Goal: Task Accomplishment & Management: Use online tool/utility

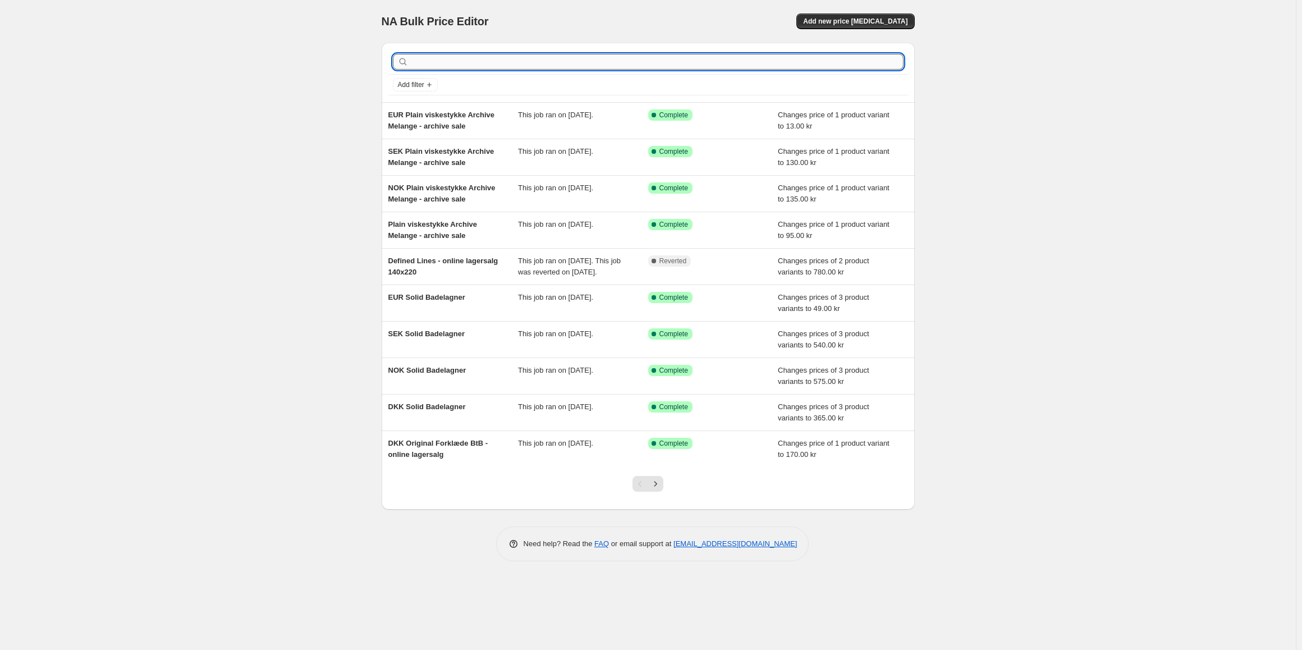
click at [467, 61] on input "text" at bounding box center [657, 62] width 493 height 16
type input "loung"
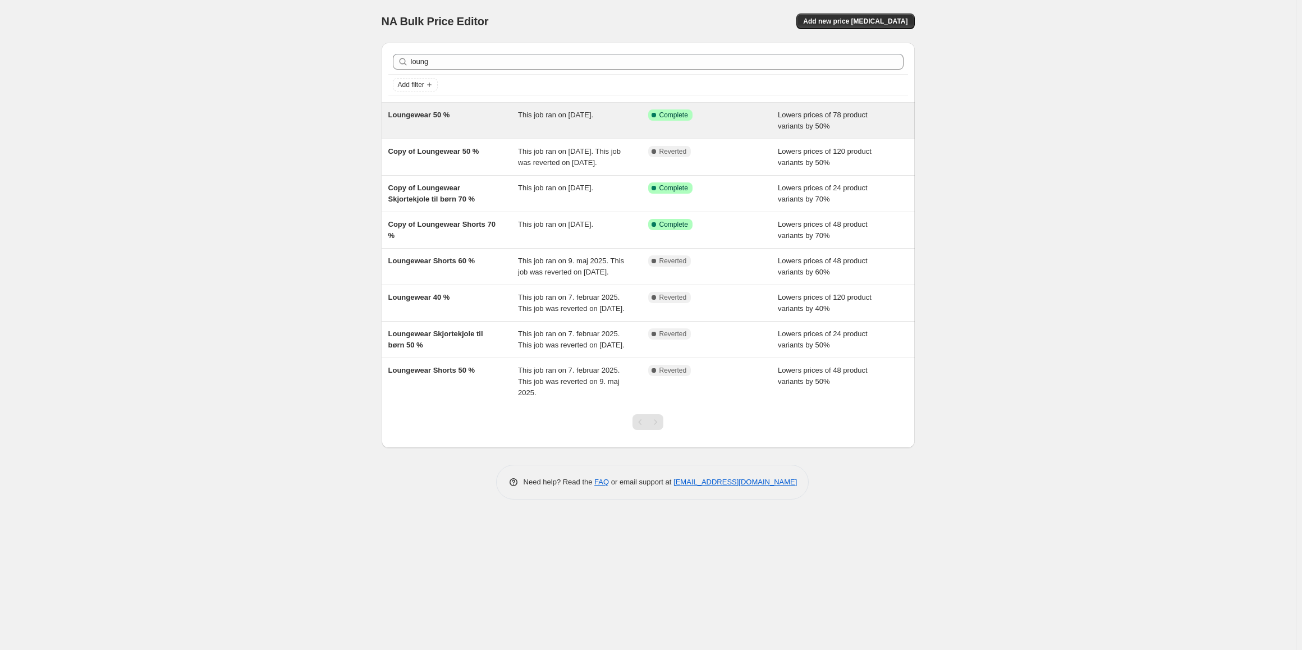
click at [520, 121] on div "This job ran on [DATE]." at bounding box center [583, 120] width 130 height 22
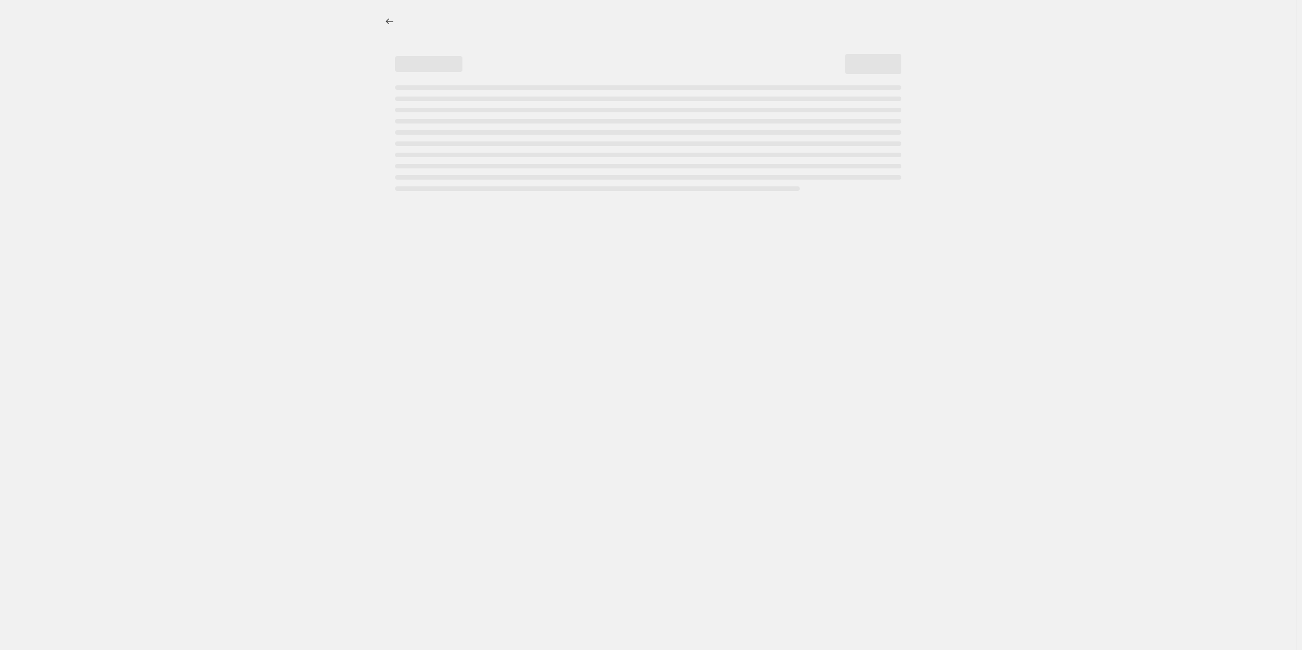
select select "percentage"
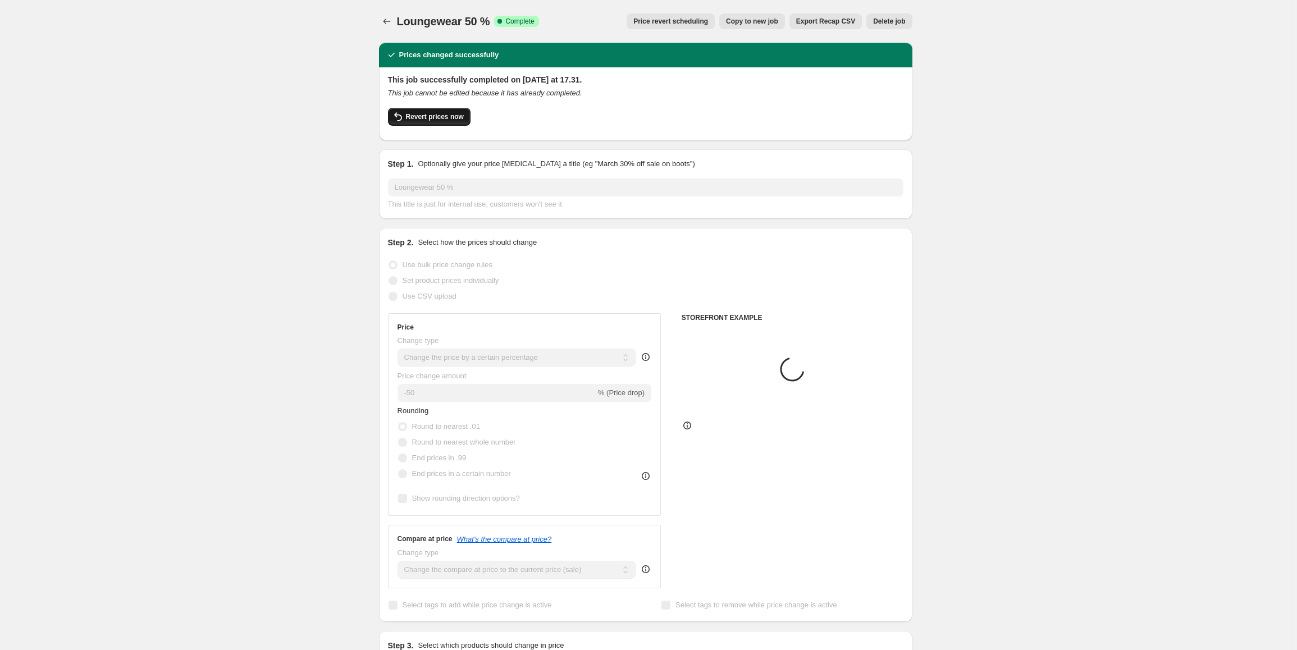
click at [452, 122] on button "Revert prices now" at bounding box center [429, 117] width 83 height 18
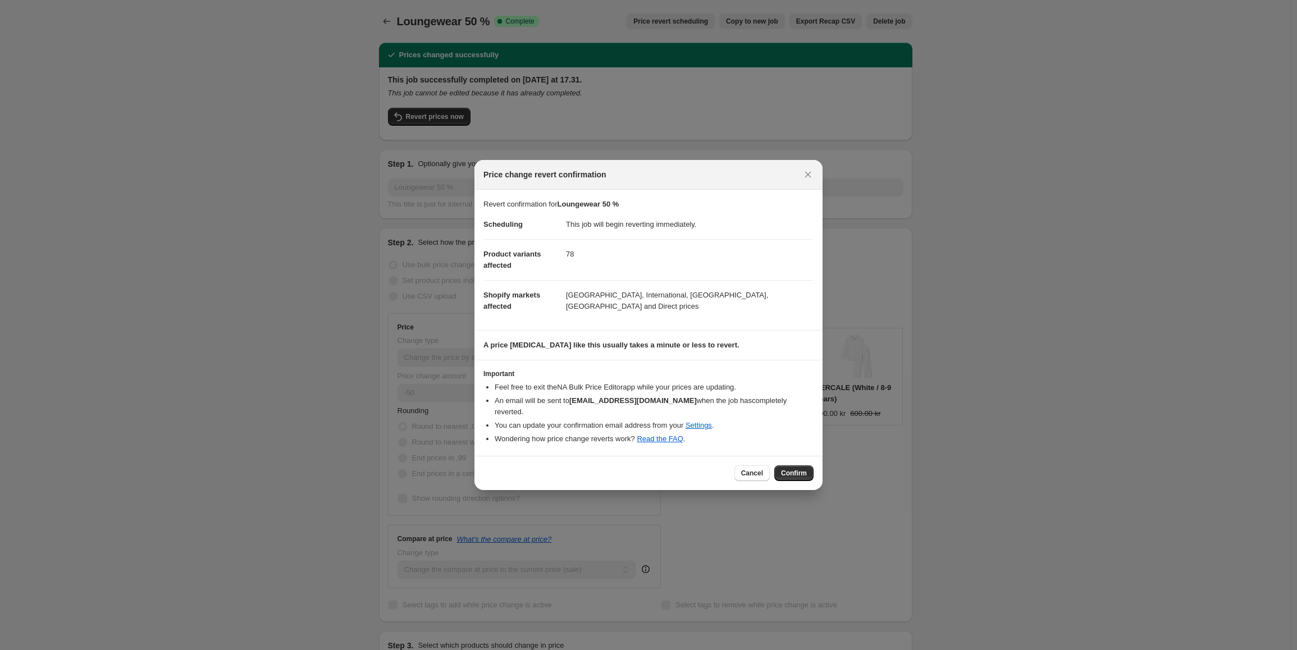
click at [791, 469] on span "Confirm" at bounding box center [794, 473] width 26 height 9
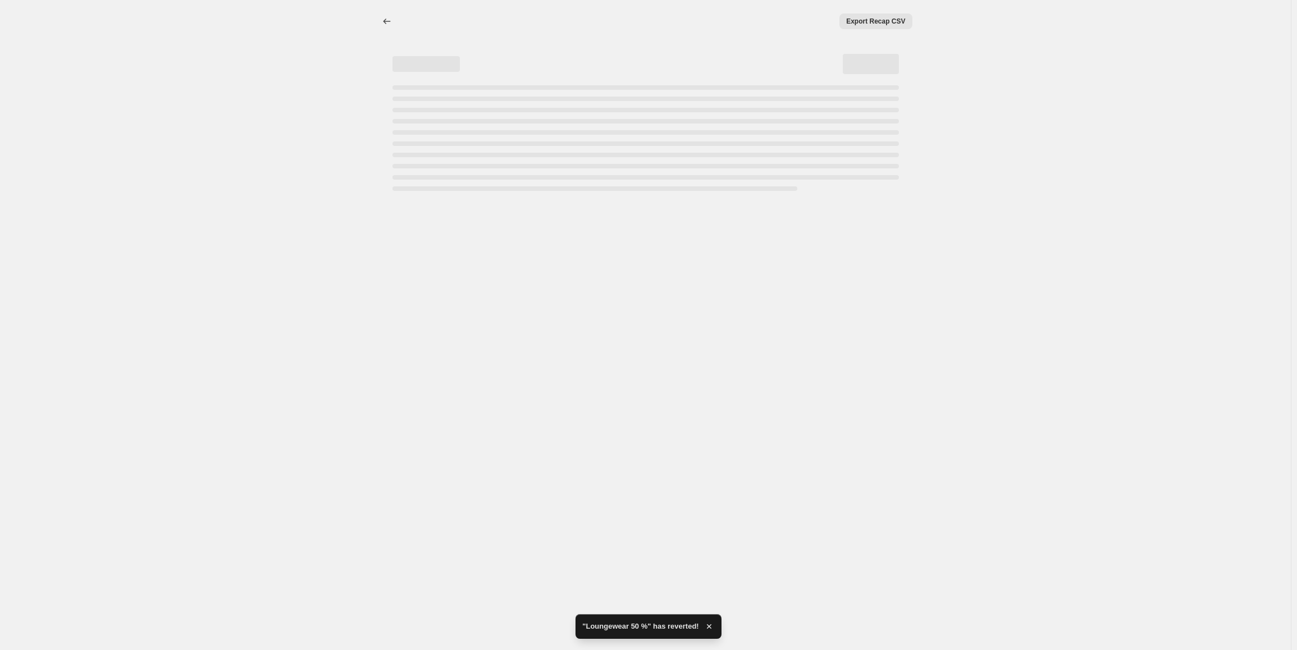
select select "percentage"
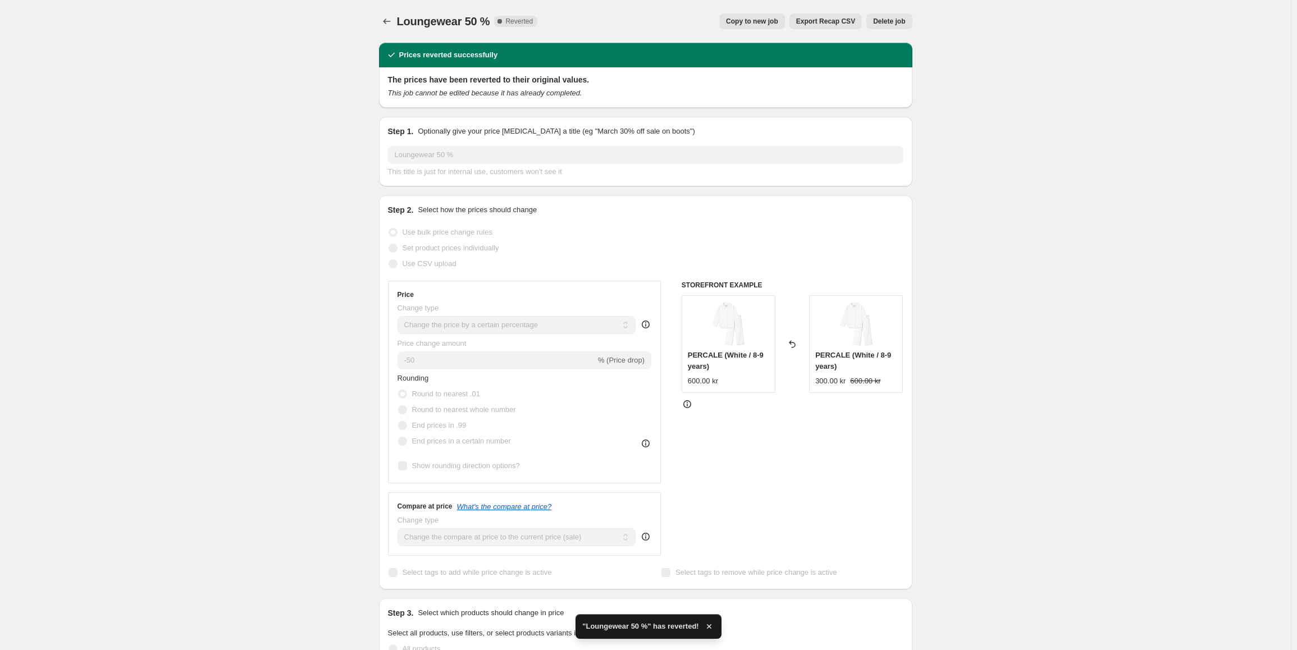
click at [383, 19] on icon "Price change jobs" at bounding box center [386, 21] width 11 height 11
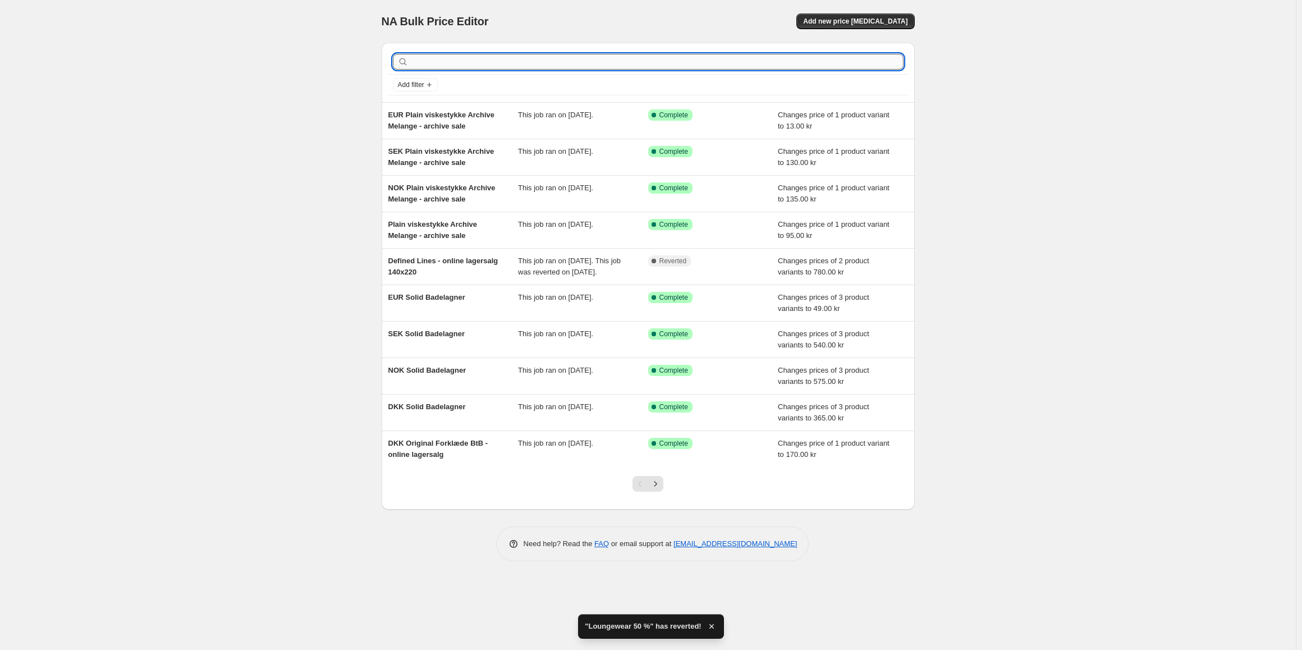
click at [620, 62] on input "text" at bounding box center [657, 62] width 493 height 16
type input "lounge"
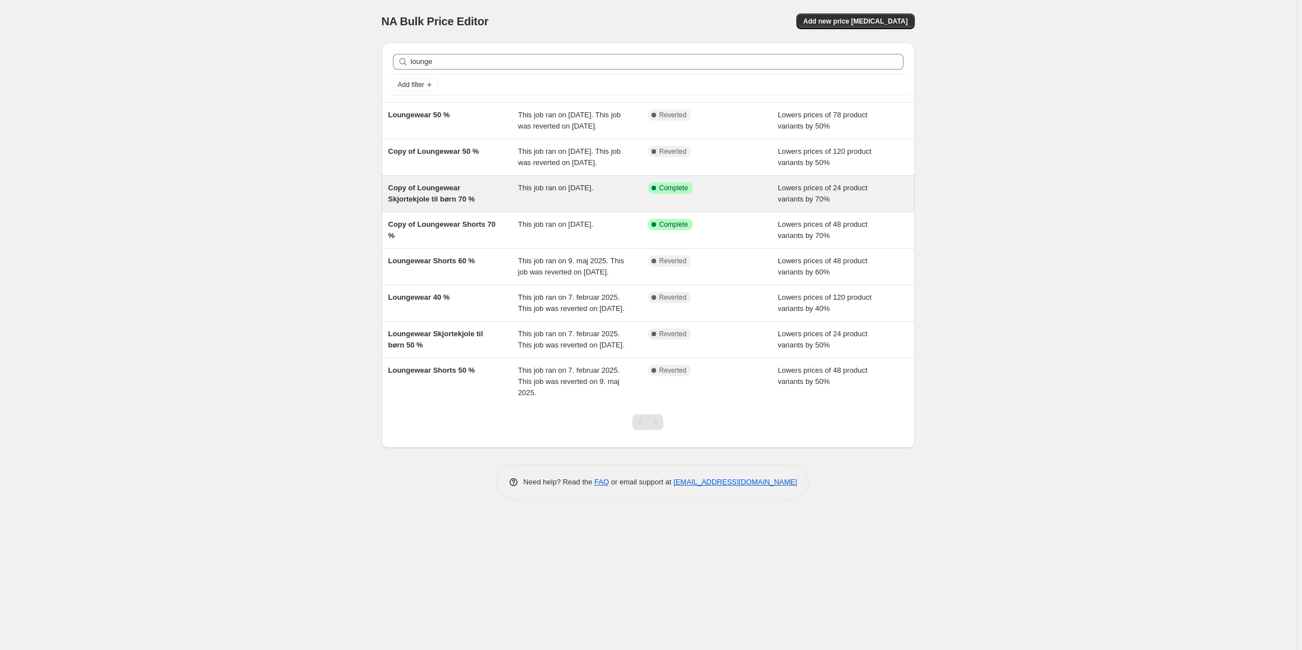
click at [508, 205] on div "Copy of Loungewear Skjortekjole til børn 70 %" at bounding box center [453, 193] width 130 height 22
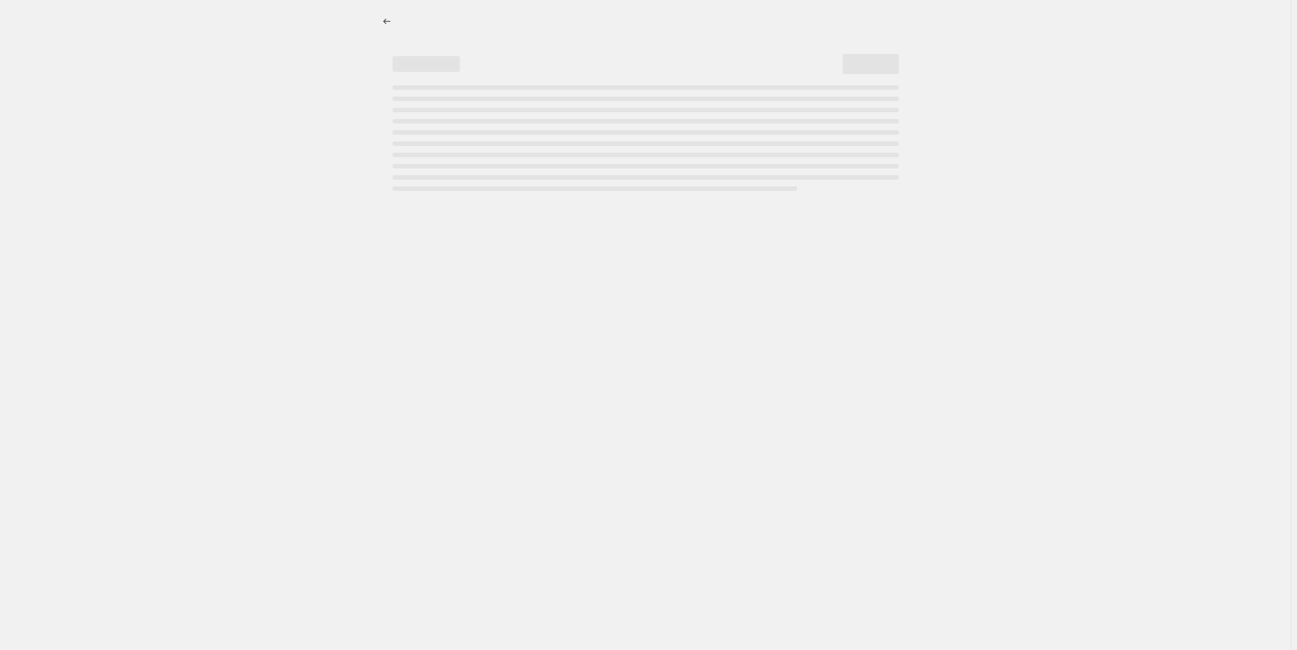
select select "percentage"
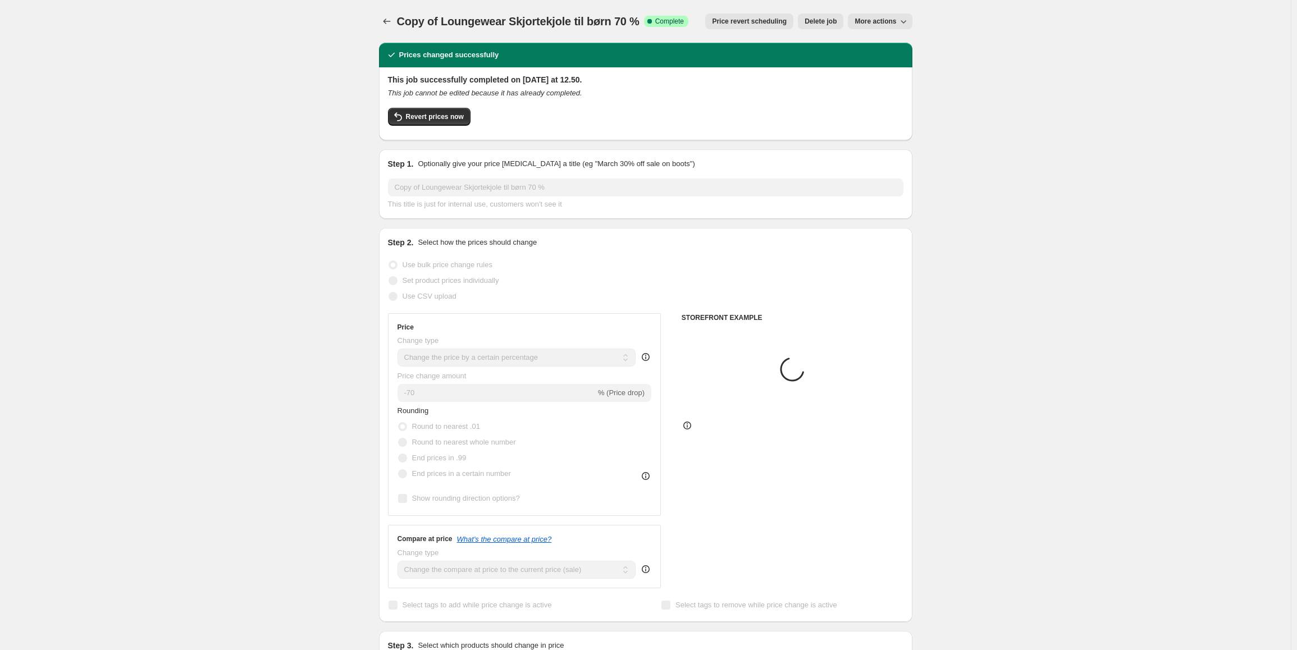
click at [435, 127] on div "Revert prices now" at bounding box center [645, 120] width 515 height 24
click at [437, 125] on button "Revert prices now" at bounding box center [429, 117] width 83 height 18
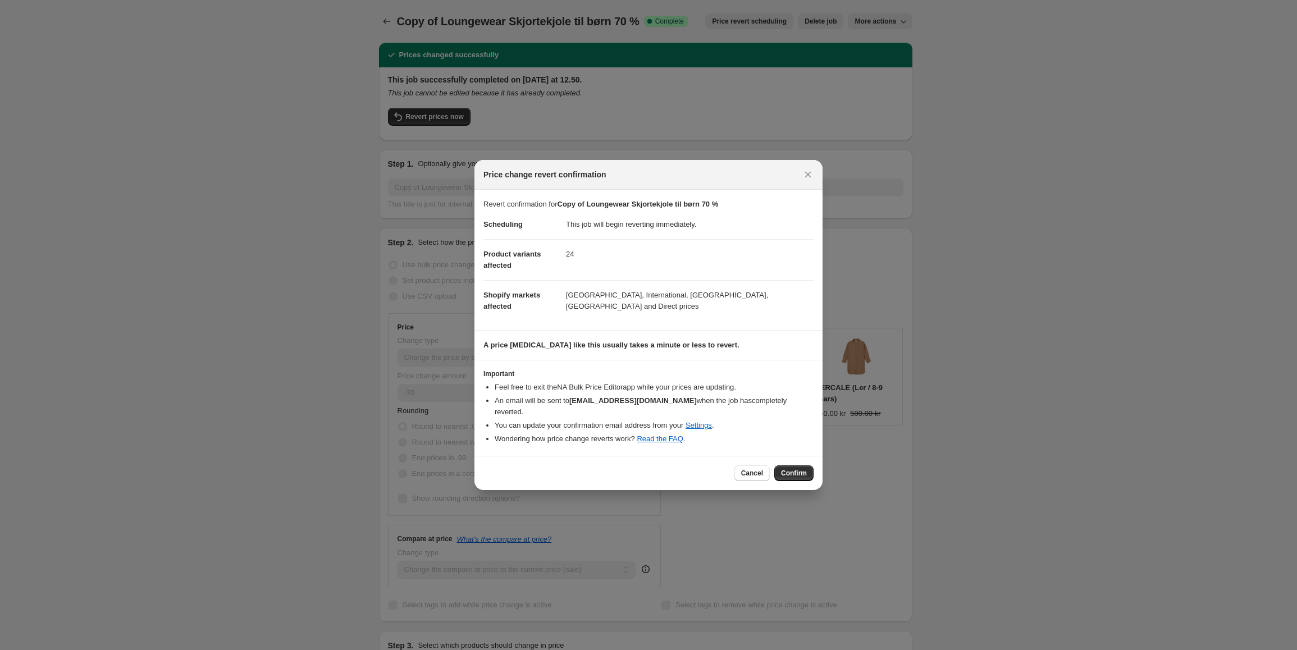
click at [800, 469] on span "Confirm" at bounding box center [794, 473] width 26 height 9
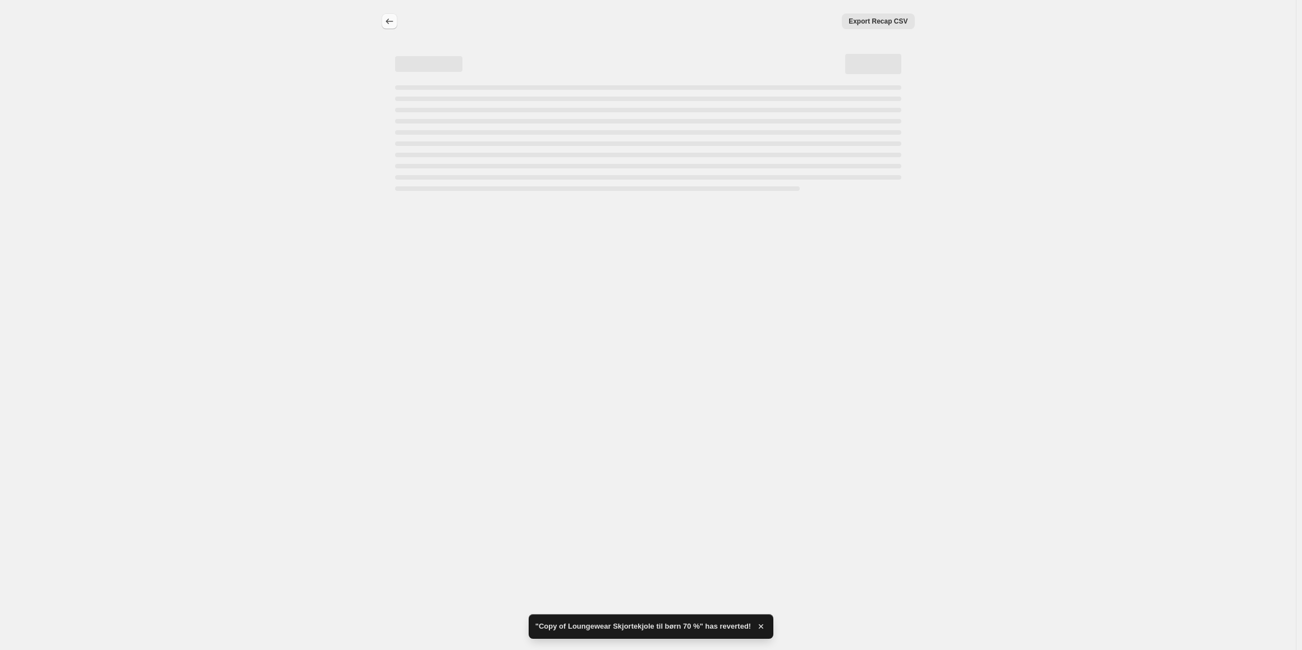
select select "percentage"
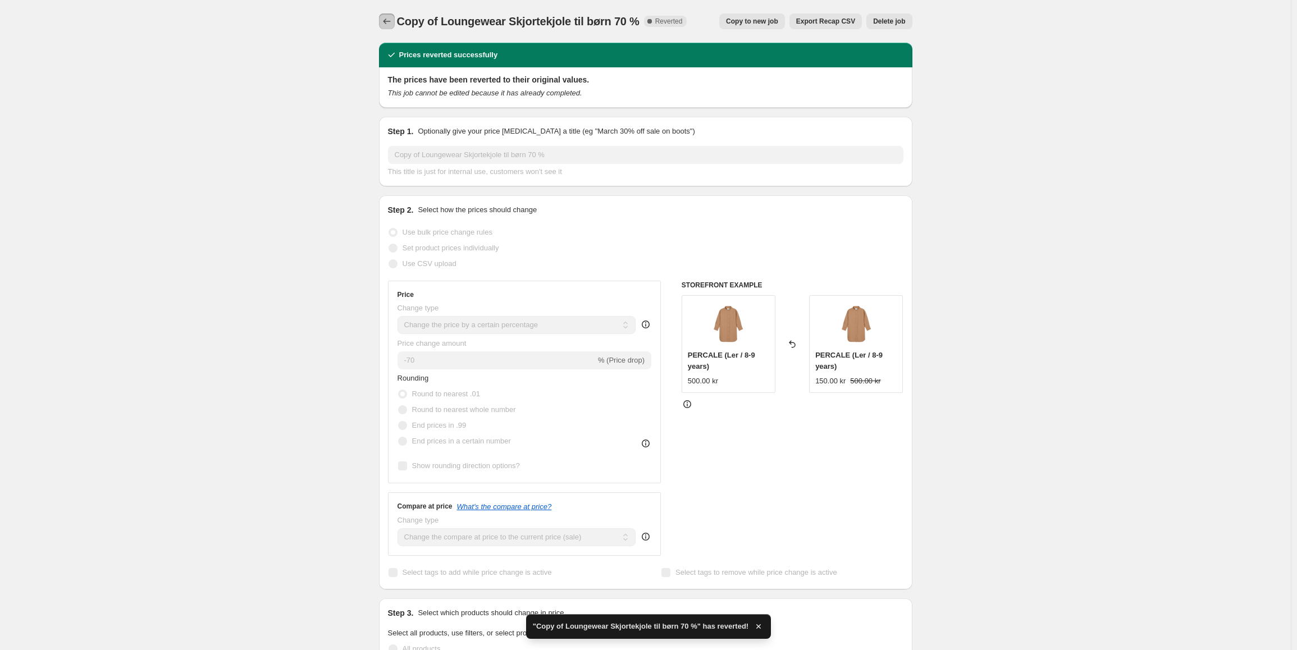
click at [389, 17] on icon "Price change jobs" at bounding box center [386, 21] width 11 height 11
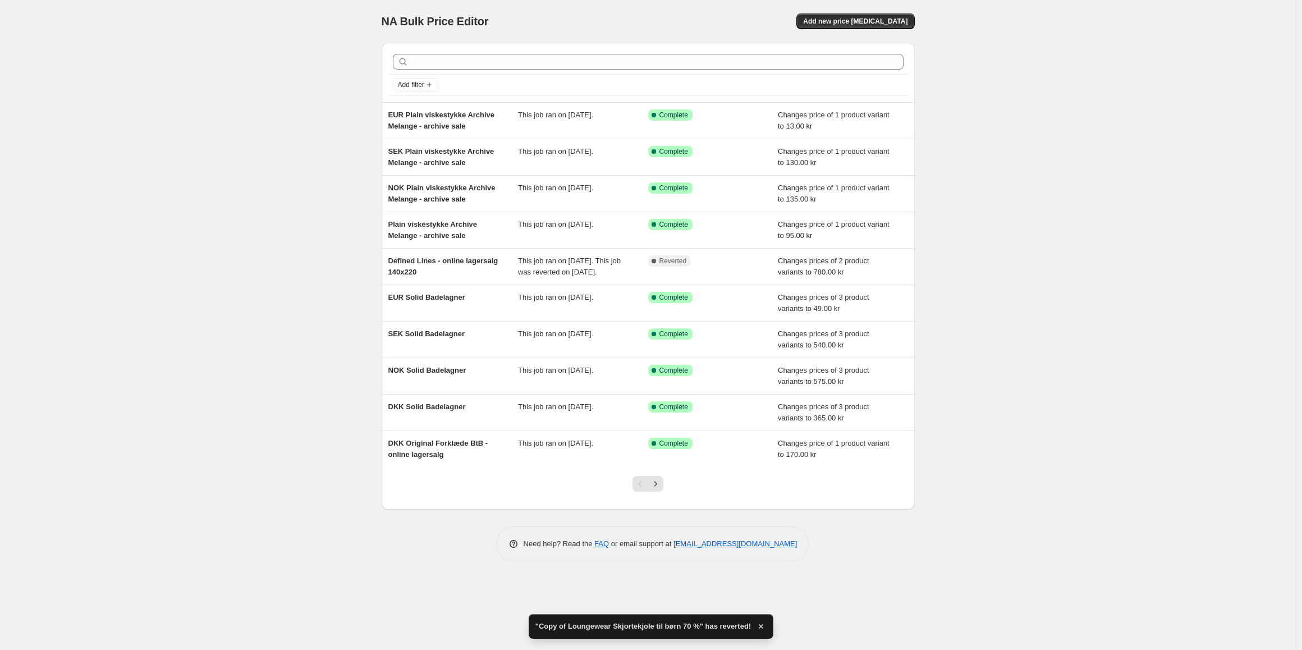
click at [509, 74] on div at bounding box center [648, 61] width 520 height 25
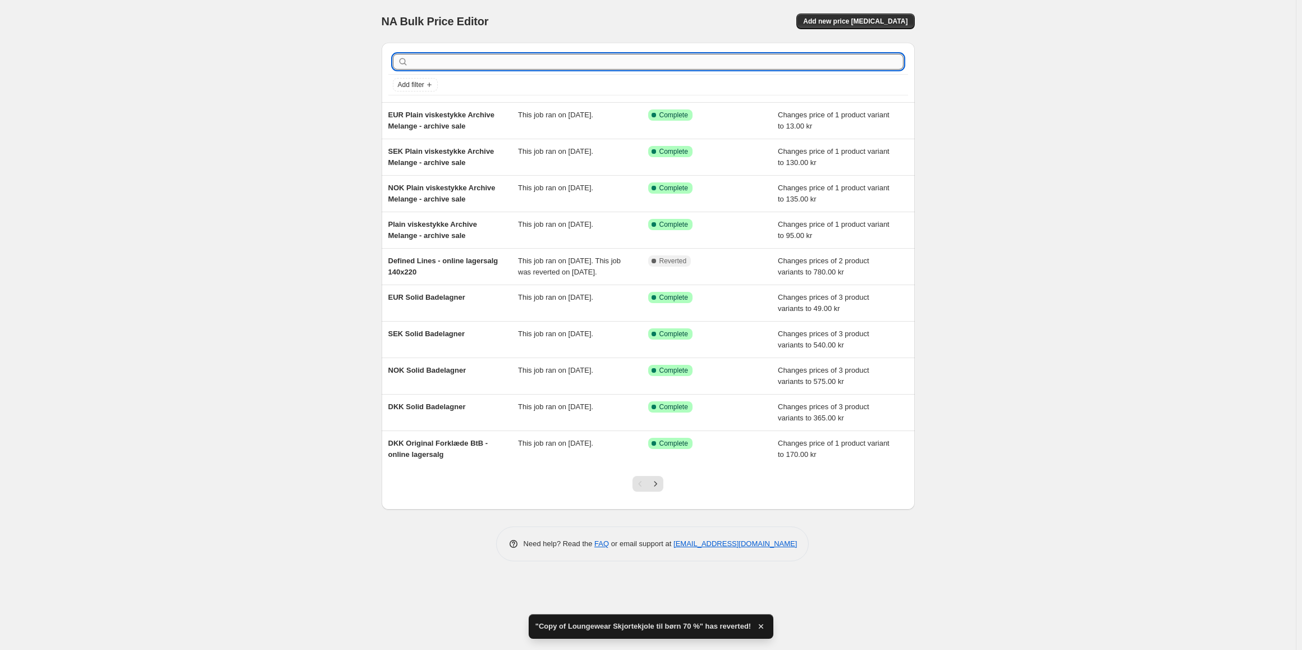
click at [502, 63] on input "text" at bounding box center [657, 62] width 493 height 16
type input "[PERSON_NAME]"
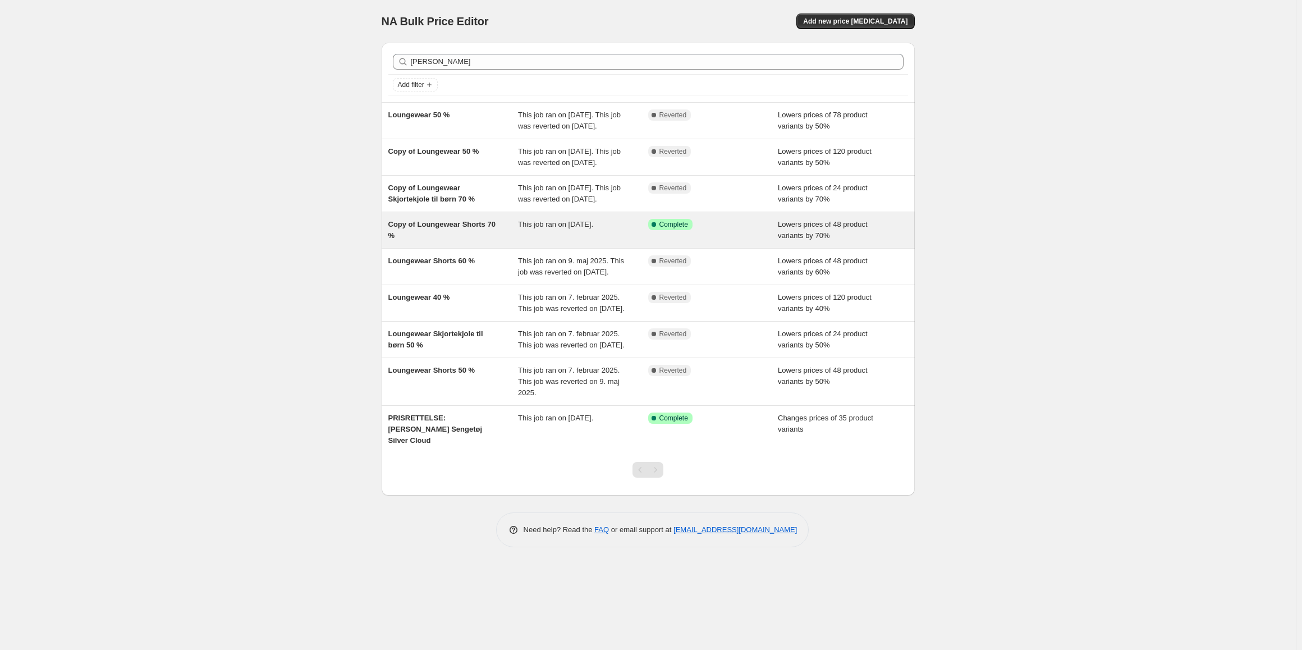
click at [443, 240] on span "Copy of Loungewear Shorts 70 %" at bounding box center [441, 230] width 107 height 20
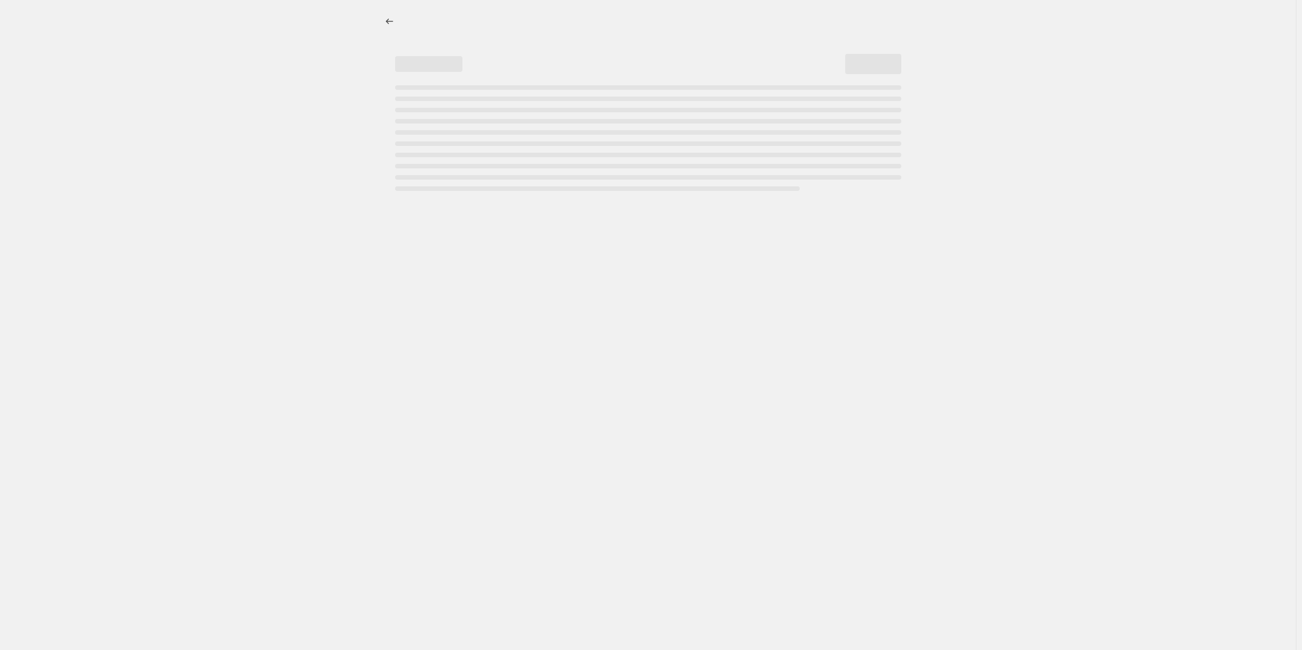
select select "percentage"
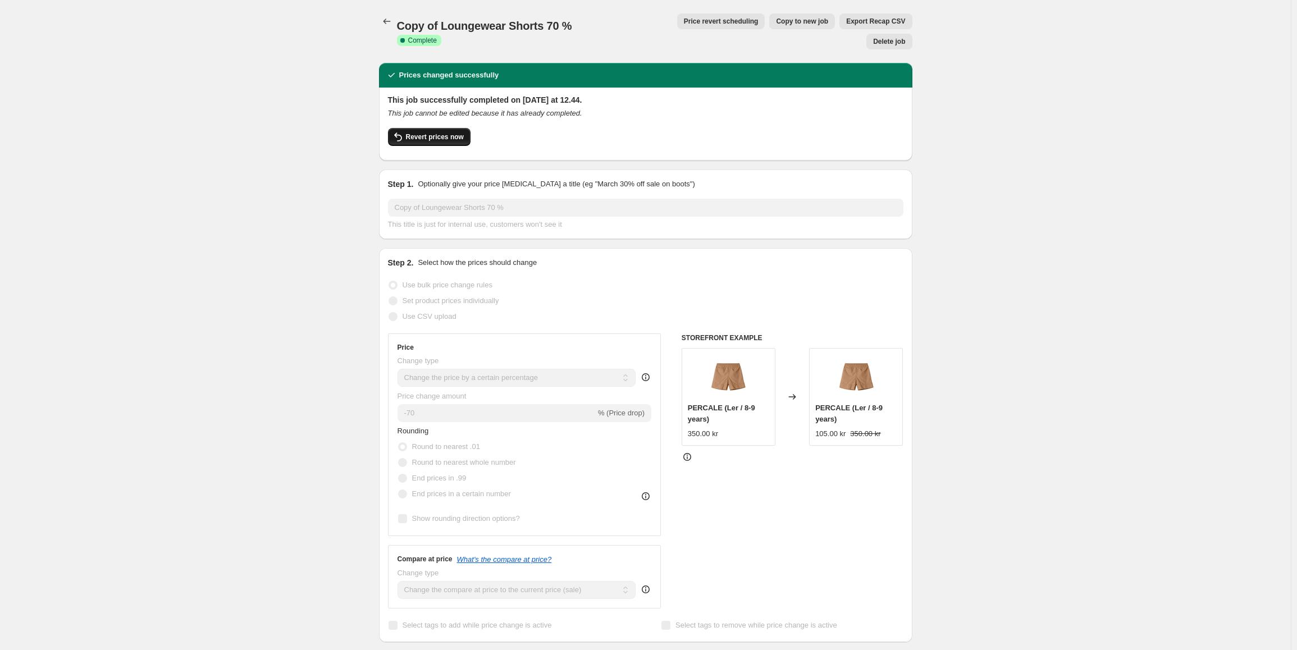
click at [446, 128] on button "Revert prices now" at bounding box center [429, 137] width 83 height 18
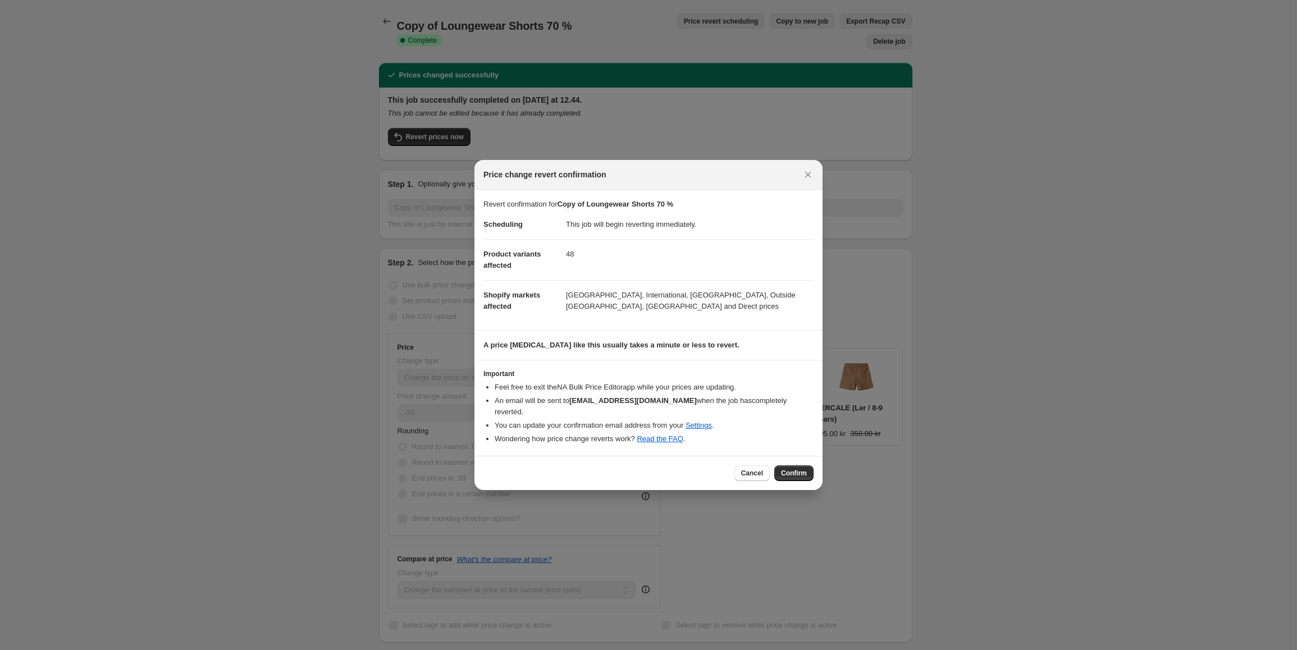
click at [808, 467] on button "Confirm" at bounding box center [793, 473] width 39 height 16
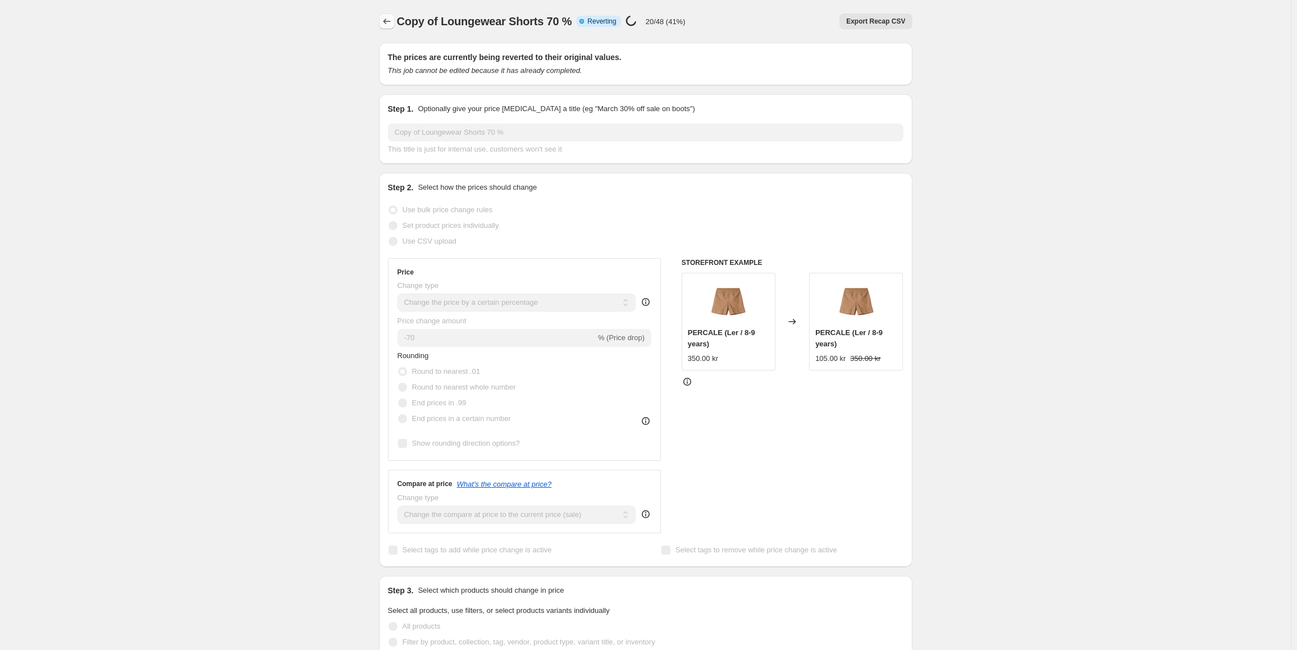
click at [391, 25] on icon "Price change jobs" at bounding box center [386, 21] width 11 height 11
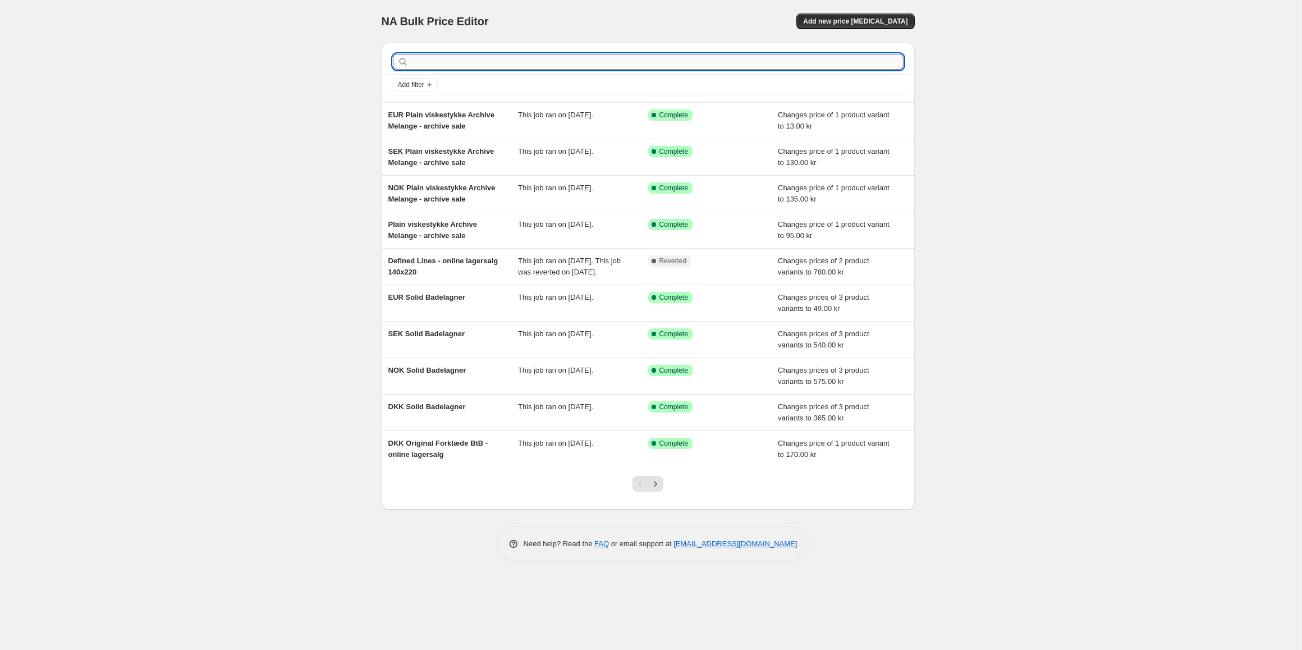
click at [476, 62] on input "text" at bounding box center [657, 62] width 493 height 16
type input "pyjamas"
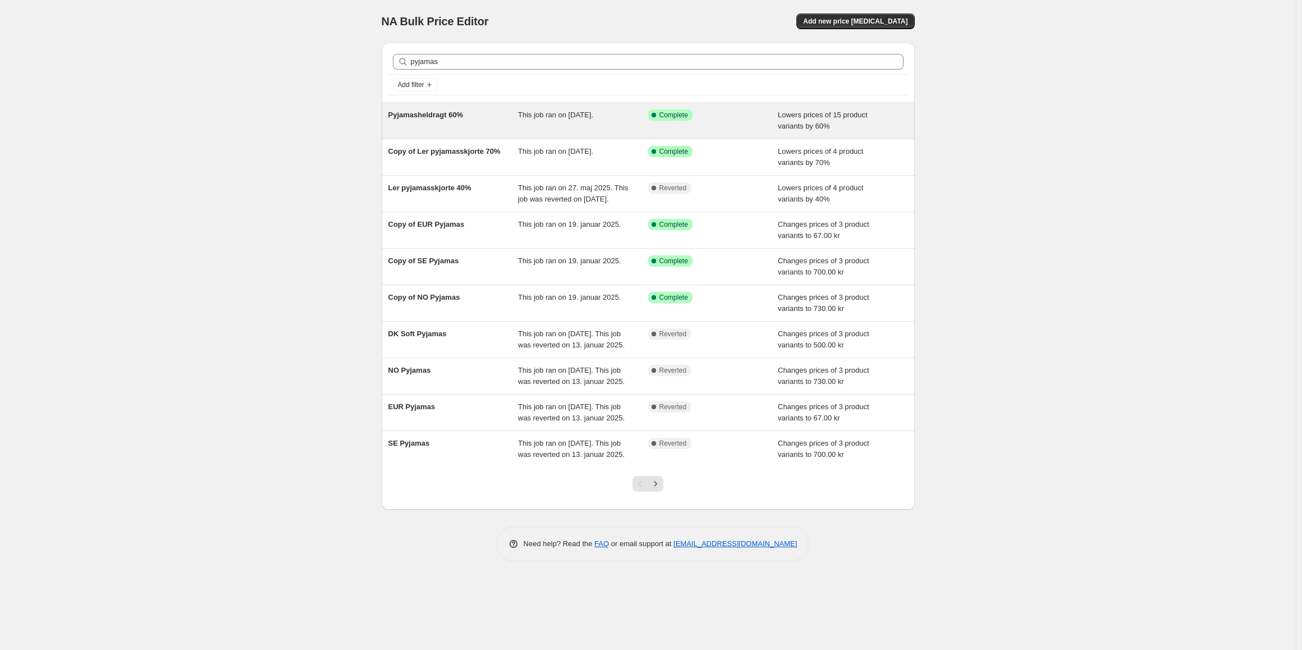
click at [462, 123] on div "Pyjamasheldragt 60%" at bounding box center [453, 120] width 130 height 22
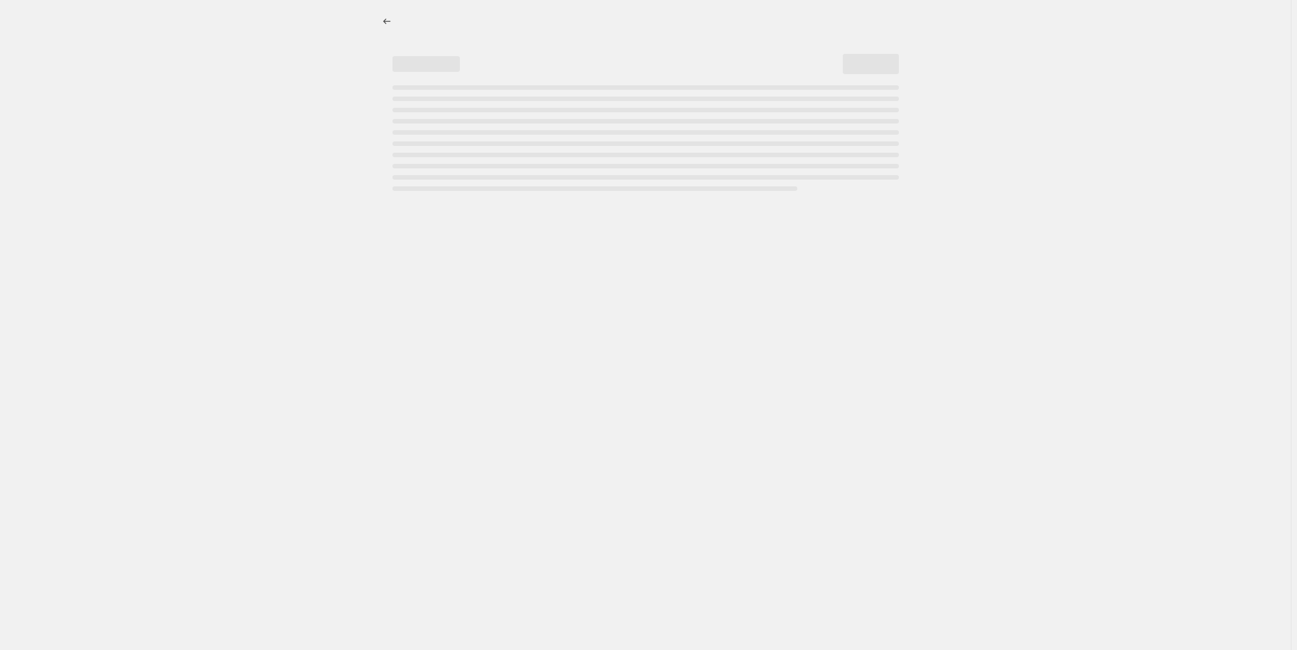
select select "percentage"
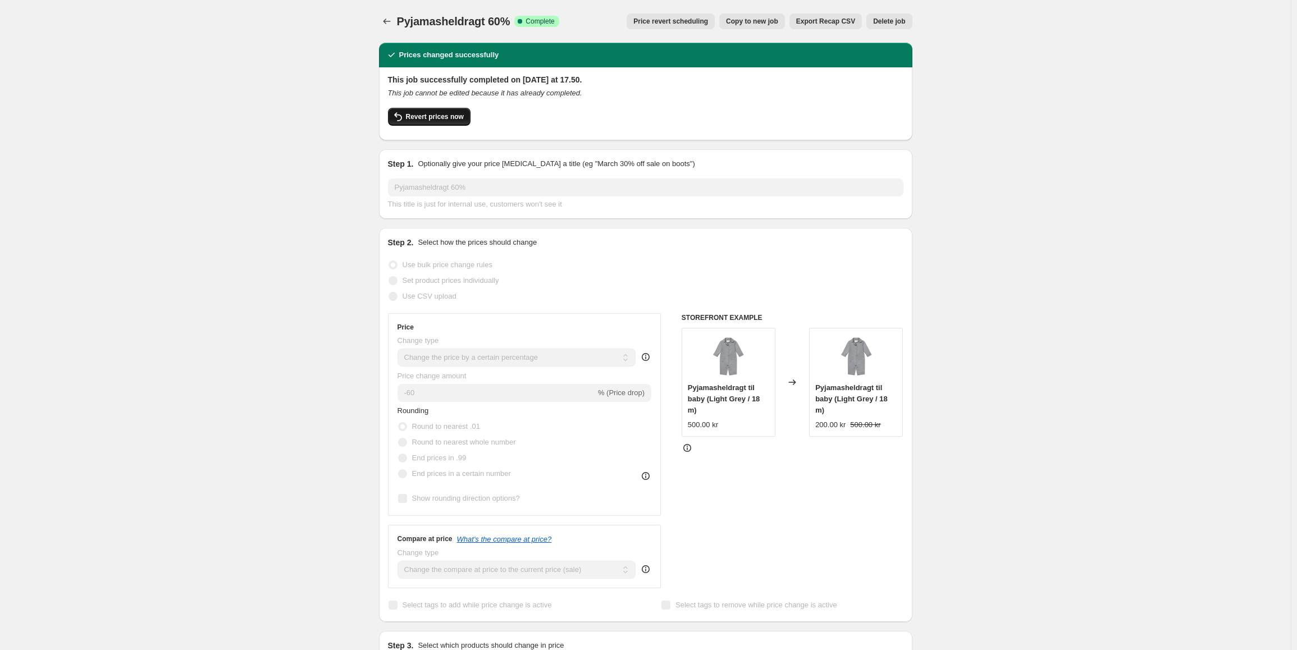
click at [423, 121] on span "Revert prices now" at bounding box center [435, 116] width 58 height 9
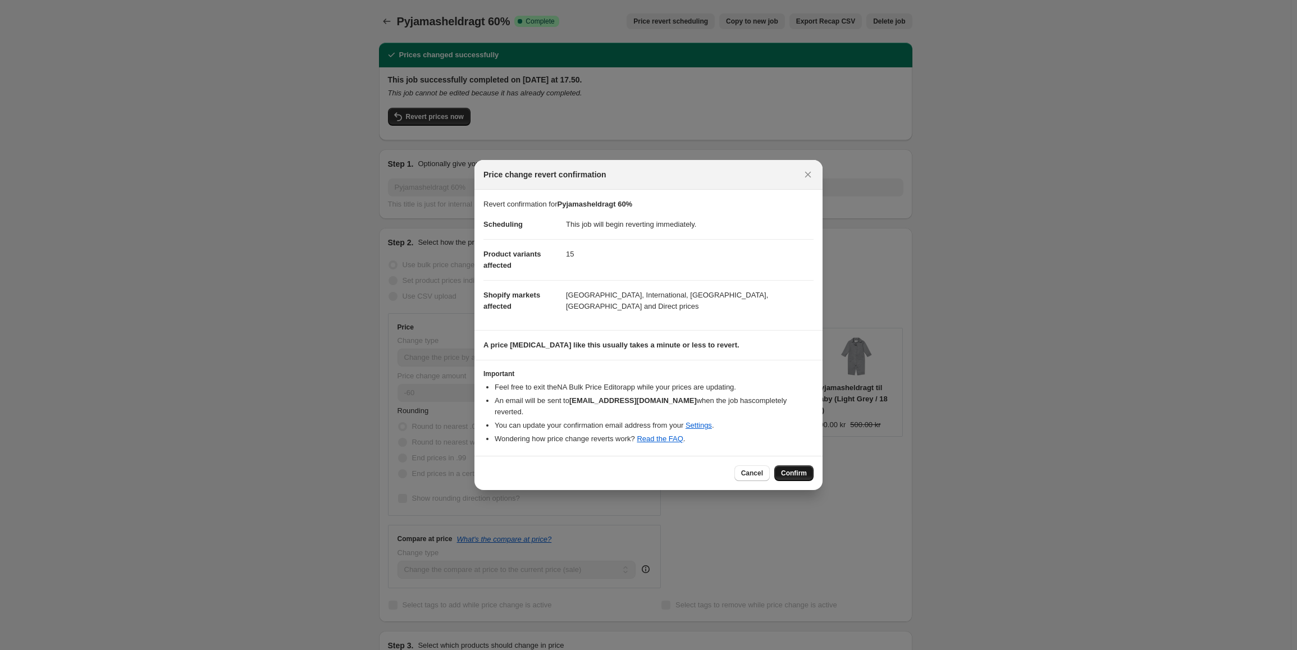
click at [787, 469] on span "Confirm" at bounding box center [794, 473] width 26 height 9
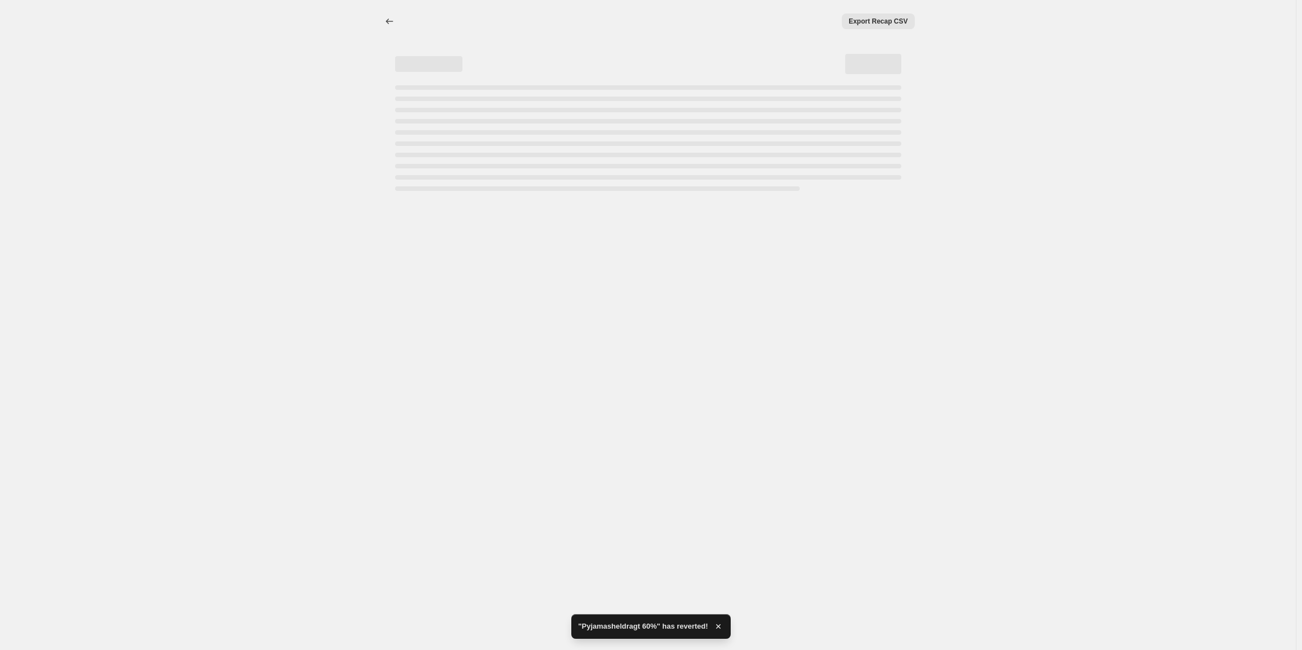
select select "percentage"
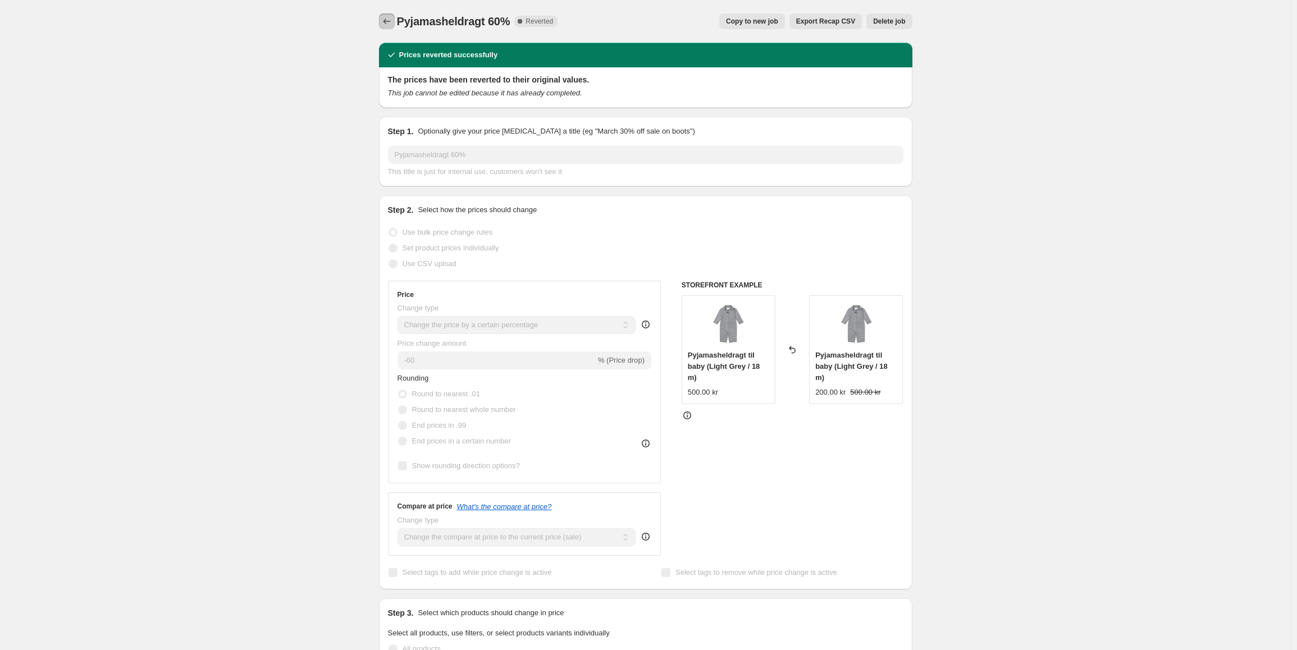
click at [382, 22] on button "Price change jobs" at bounding box center [387, 21] width 16 height 16
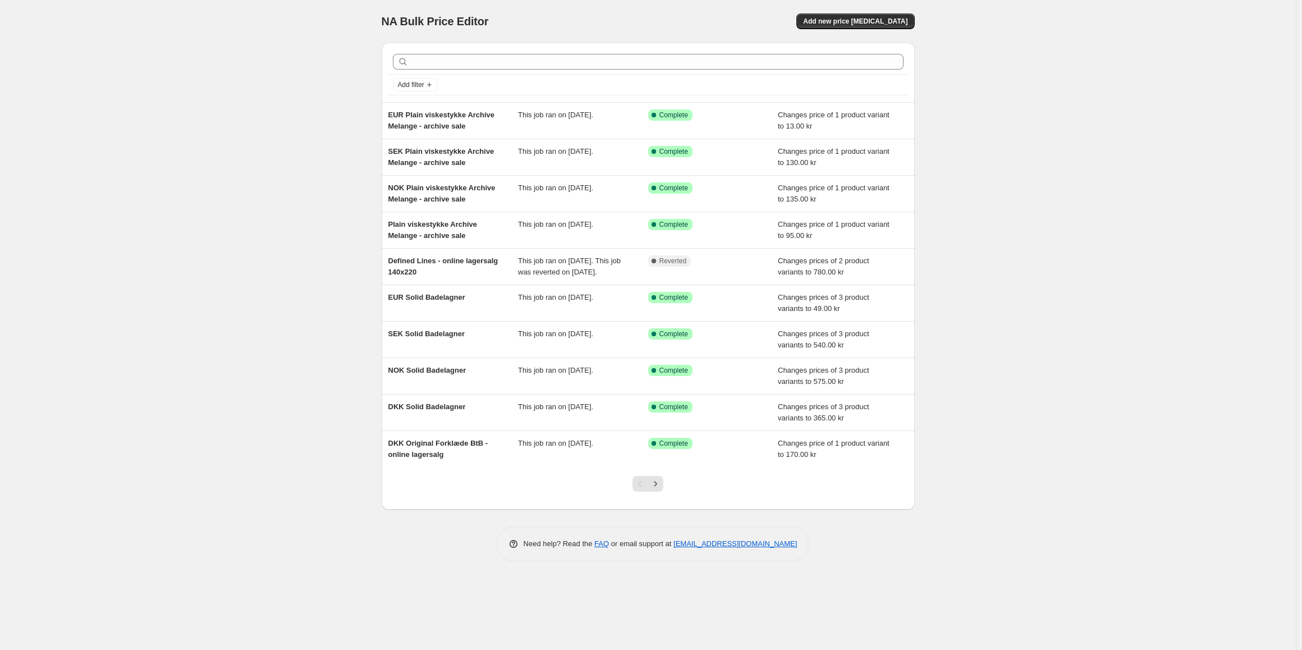
click at [478, 73] on div at bounding box center [648, 61] width 520 height 25
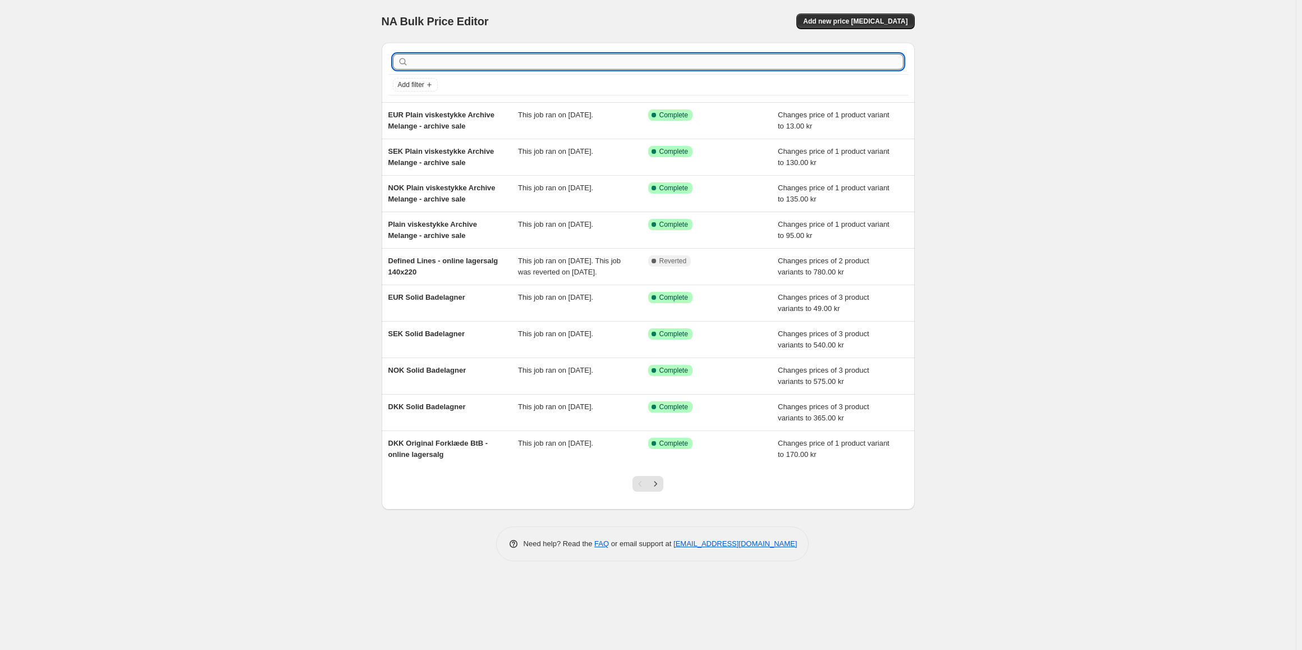
click at [482, 66] on input "text" at bounding box center [657, 62] width 493 height 16
type input "pyjamas"
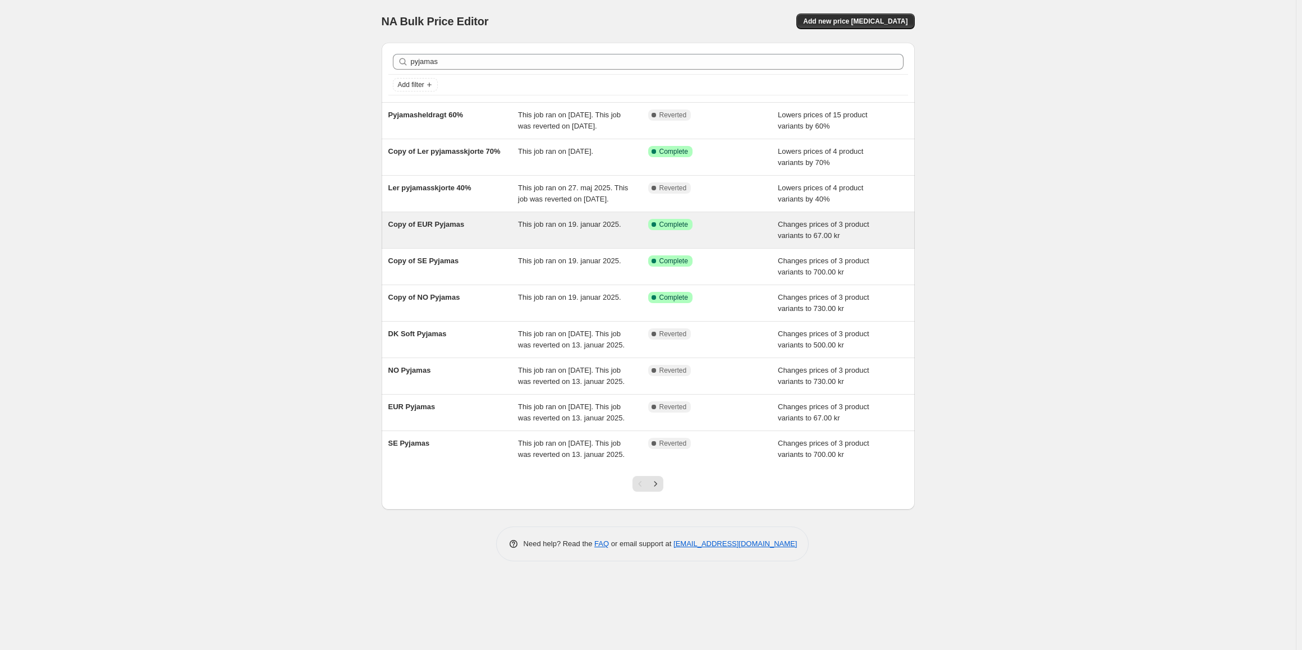
click at [457, 241] on div "Copy of EUR Pyjamas" at bounding box center [453, 230] width 130 height 22
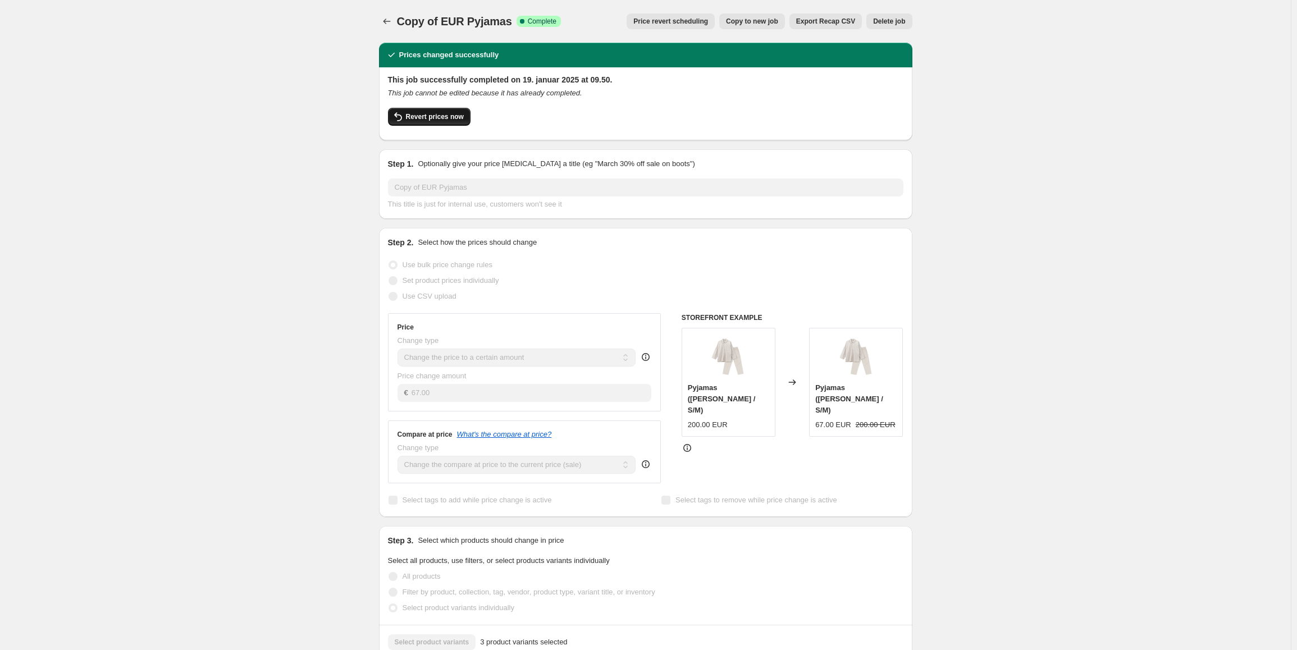
click at [422, 116] on span "Revert prices now" at bounding box center [435, 116] width 58 height 9
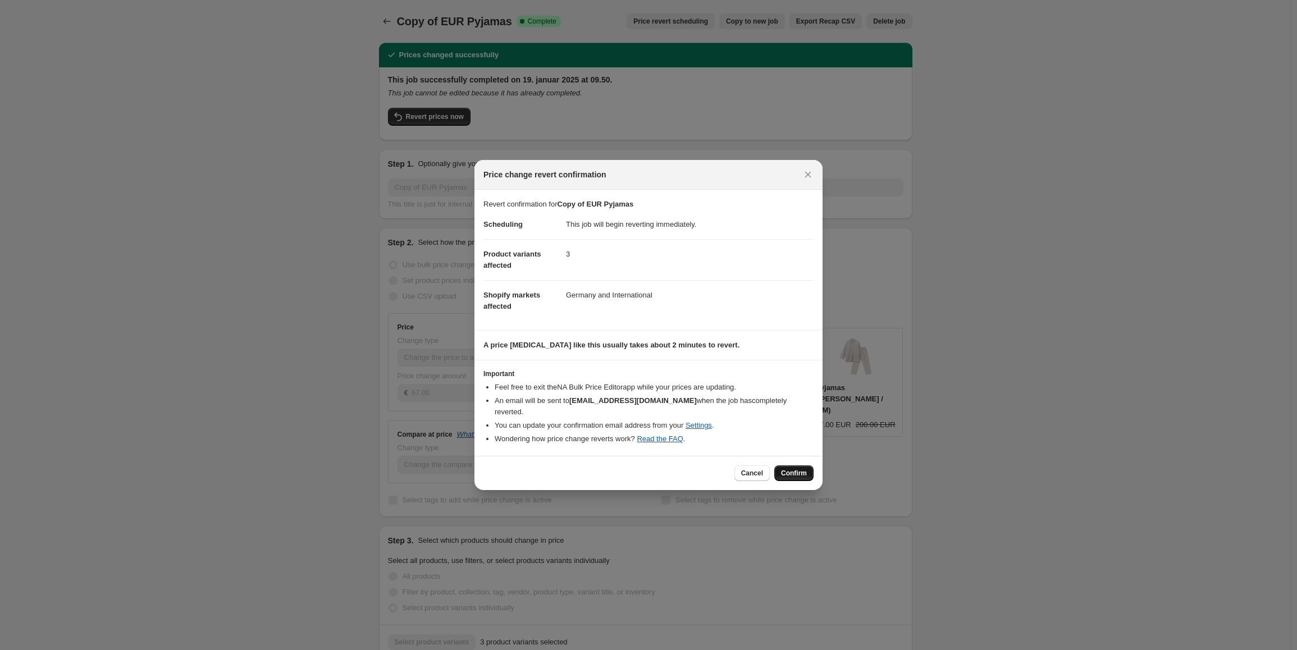
click at [789, 473] on button "Confirm" at bounding box center [793, 473] width 39 height 16
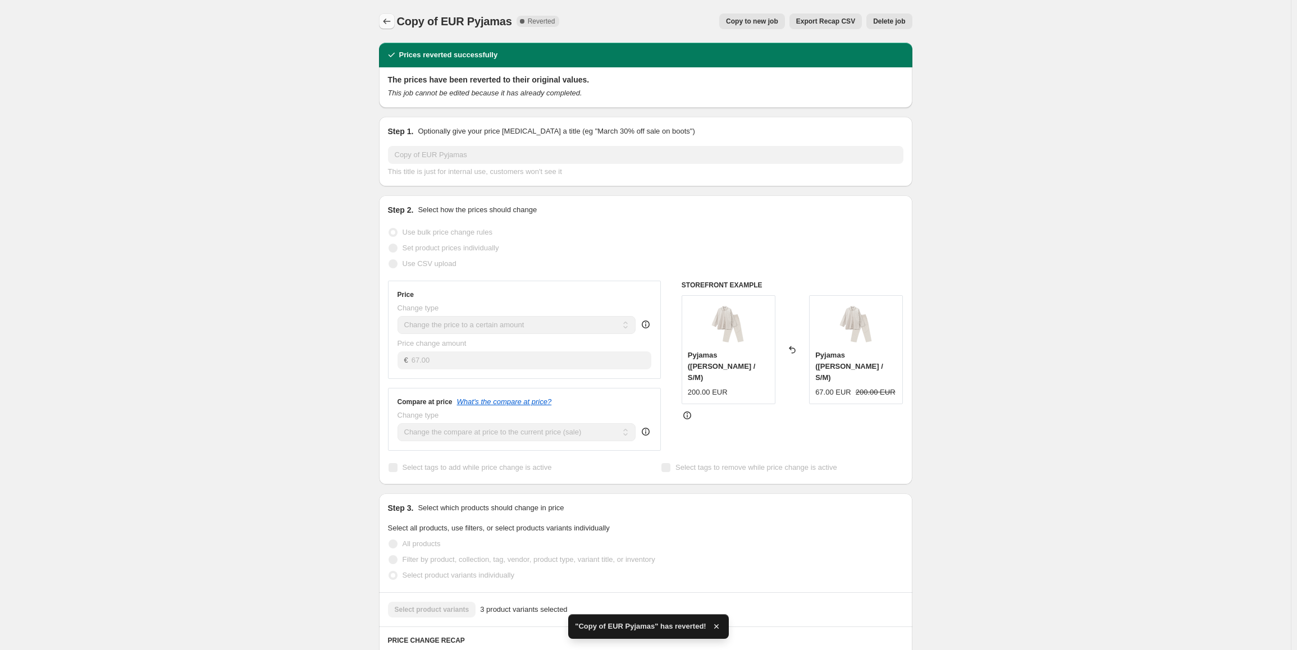
click at [391, 23] on icon "Price change jobs" at bounding box center [386, 21] width 11 height 11
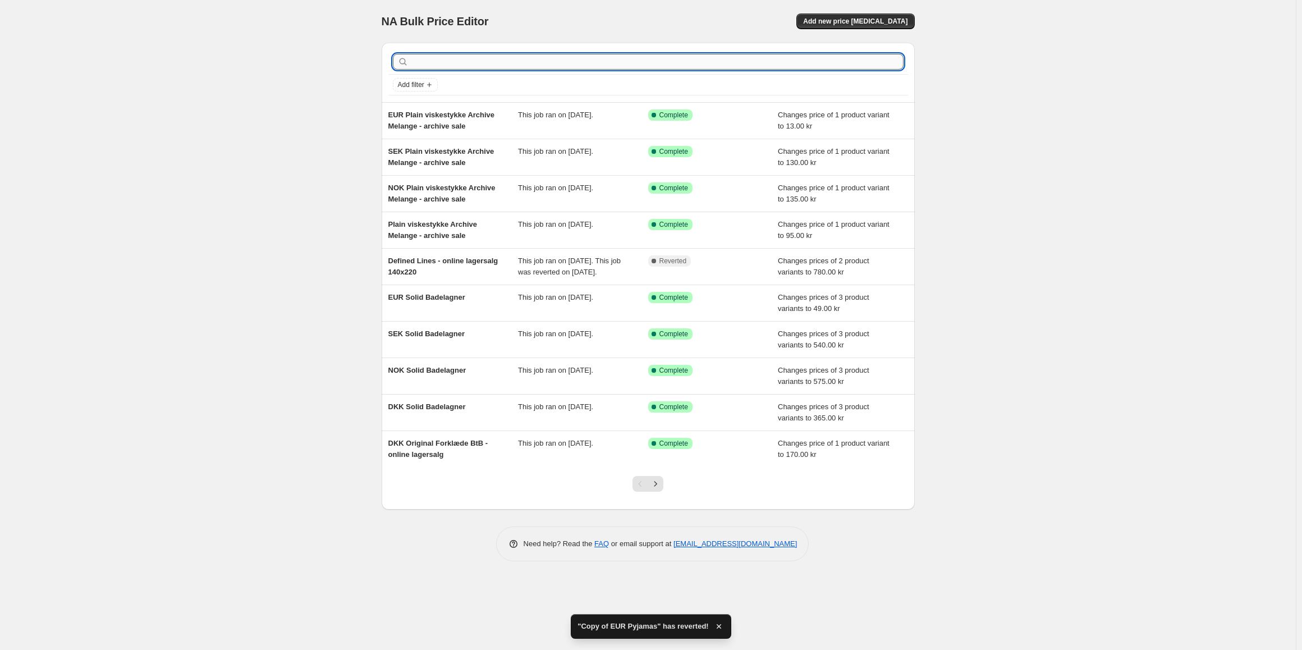
click at [446, 57] on input "text" at bounding box center [657, 62] width 493 height 16
type input "pyjamas"
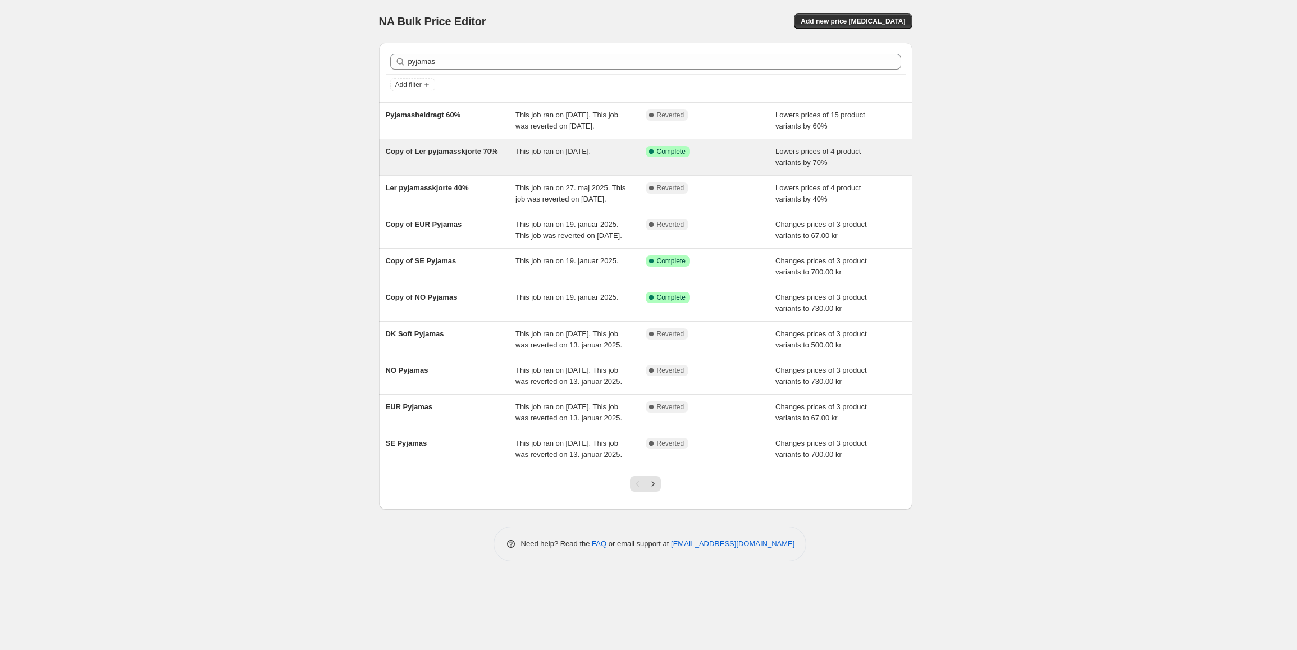
click at [458, 156] on span "Copy of Ler pyjamasskjorte 70%" at bounding box center [442, 151] width 112 height 8
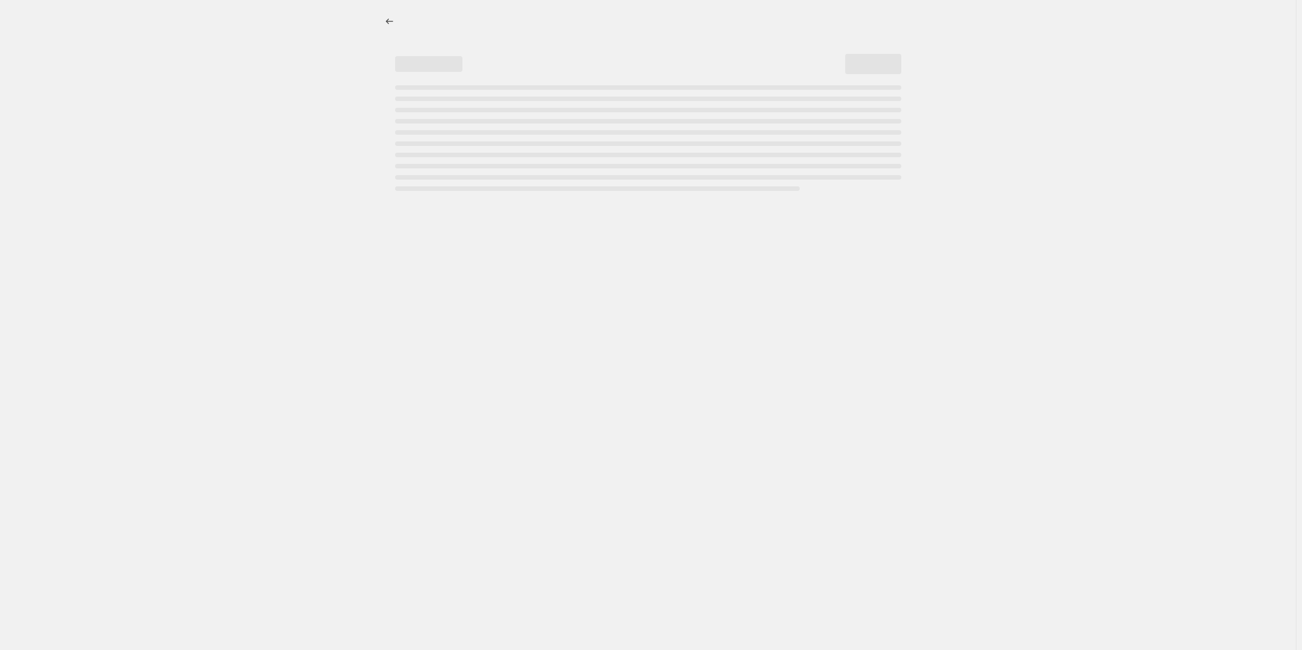
select select "percentage"
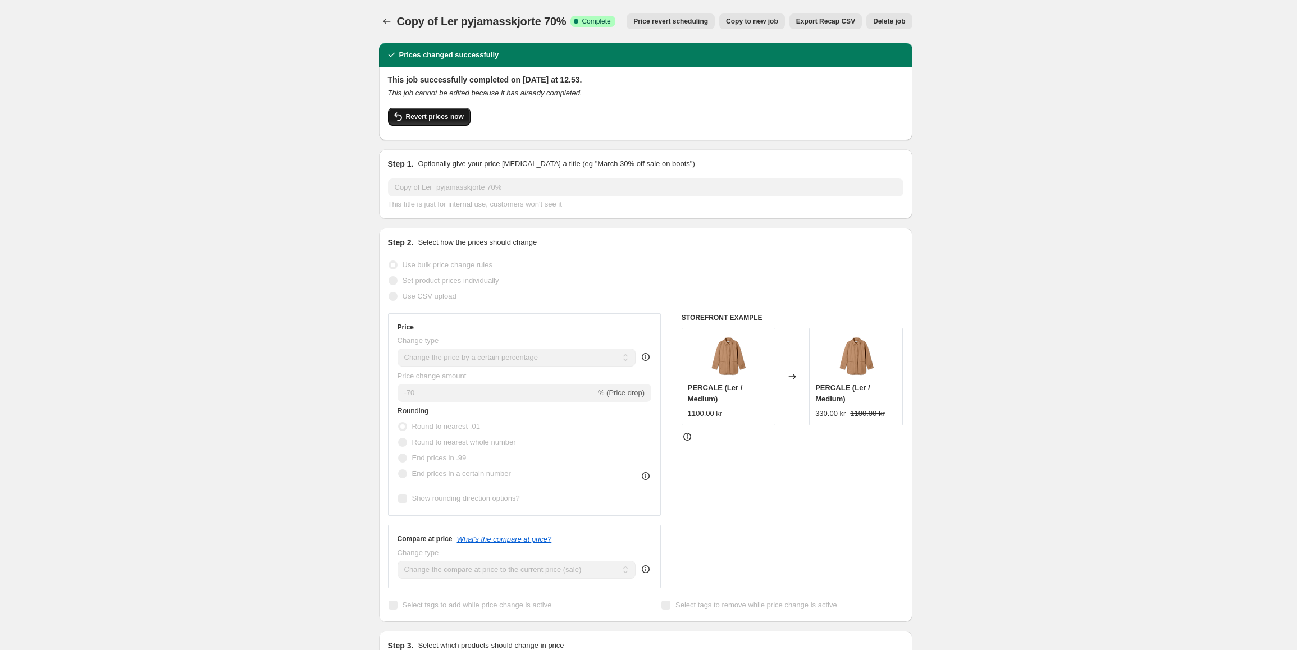
click at [445, 119] on span "Revert prices now" at bounding box center [435, 116] width 58 height 9
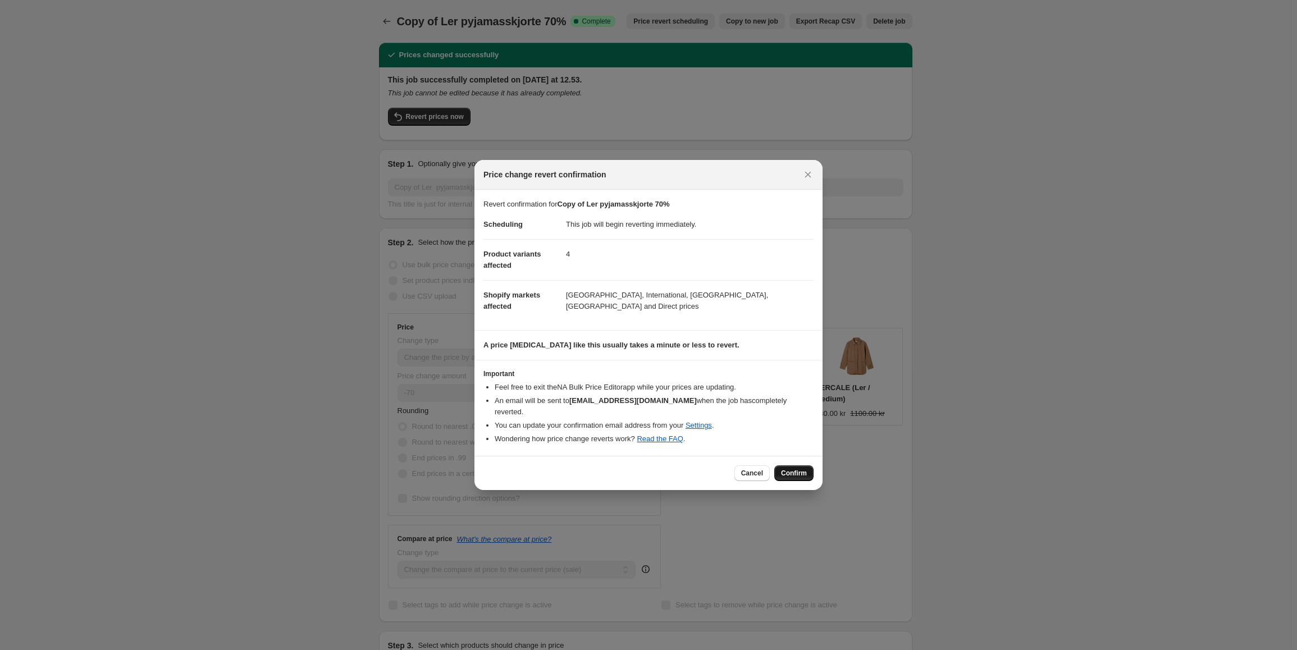
click at [809, 465] on button "Confirm" at bounding box center [793, 473] width 39 height 16
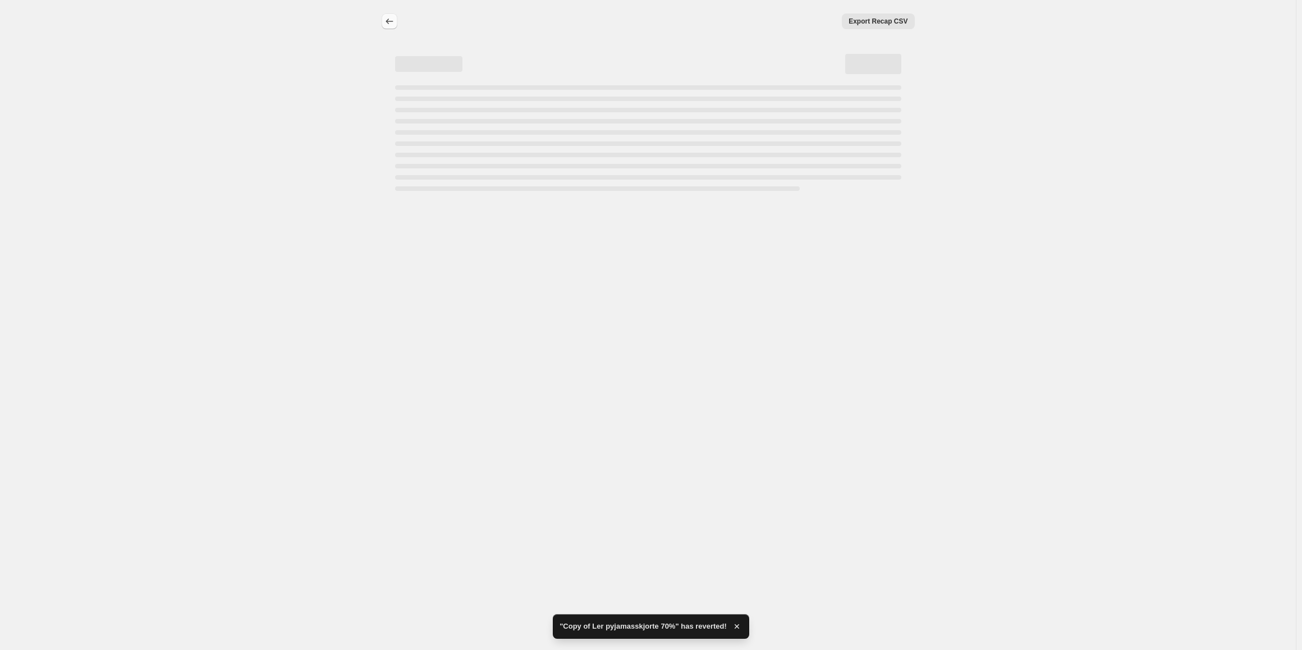
select select "percentage"
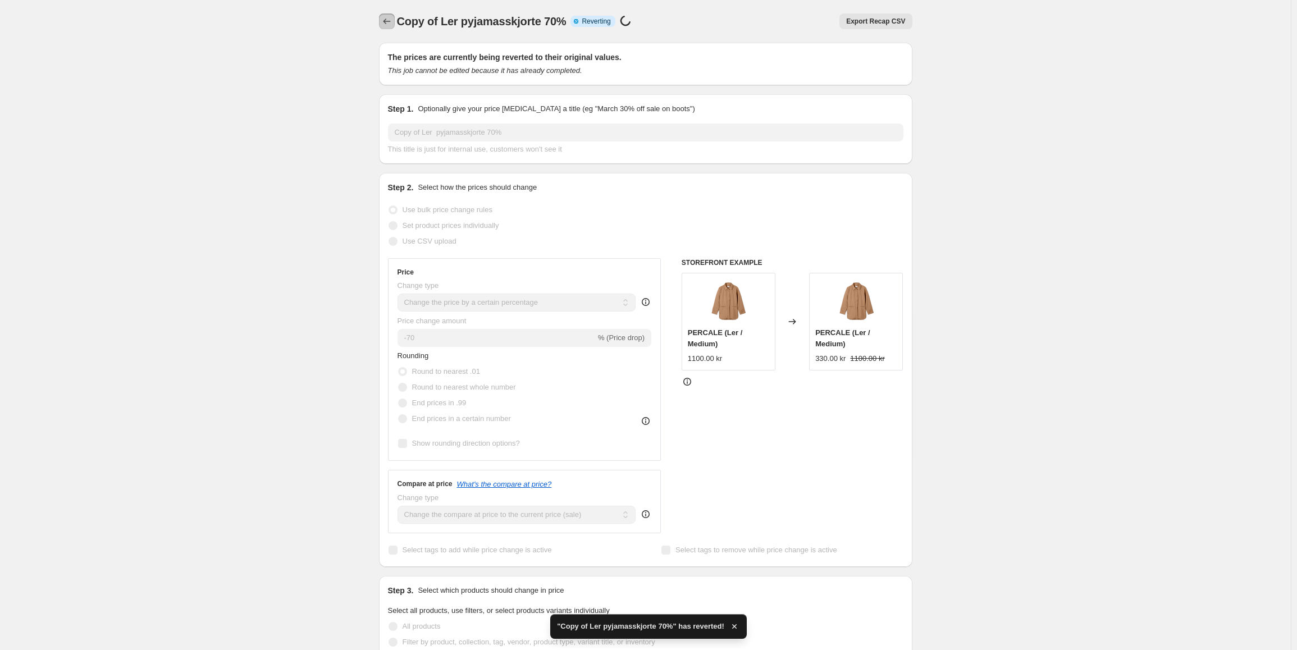
click at [390, 21] on icon "Price change jobs" at bounding box center [386, 21] width 11 height 11
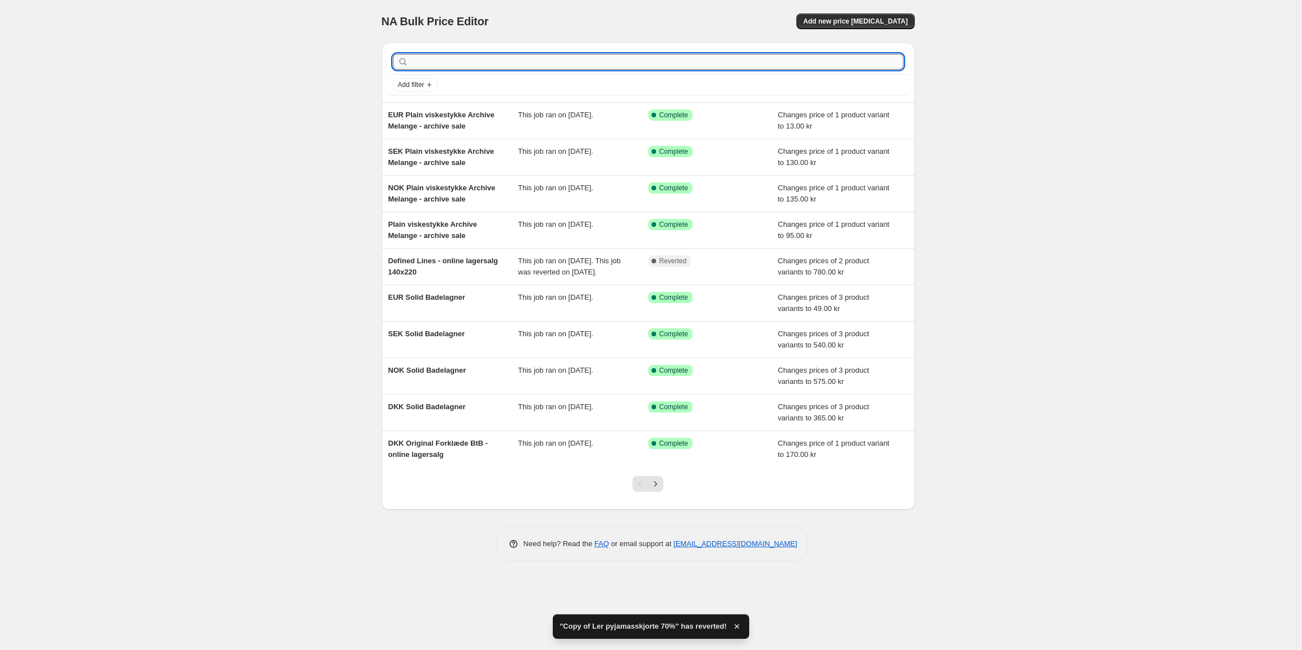
click at [443, 59] on input "text" at bounding box center [657, 62] width 493 height 16
type input "pyjamas"
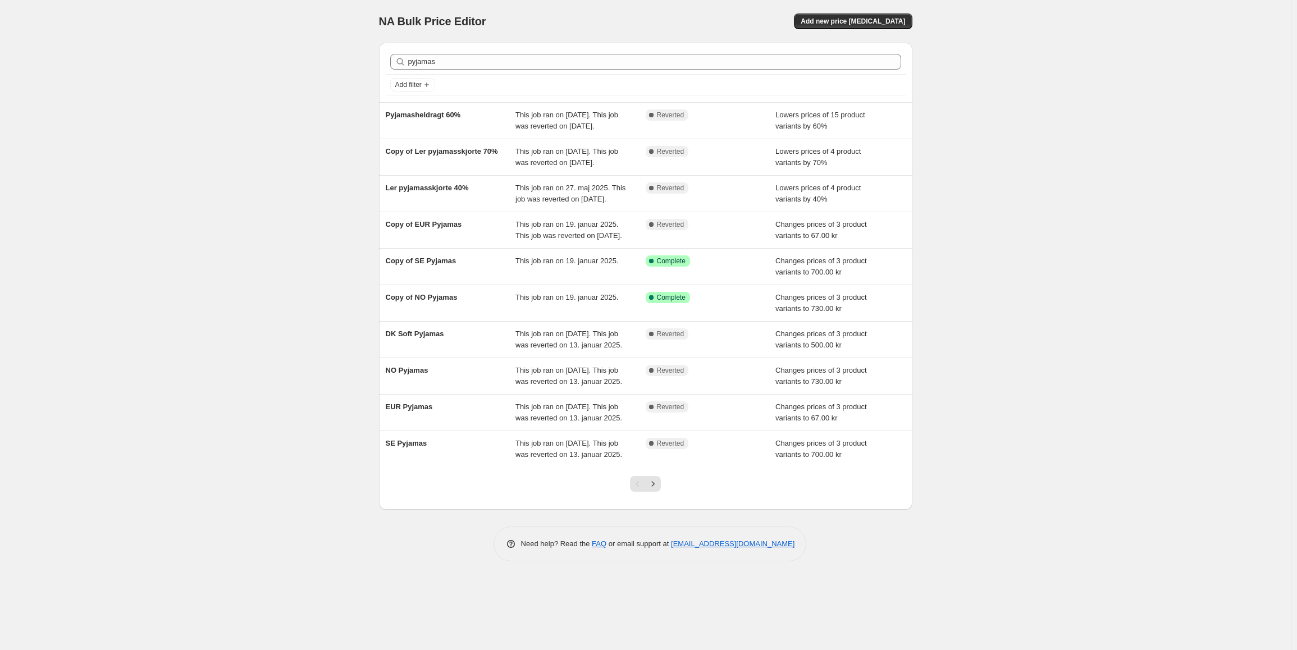
scroll to position [18, 0]
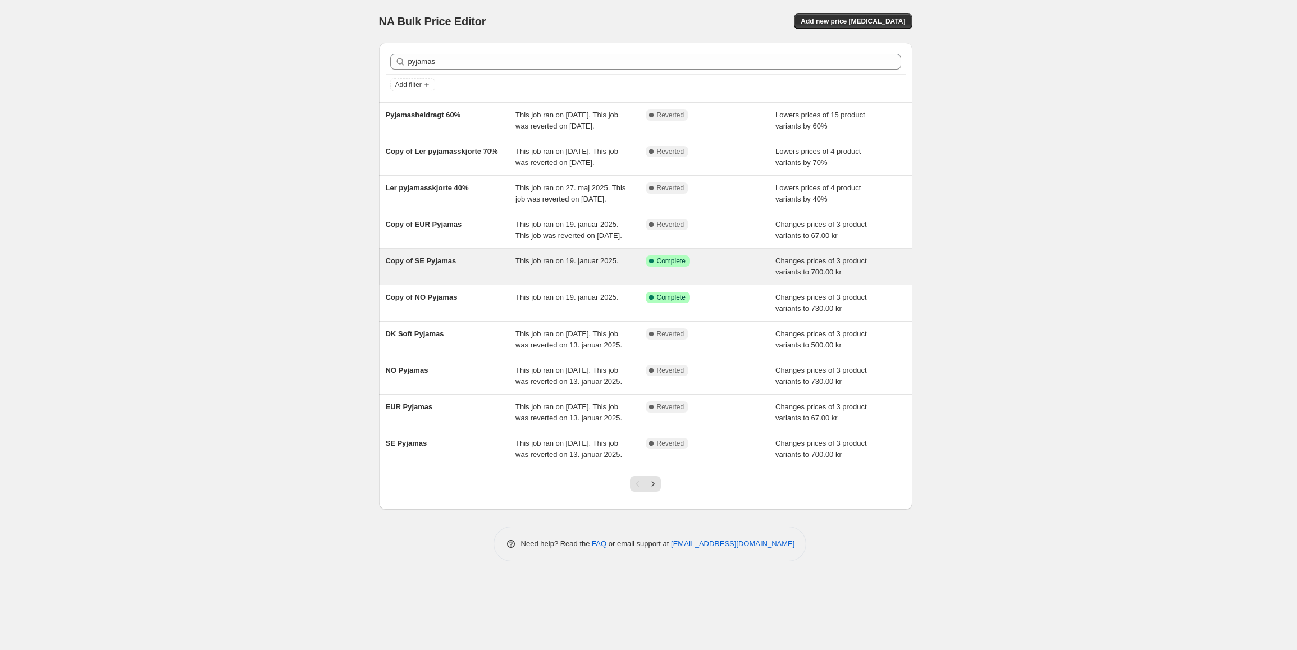
click at [530, 285] on div "Copy of SE Pyjamas This job ran on 19. januar 2025. Success Complete Complete C…" at bounding box center [645, 267] width 533 height 36
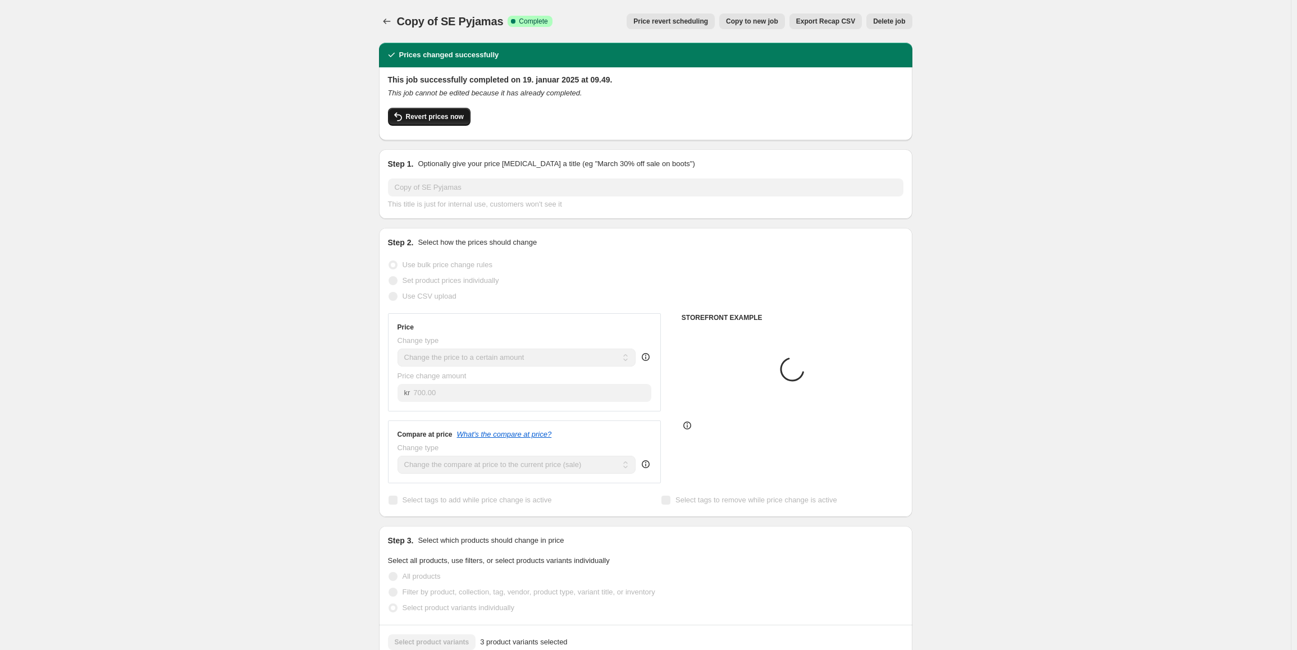
click at [458, 122] on button "Revert prices now" at bounding box center [429, 117] width 83 height 18
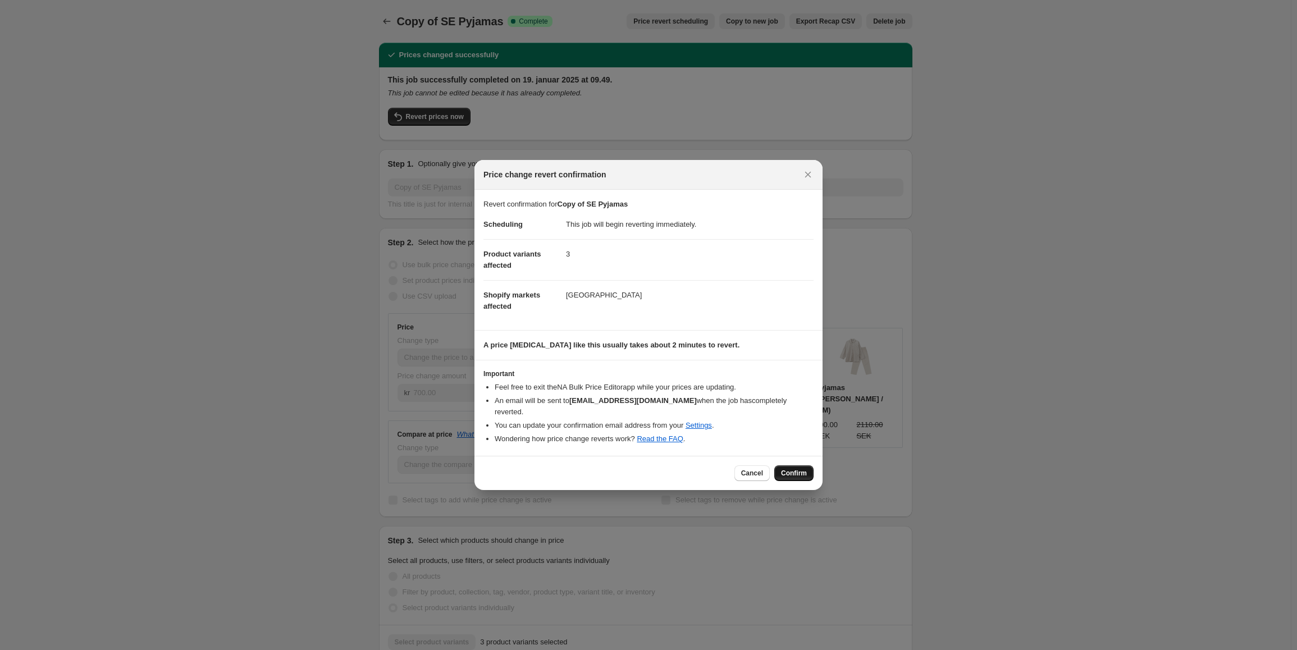
click at [796, 475] on button "Confirm" at bounding box center [793, 473] width 39 height 16
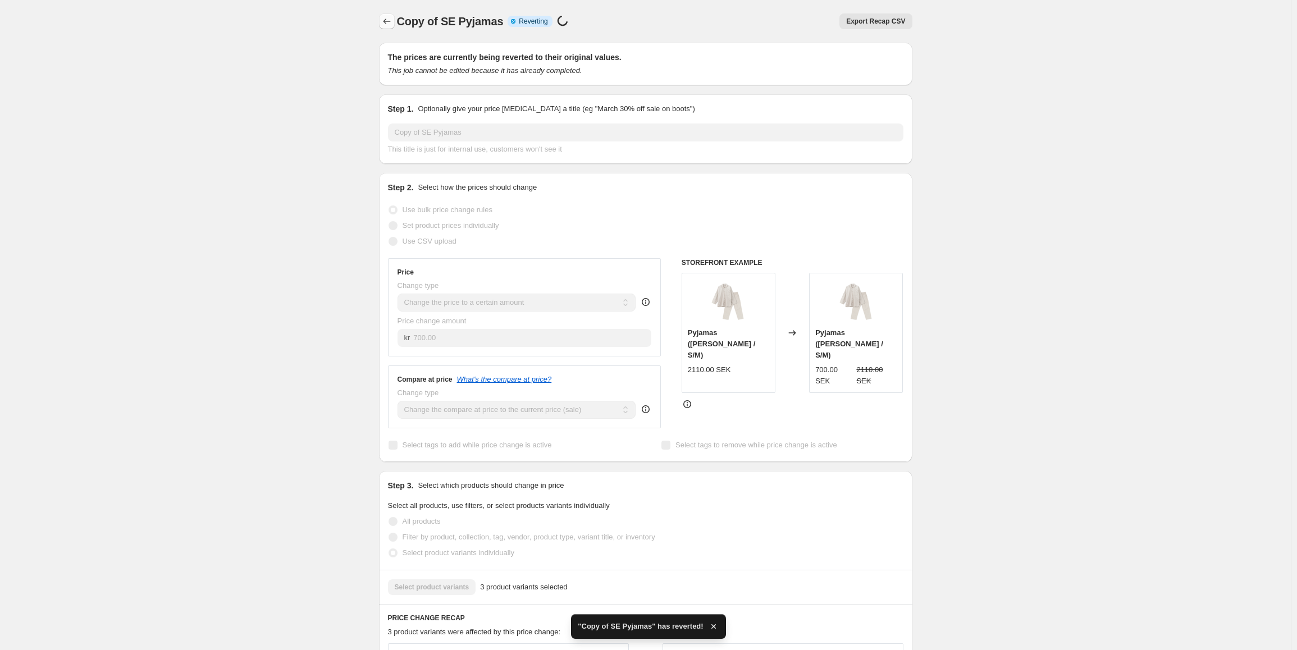
click at [391, 16] on icon "Price change jobs" at bounding box center [386, 21] width 11 height 11
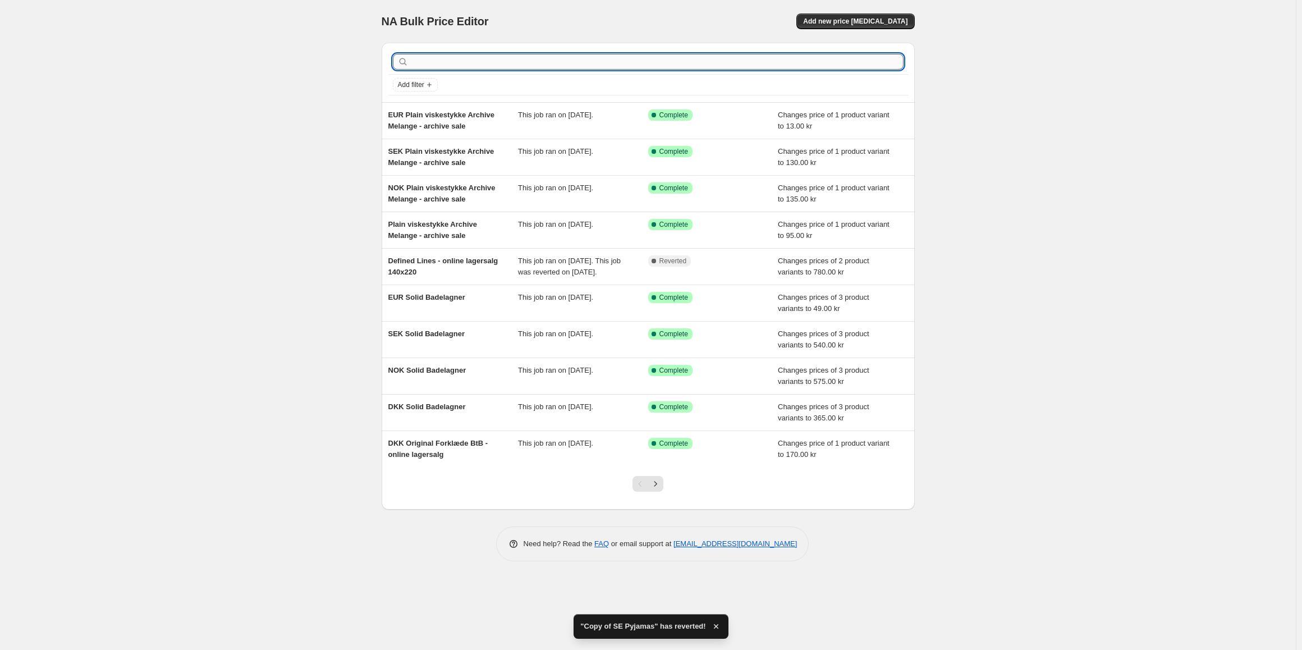
click at [459, 60] on input "text" at bounding box center [657, 62] width 493 height 16
type input "pyjamas"
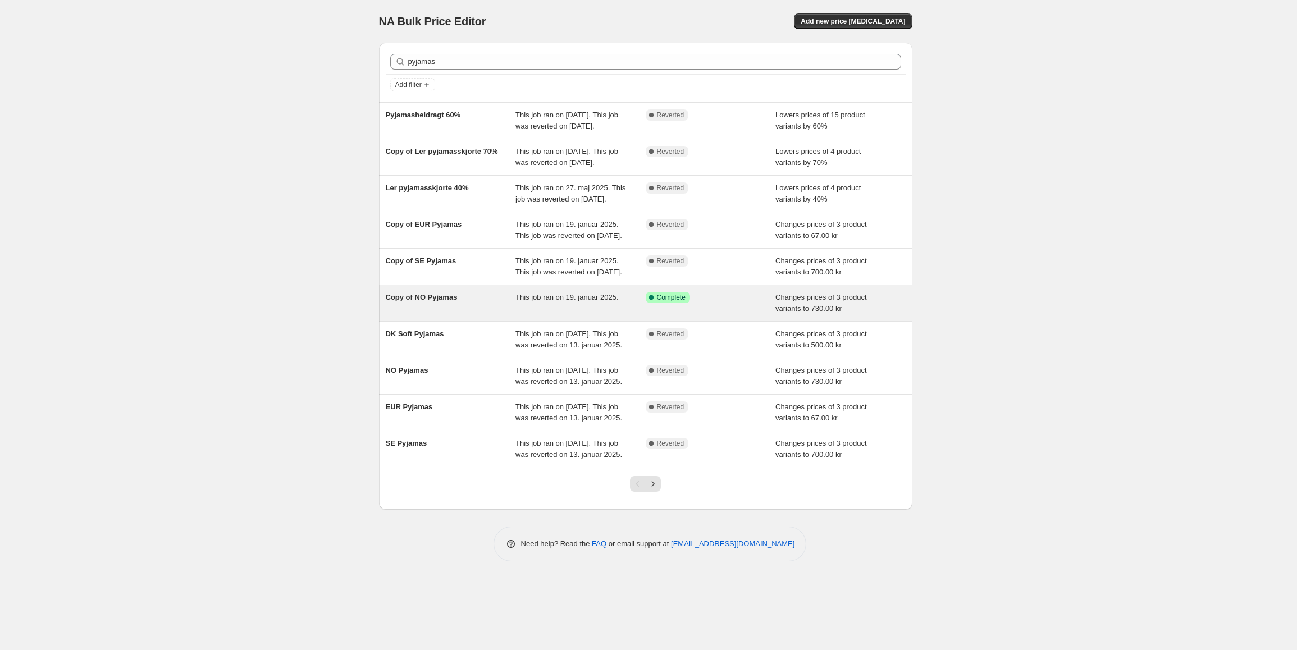
click at [465, 321] on div "Copy of NO Pyjamas This job ran on 19. januar 2025. Success Complete Complete C…" at bounding box center [645, 303] width 533 height 36
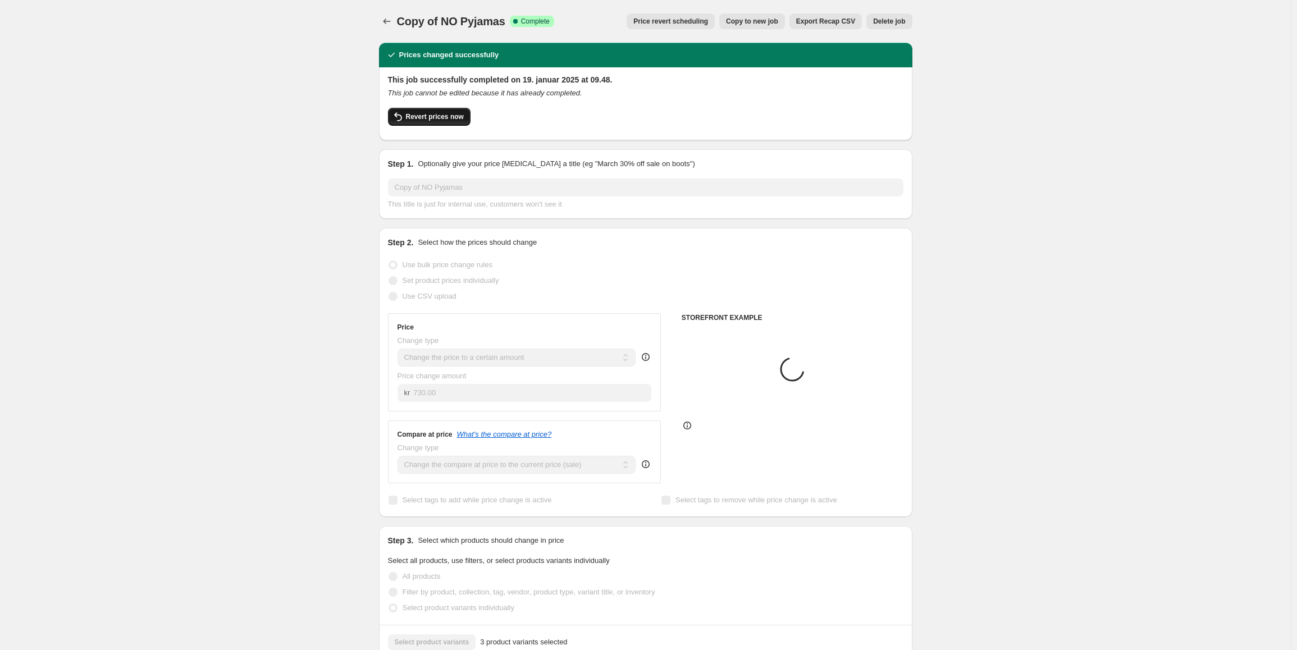
click at [436, 118] on span "Revert prices now" at bounding box center [435, 116] width 58 height 9
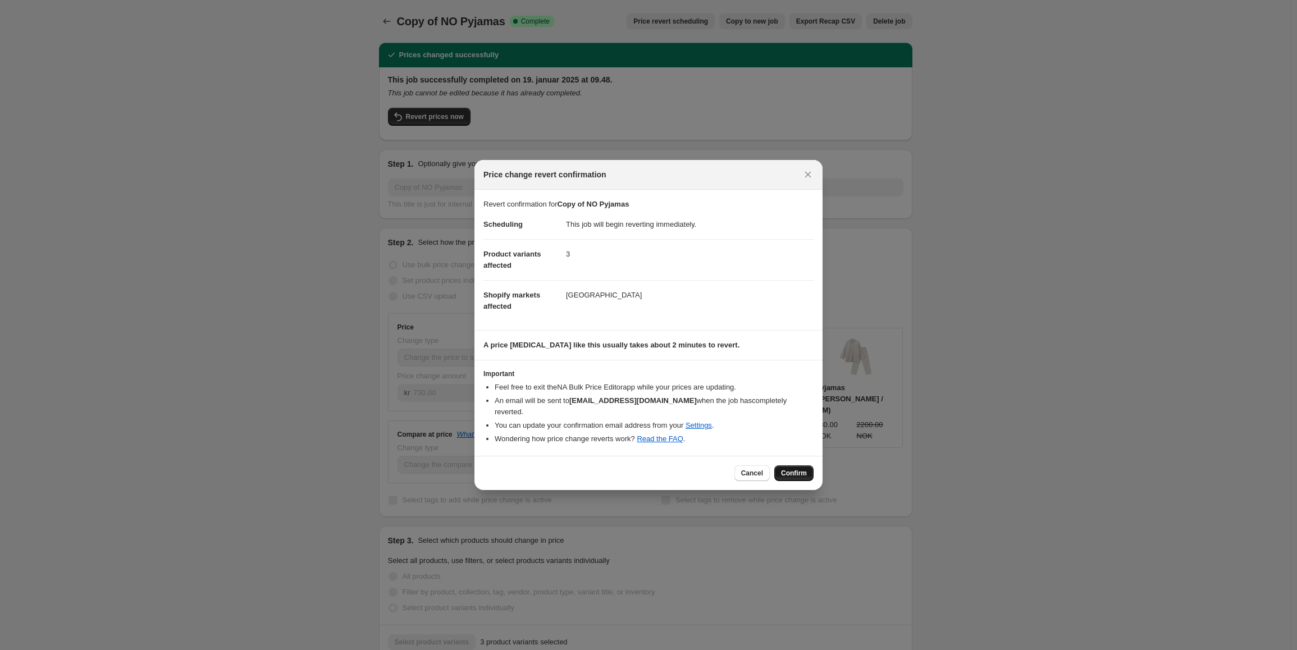
click at [792, 469] on span "Confirm" at bounding box center [794, 473] width 26 height 9
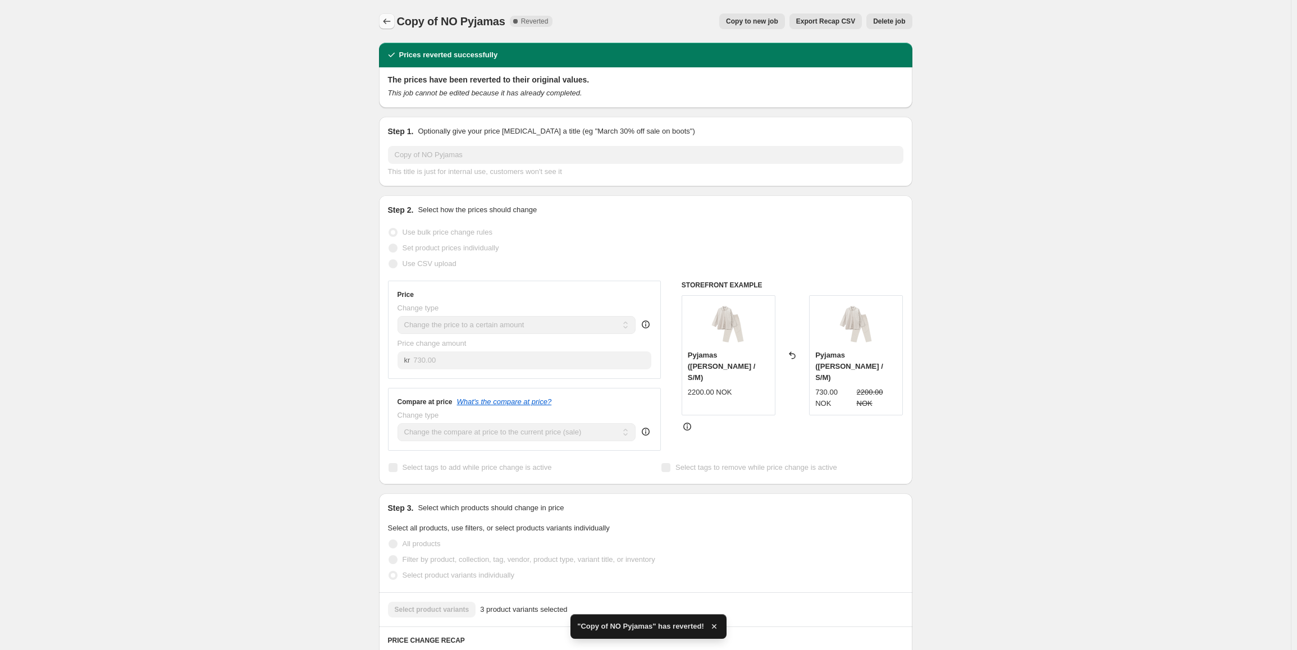
click at [387, 22] on icon "Price change jobs" at bounding box center [386, 22] width 7 height 6
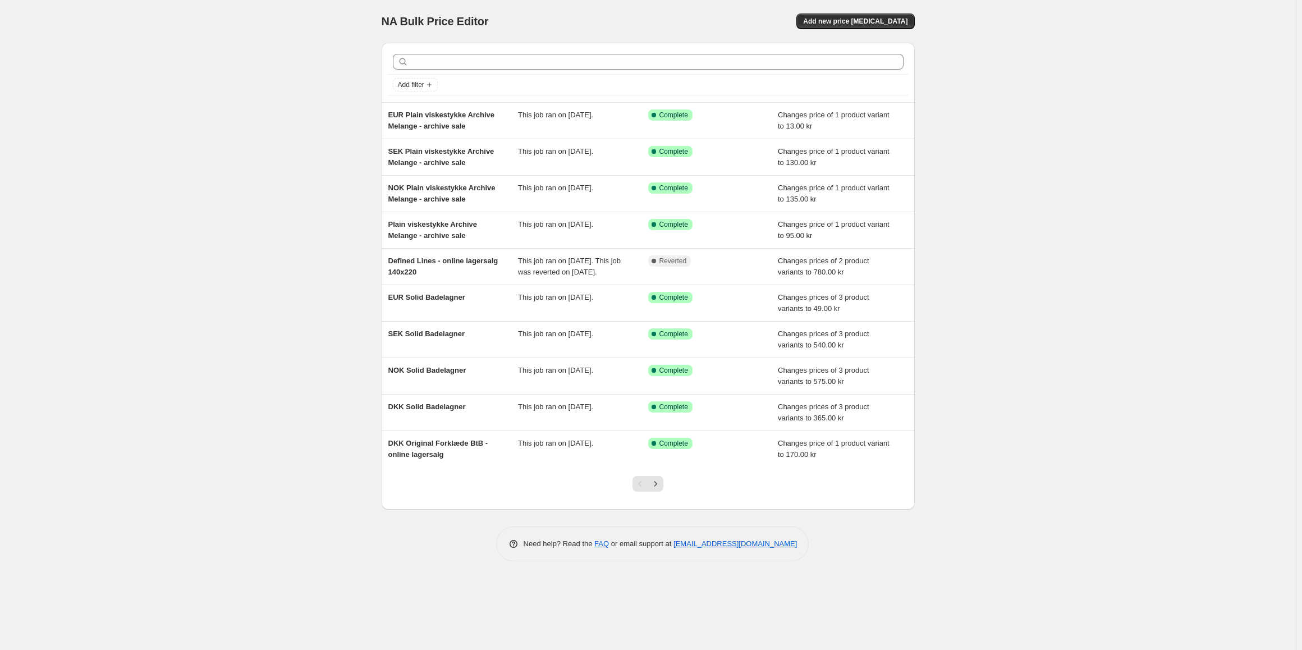
click at [506, 70] on div at bounding box center [648, 61] width 520 height 25
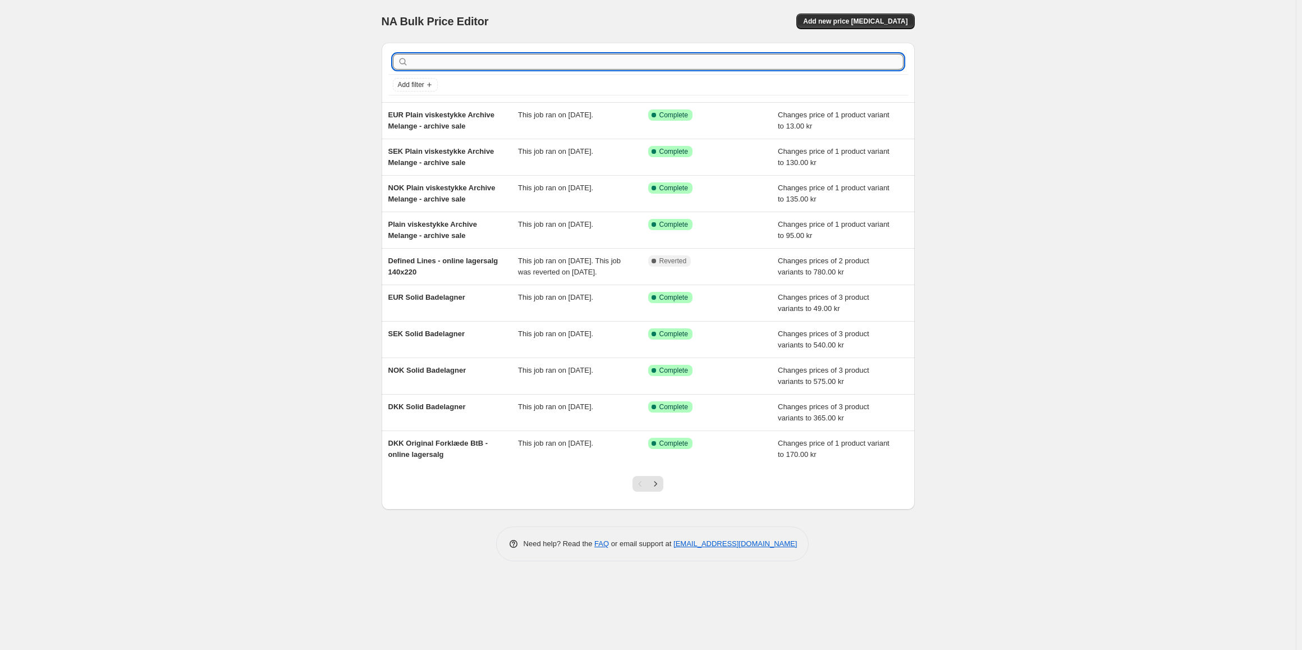
click at [509, 68] on input "text" at bounding box center [657, 62] width 493 height 16
type input "facet"
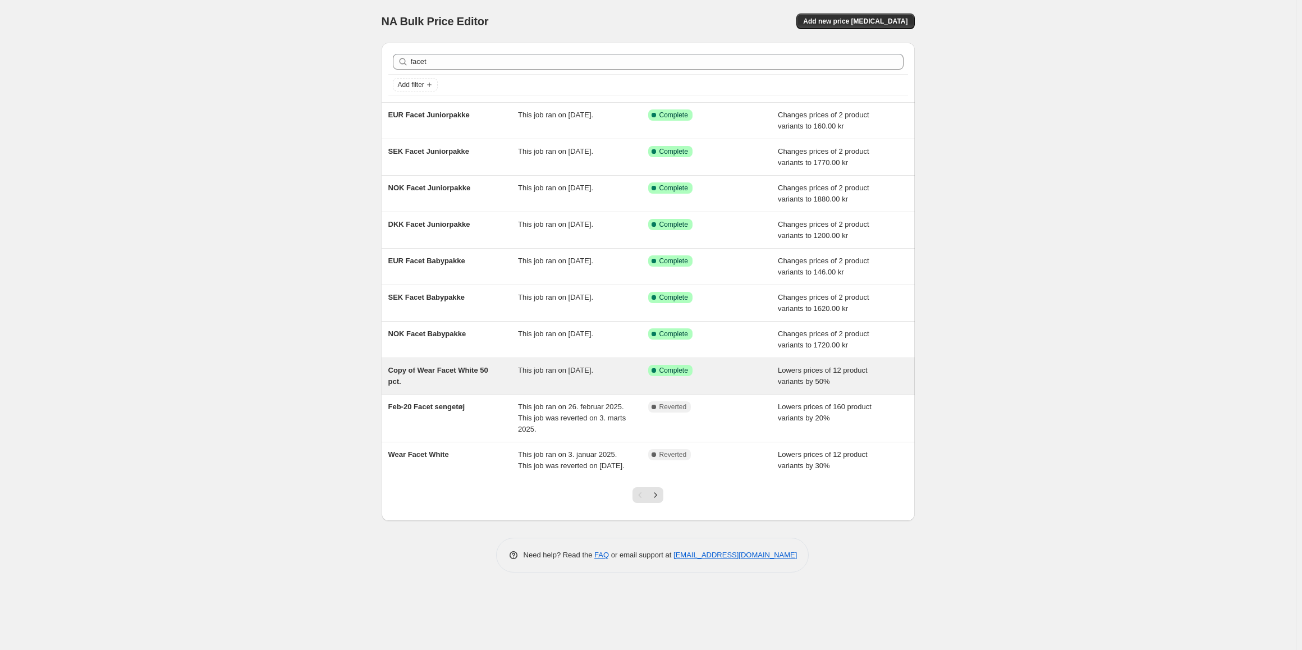
click at [448, 387] on div "Copy of Wear Facet White 50 pct. This job ran on [DATE]. Success Complete Compl…" at bounding box center [648, 376] width 533 height 36
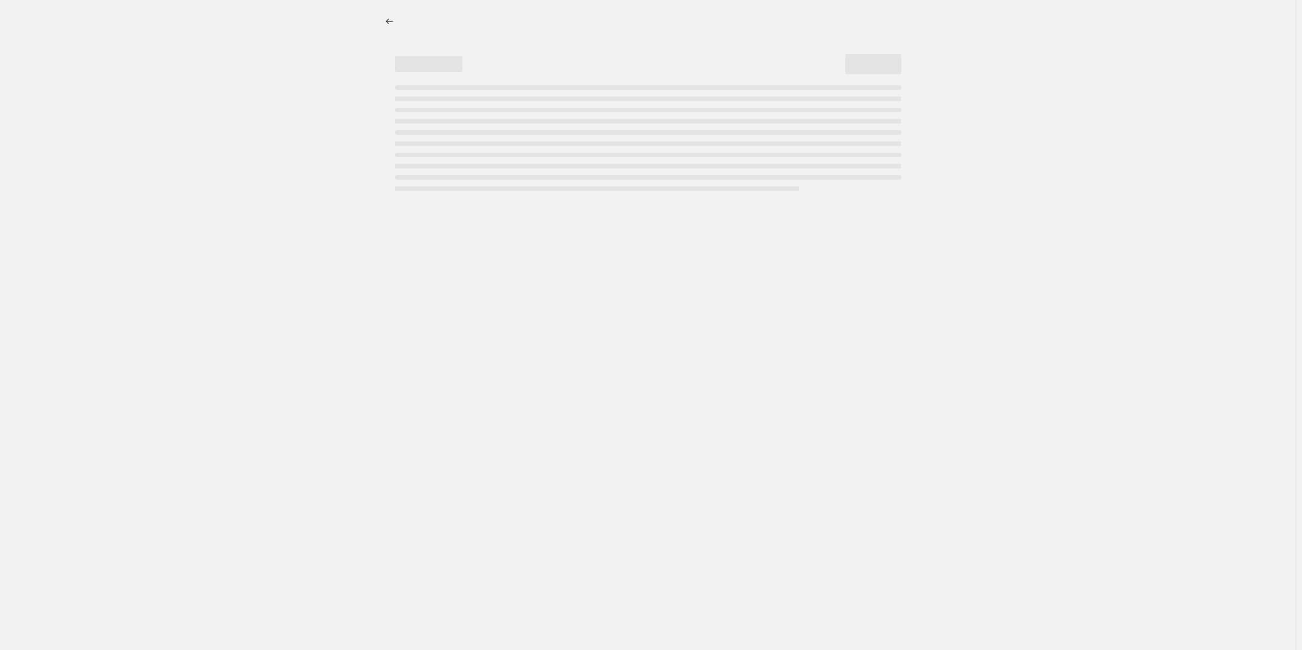
select select "percentage"
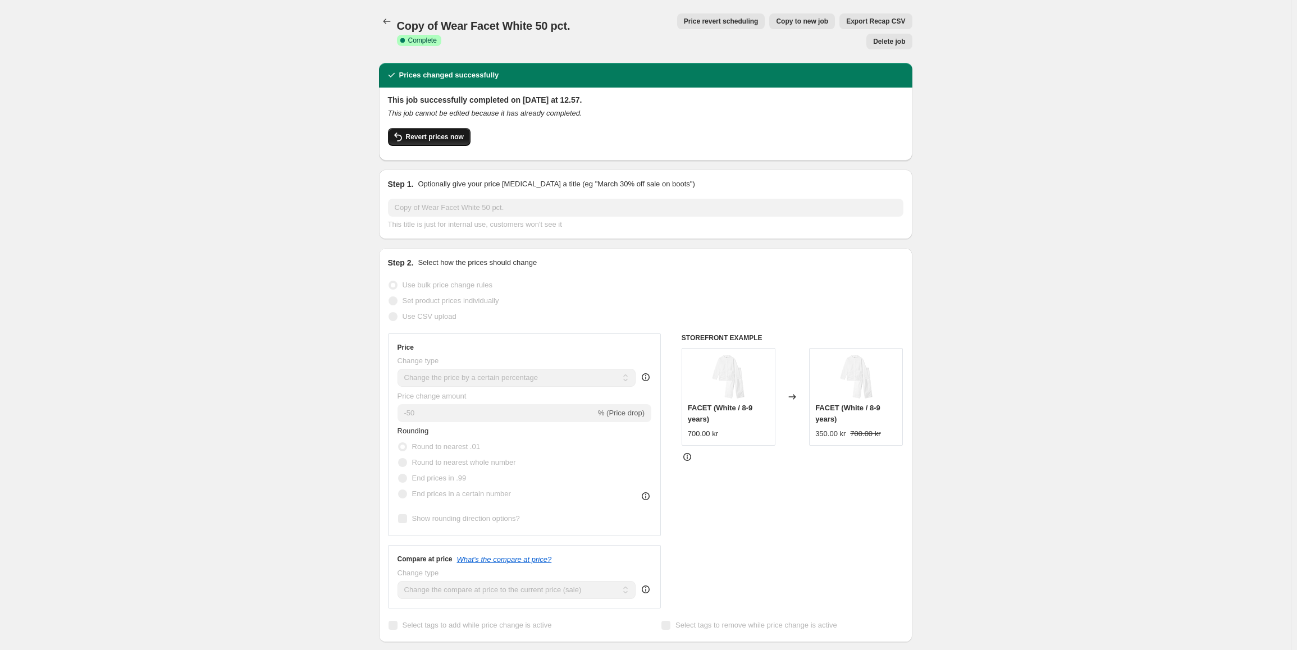
click at [425, 132] on span "Revert prices now" at bounding box center [435, 136] width 58 height 9
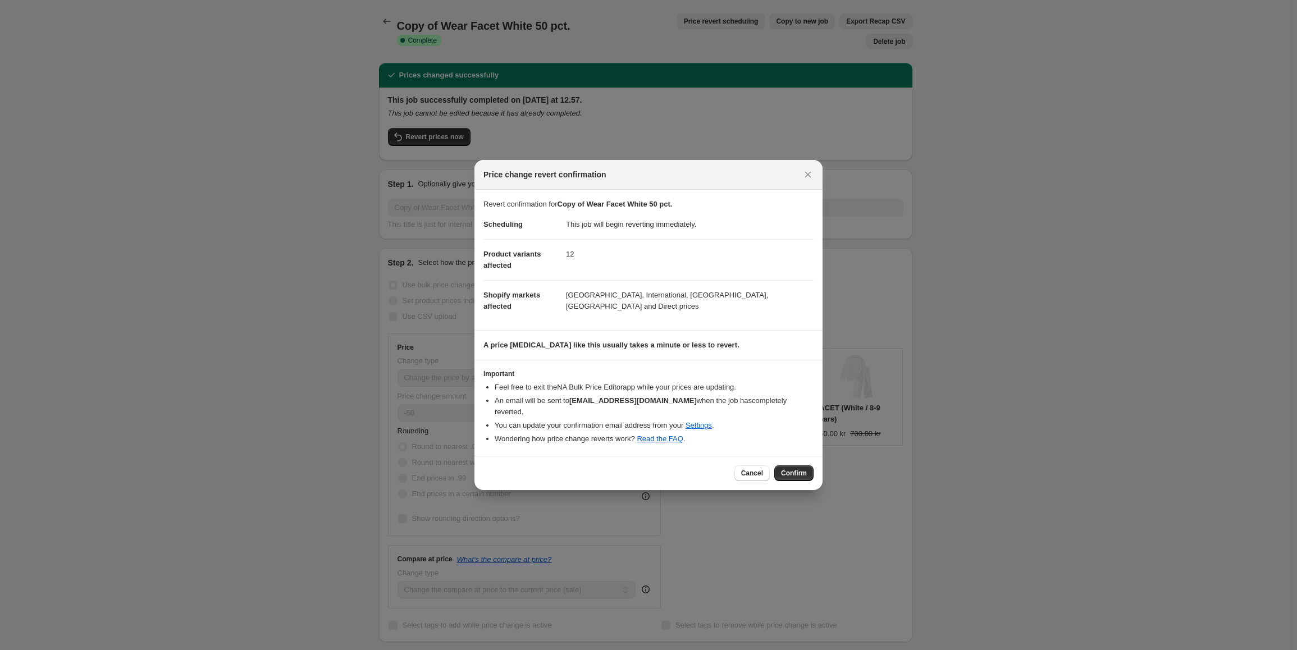
click at [803, 459] on div "Cancel Confirm" at bounding box center [648, 473] width 348 height 34
click at [803, 469] on span "Confirm" at bounding box center [794, 473] width 26 height 9
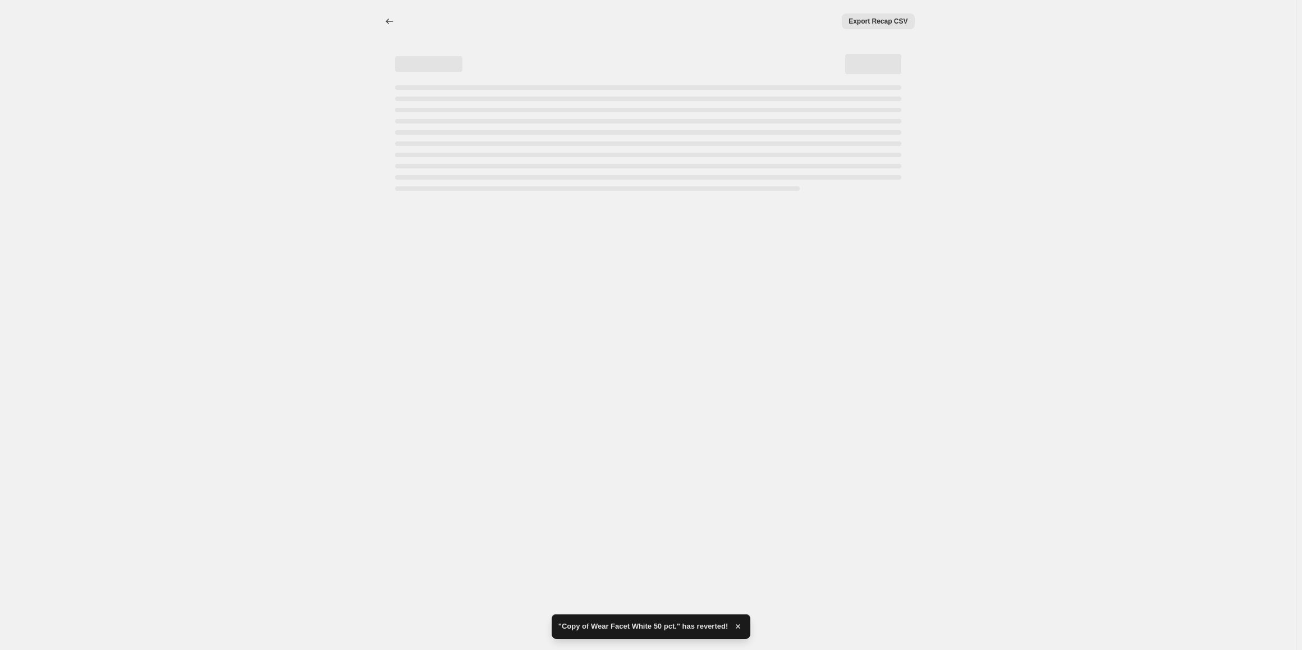
select select "percentage"
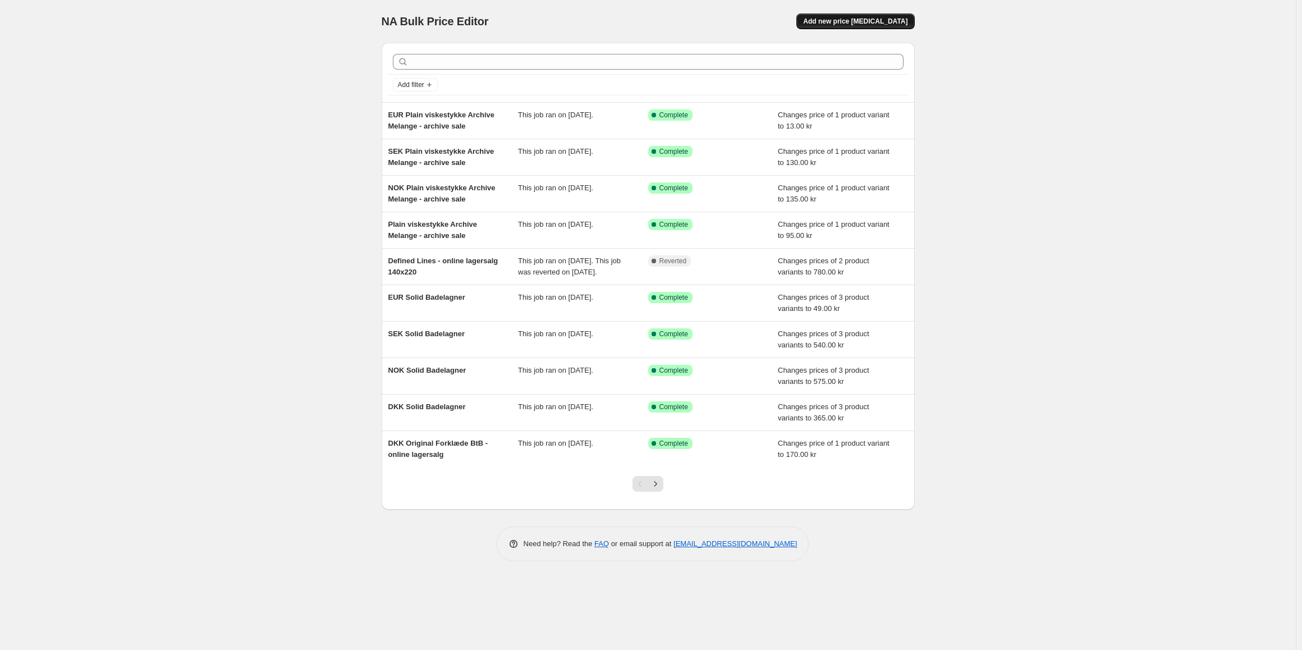
click at [860, 22] on span "Add new price [MEDICAL_DATA]" at bounding box center [855, 21] width 104 height 9
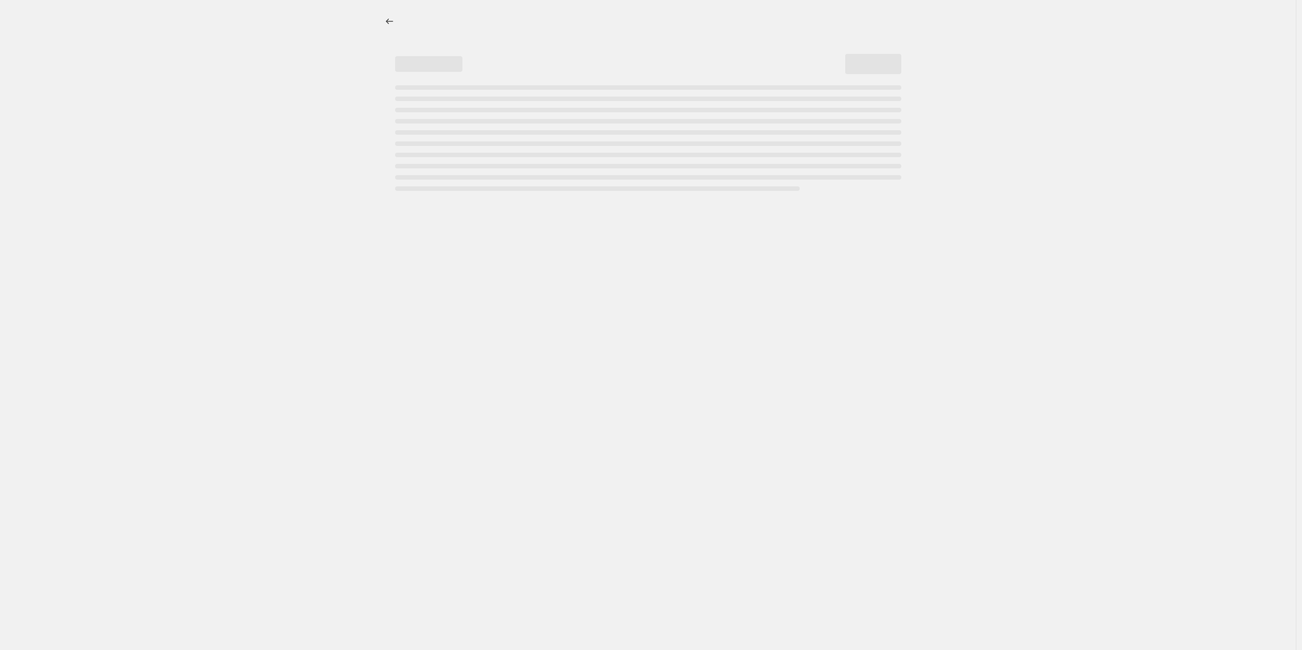
select select "percentage"
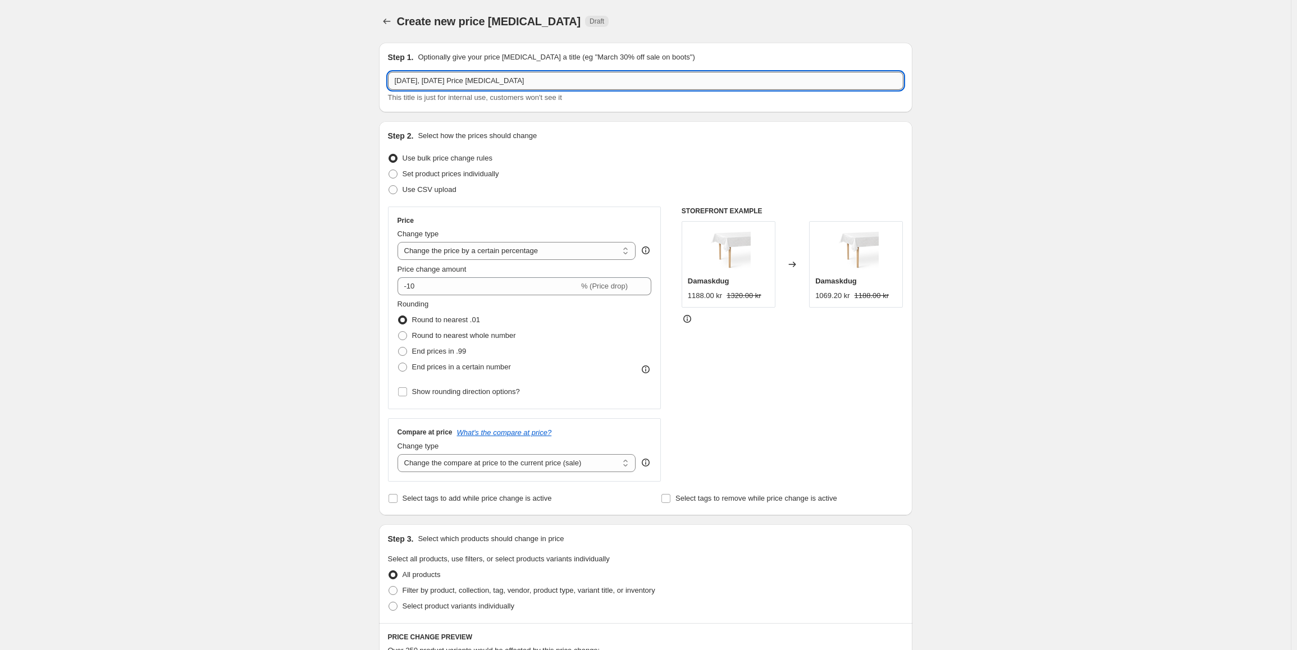
click at [498, 83] on input "11. sep. 2025, 14.03.38 Price change job" at bounding box center [645, 81] width 515 height 18
click at [400, 85] on input "Comet Køkkenpakke" at bounding box center [645, 81] width 515 height 18
click at [396, 84] on input "Comet Køkkenpakke" at bounding box center [645, 81] width 515 height 18
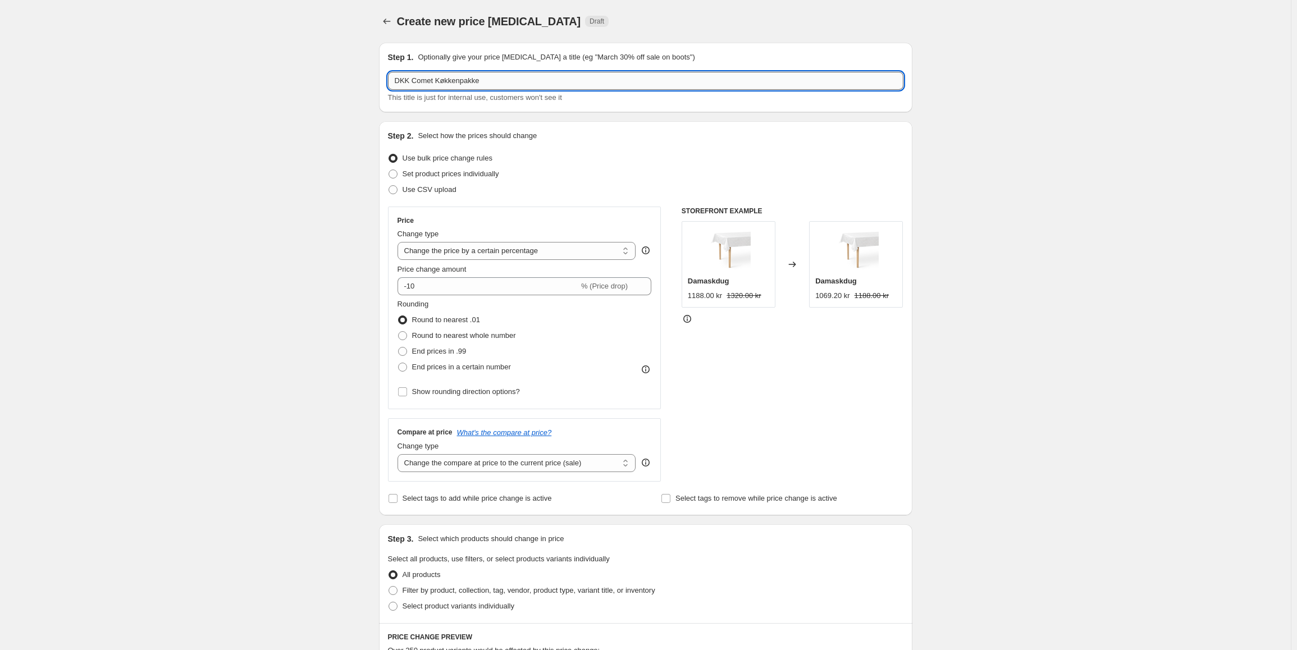
click at [520, 77] on input "DKK Comet Køkkenpakke" at bounding box center [645, 81] width 515 height 18
type input "DKK Comet Køkkenpakke"
click at [496, 252] on select "Change the price to a certain amount Change the price by a certain amount Chang…" at bounding box center [516, 251] width 239 height 18
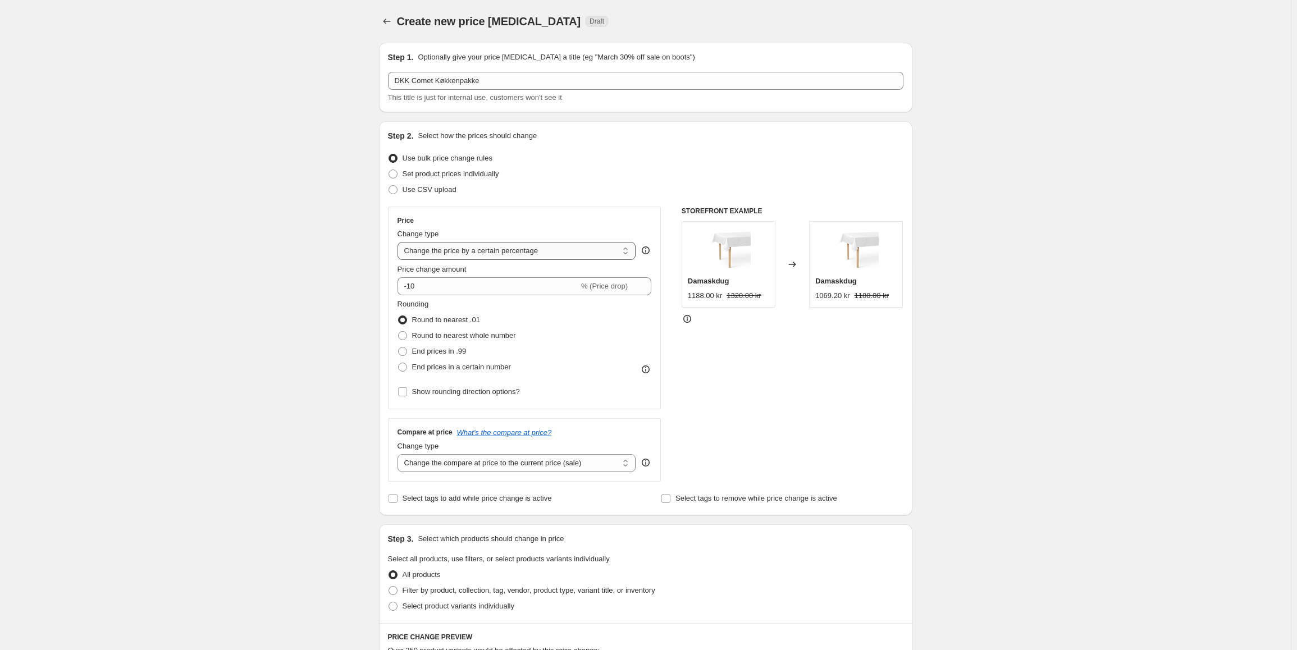
select select "to"
click at [400, 242] on select "Change the price to a certain amount Change the price by a certain amount Chang…" at bounding box center [516, 251] width 239 height 18
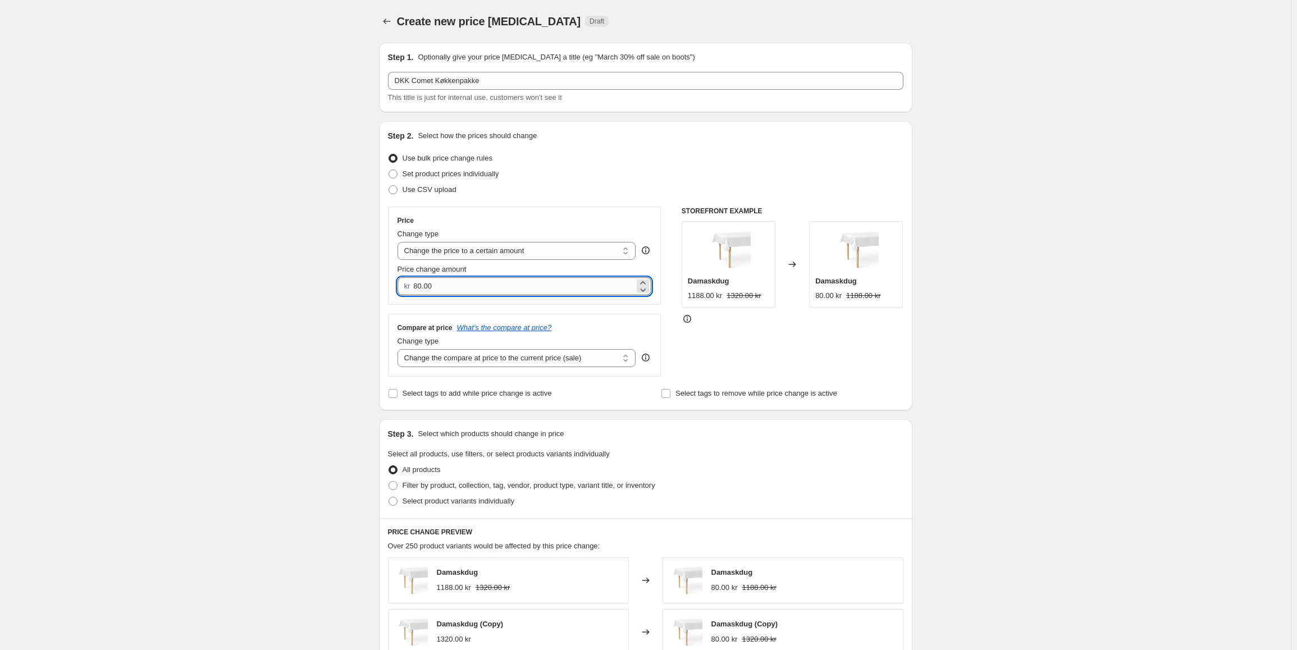
click at [468, 285] on input "80.00" at bounding box center [523, 286] width 221 height 18
click at [430, 290] on input "80.00" at bounding box center [523, 286] width 221 height 18
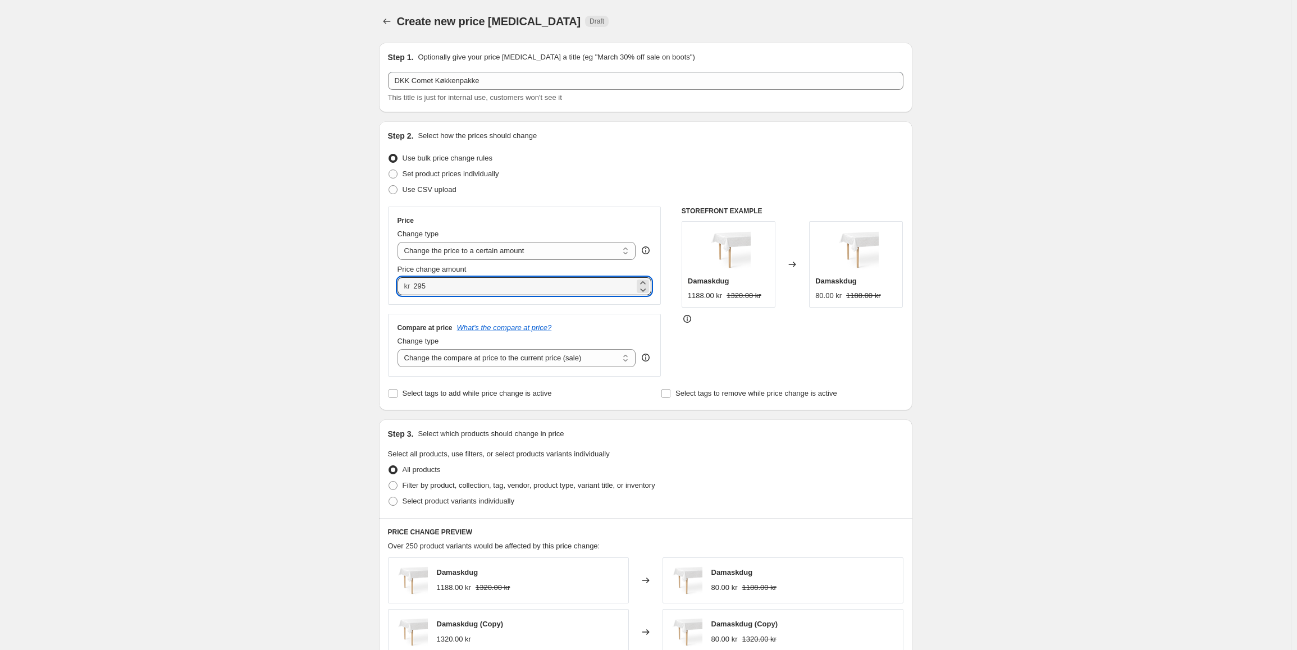
type input "295.00"
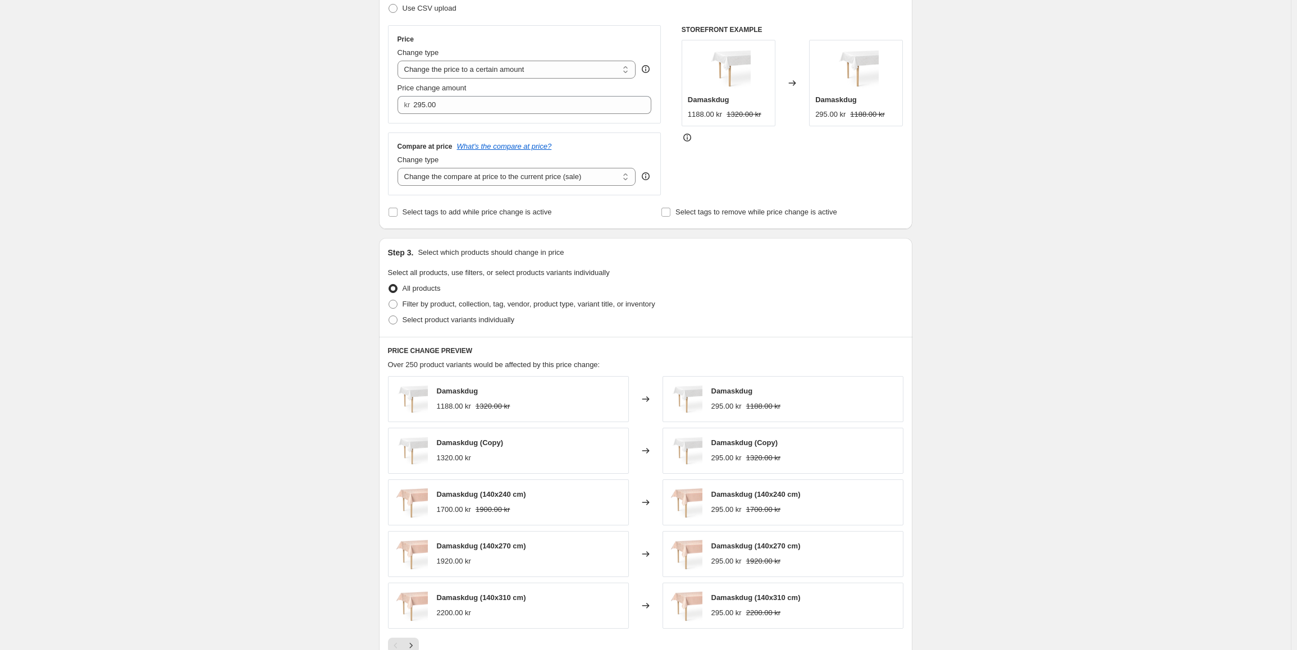
scroll to position [225, 0]
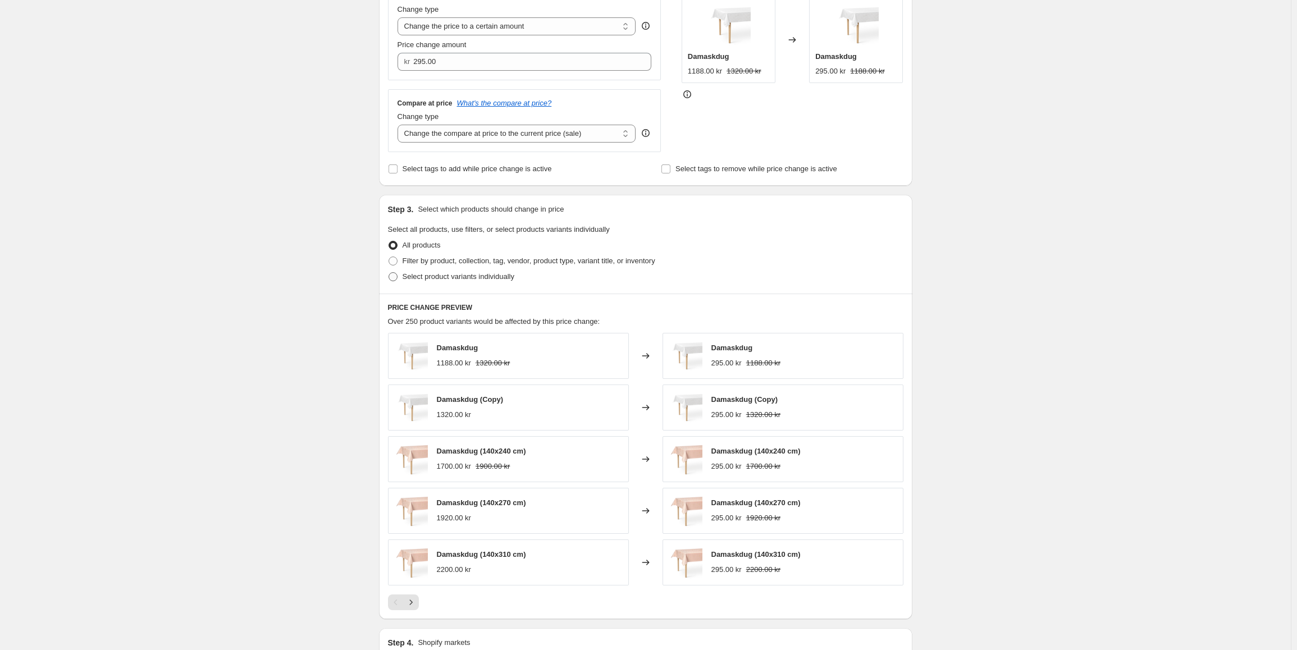
click at [454, 279] on span "Select product variants individually" at bounding box center [459, 276] width 112 height 8
click at [389, 273] on input "Select product variants individually" at bounding box center [388, 272] width 1 height 1
radio input "true"
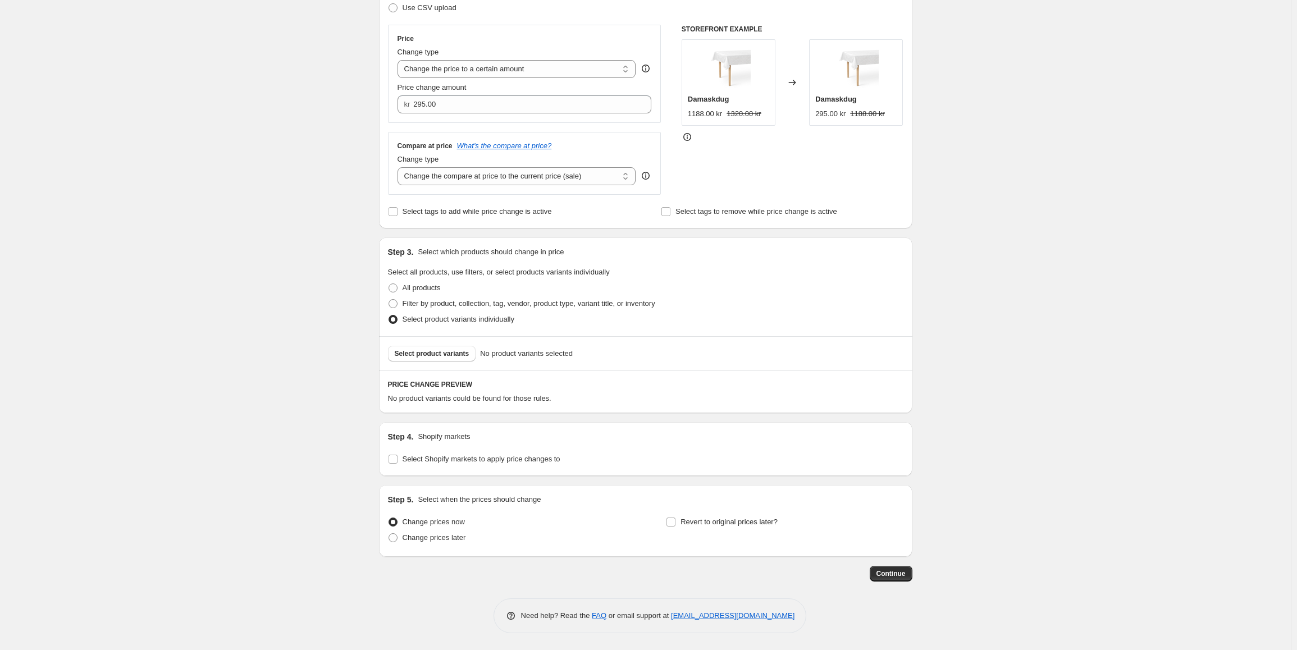
scroll to position [182, 0]
click at [442, 359] on button "Select product variants" at bounding box center [432, 354] width 88 height 16
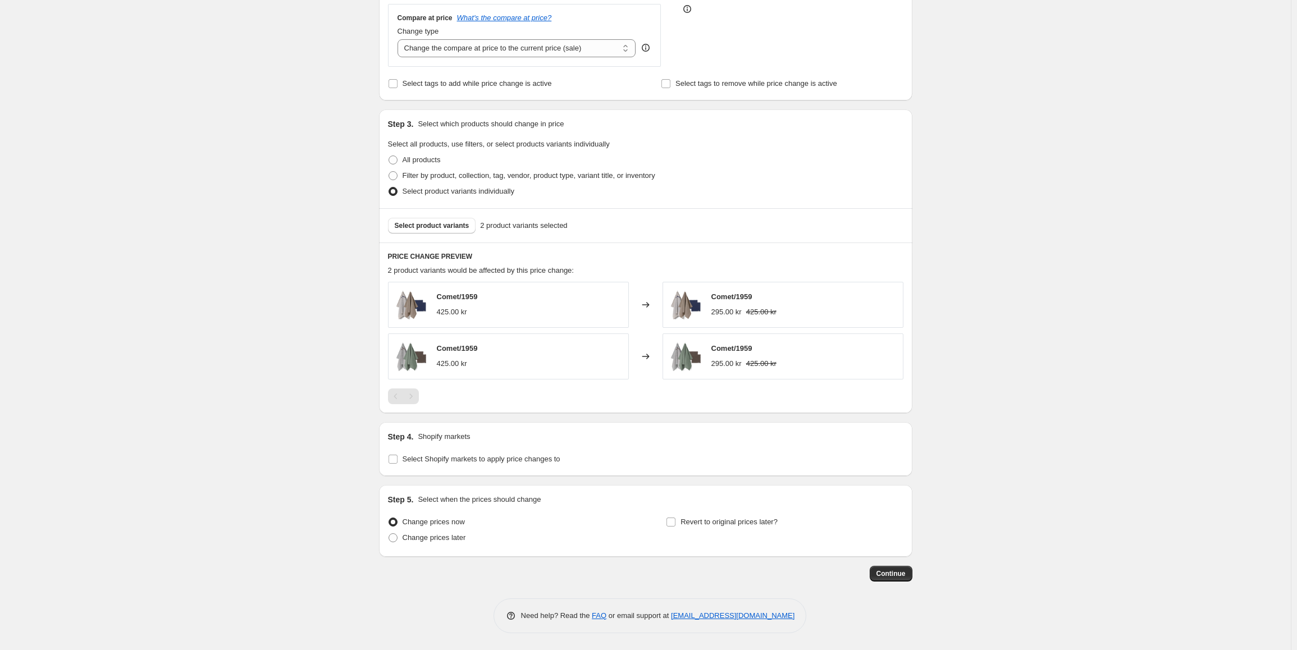
scroll to position [310, 0]
click at [441, 460] on span "Select Shopify markets to apply price changes to" at bounding box center [482, 459] width 158 height 8
click at [397, 460] on input "Select Shopify markets to apply price changes to" at bounding box center [392, 459] width 9 height 9
checkbox input "true"
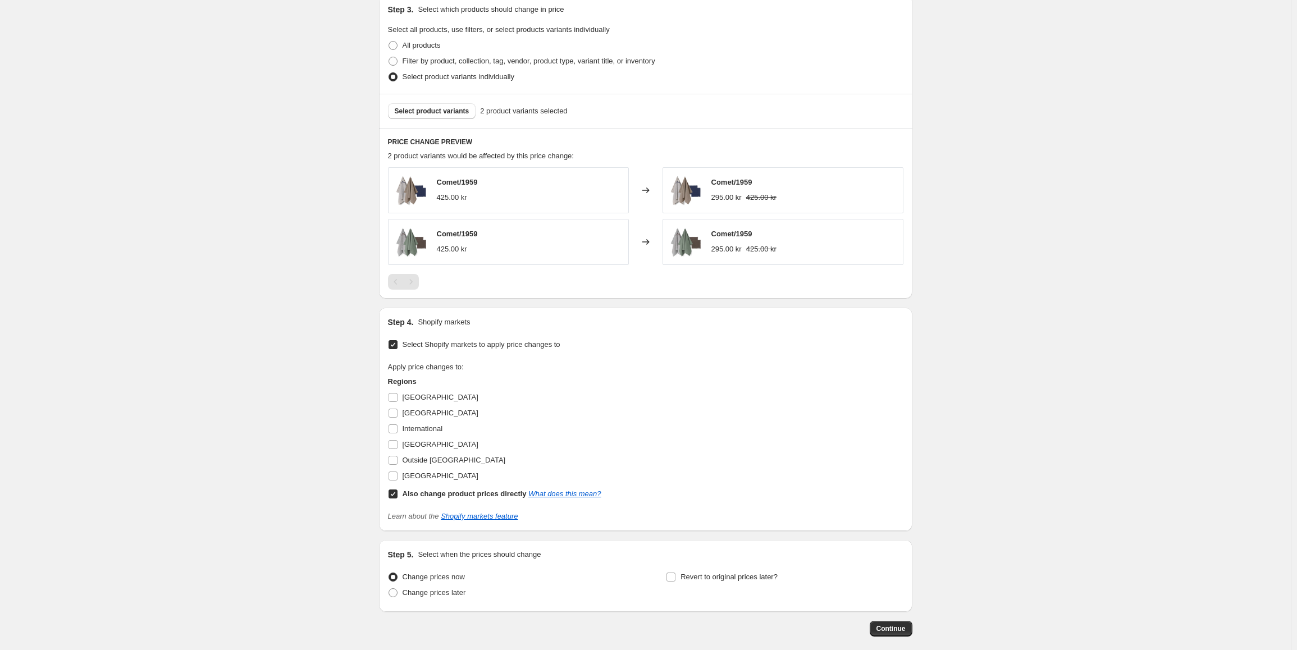
scroll to position [480, 0]
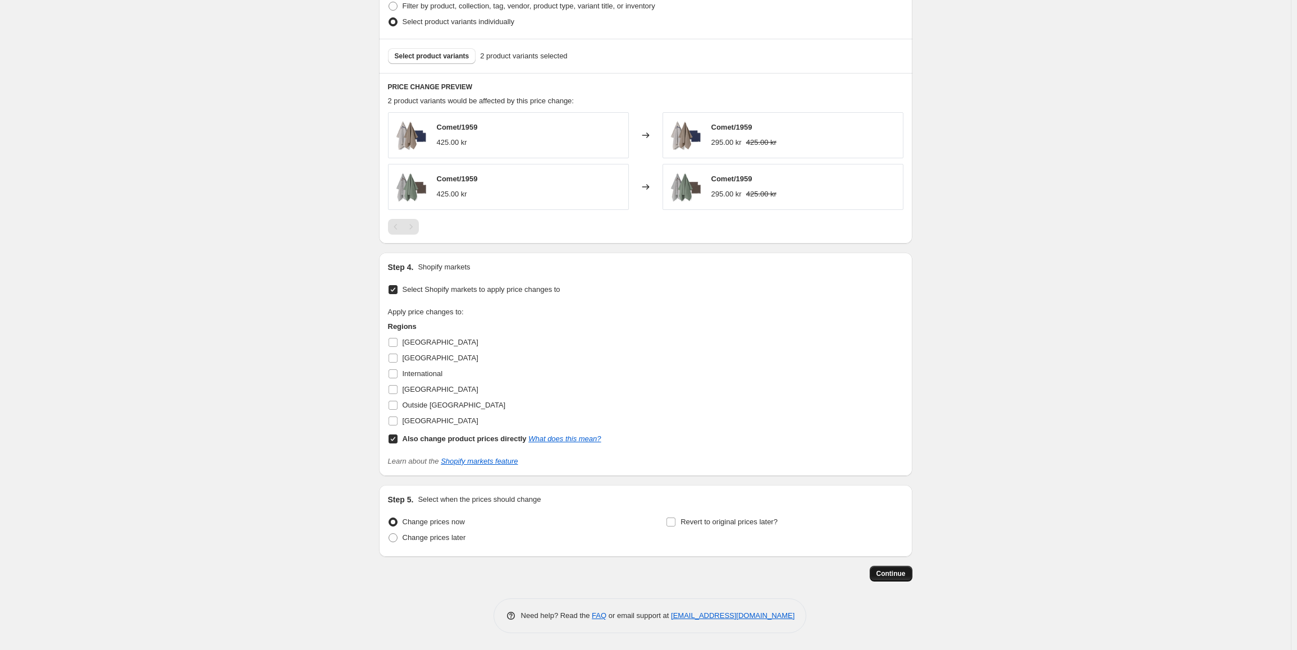
click at [893, 575] on span "Continue" at bounding box center [890, 573] width 29 height 9
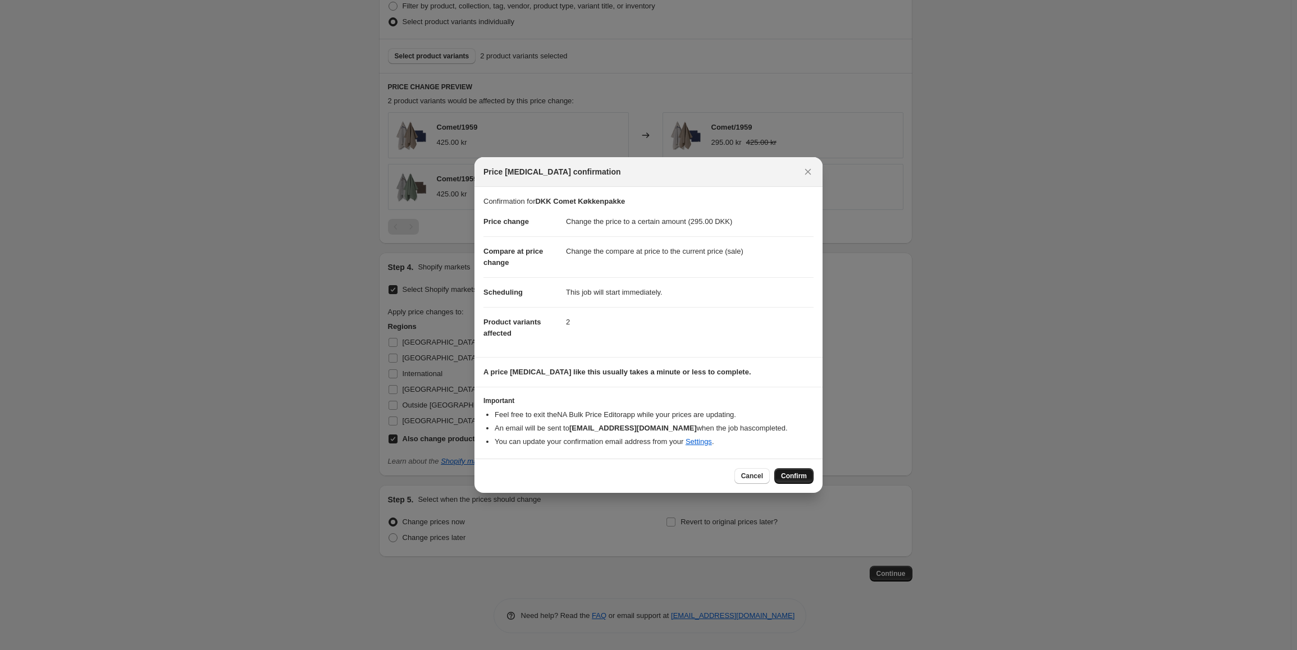
click at [802, 481] on button "Confirm" at bounding box center [793, 476] width 39 height 16
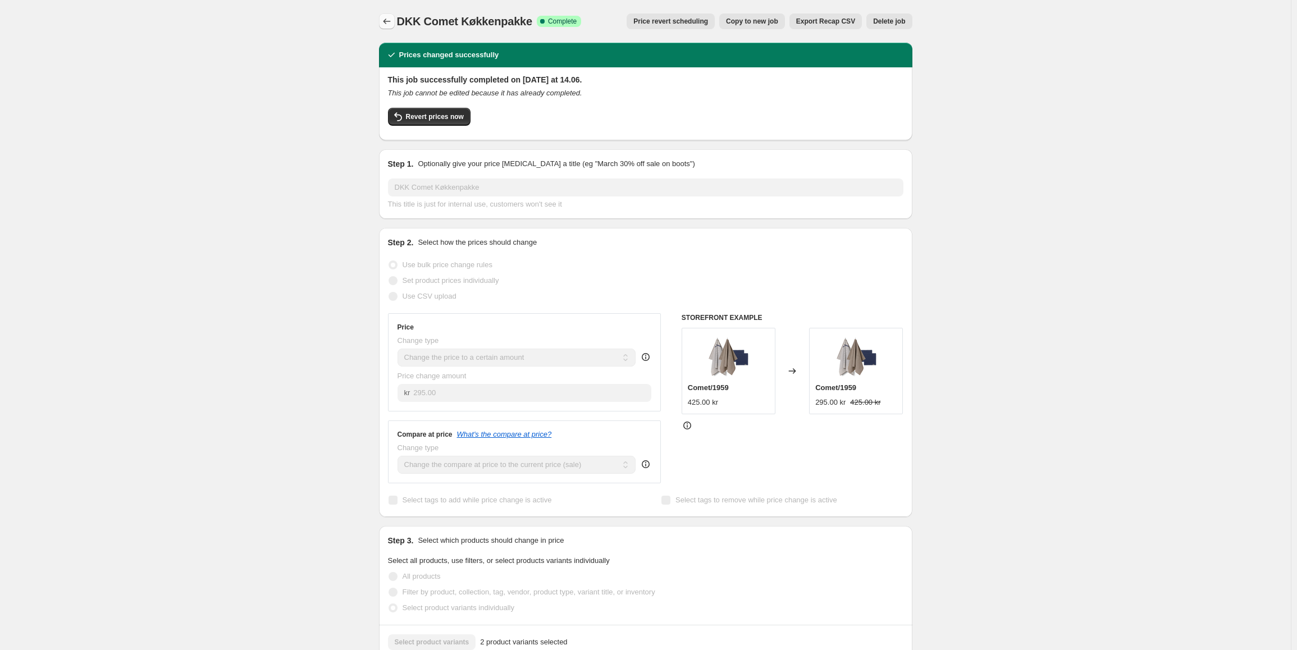
click at [386, 24] on icon "Price change jobs" at bounding box center [386, 21] width 11 height 11
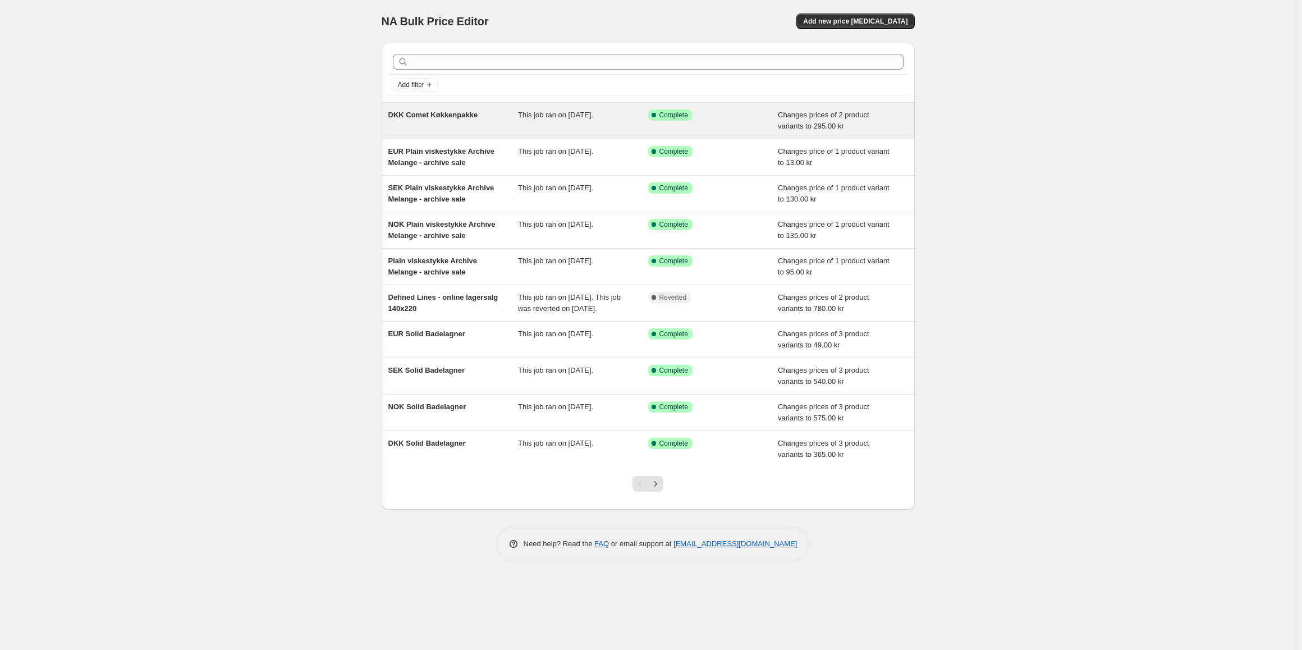
click at [496, 121] on div "DKK Comet Køkkenpakke" at bounding box center [453, 120] width 130 height 22
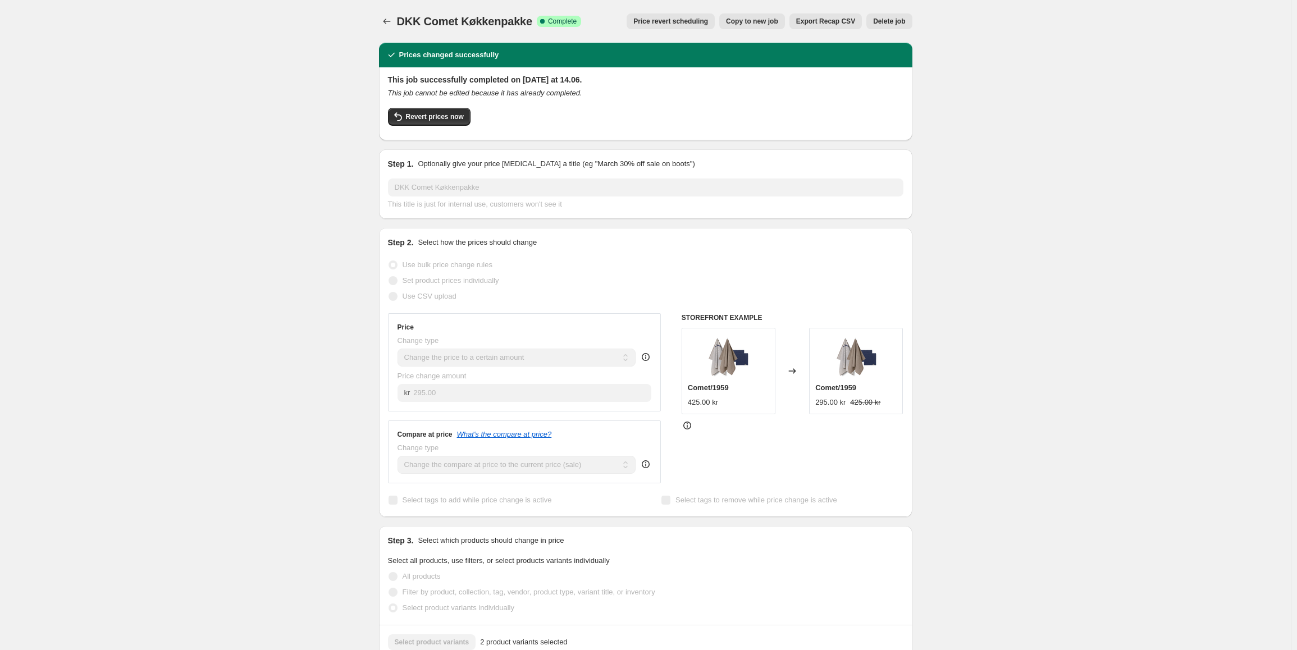
click at [766, 25] on span "Copy to new job" at bounding box center [752, 21] width 52 height 9
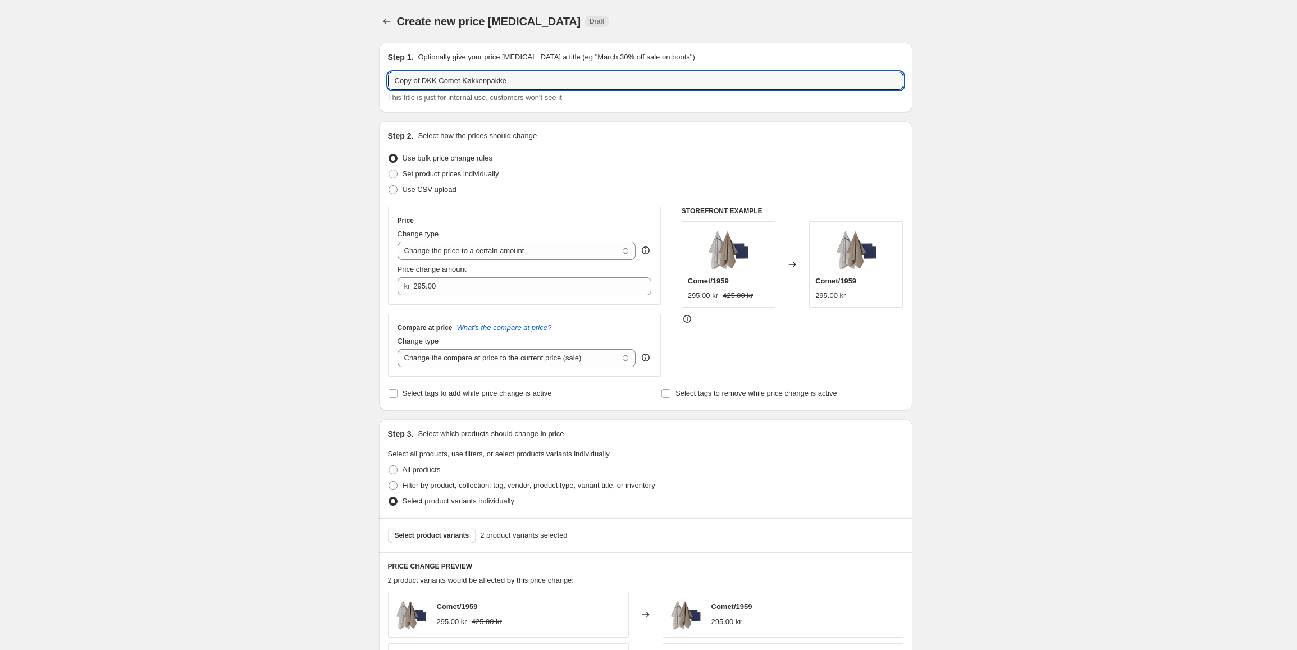
drag, startPoint x: 433, startPoint y: 79, endPoint x: 372, endPoint y: 79, distance: 61.2
click at [372, 79] on div "Step 1. Optionally give your price change job a title (eg "March 30% off sale o…" at bounding box center [641, 547] width 542 height 1027
type input "NOK Comet Køkkenpakke"
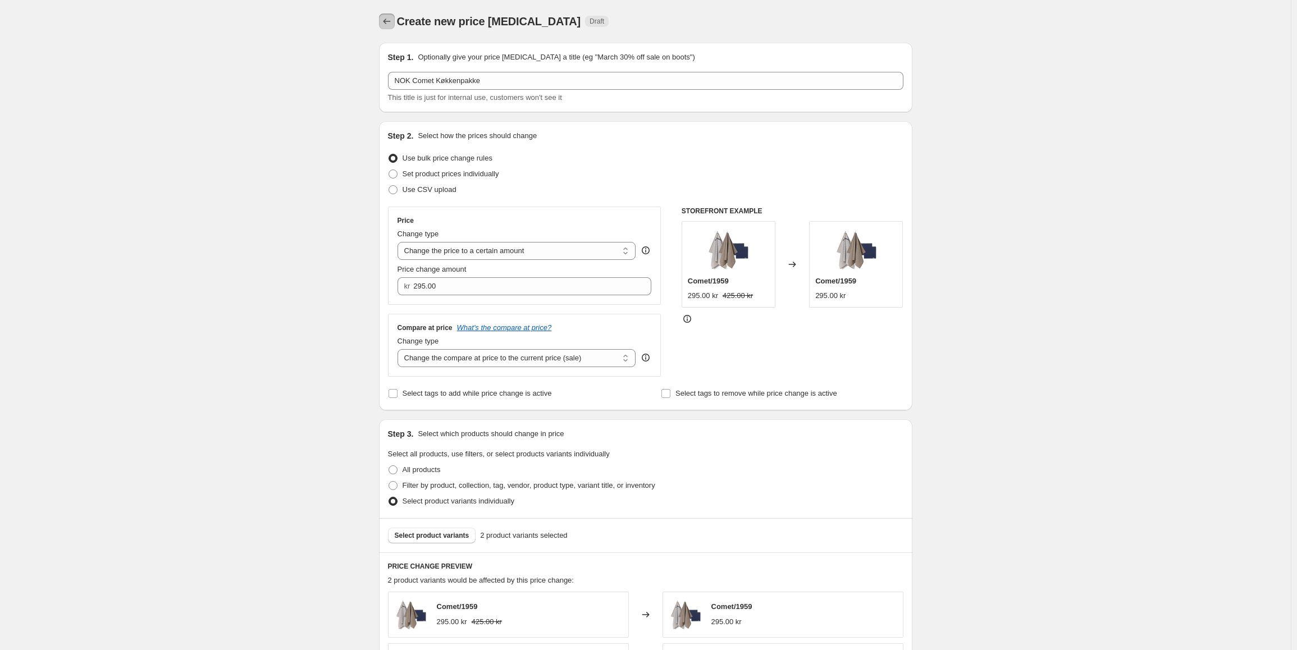
click at [383, 24] on button "Price change jobs" at bounding box center [387, 21] width 16 height 16
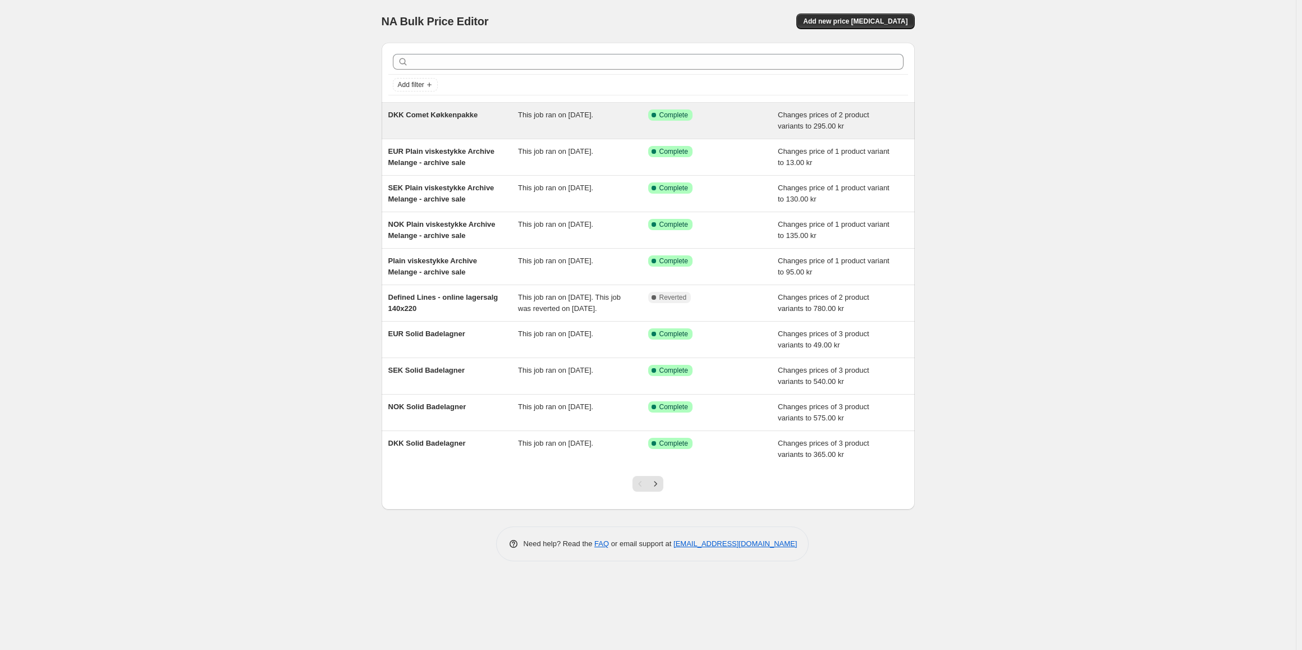
click at [460, 126] on div "DKK Comet Køkkenpakke" at bounding box center [453, 120] width 130 height 22
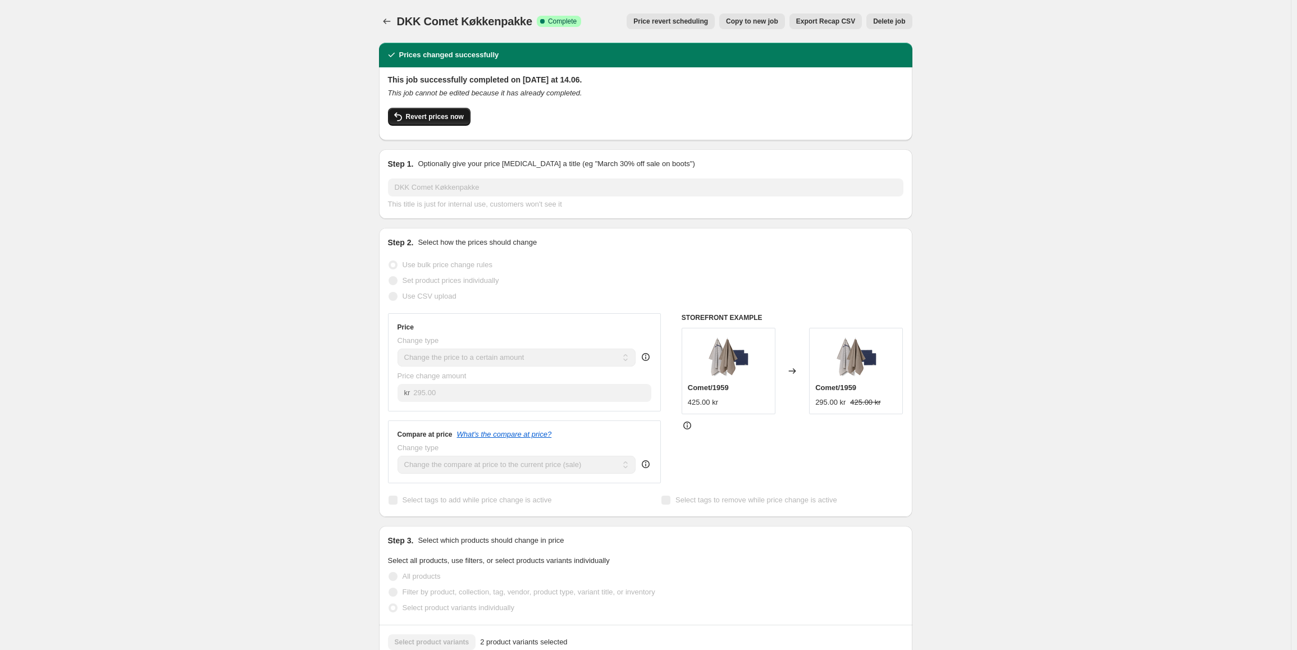
click at [420, 122] on button "Revert prices now" at bounding box center [429, 117] width 83 height 18
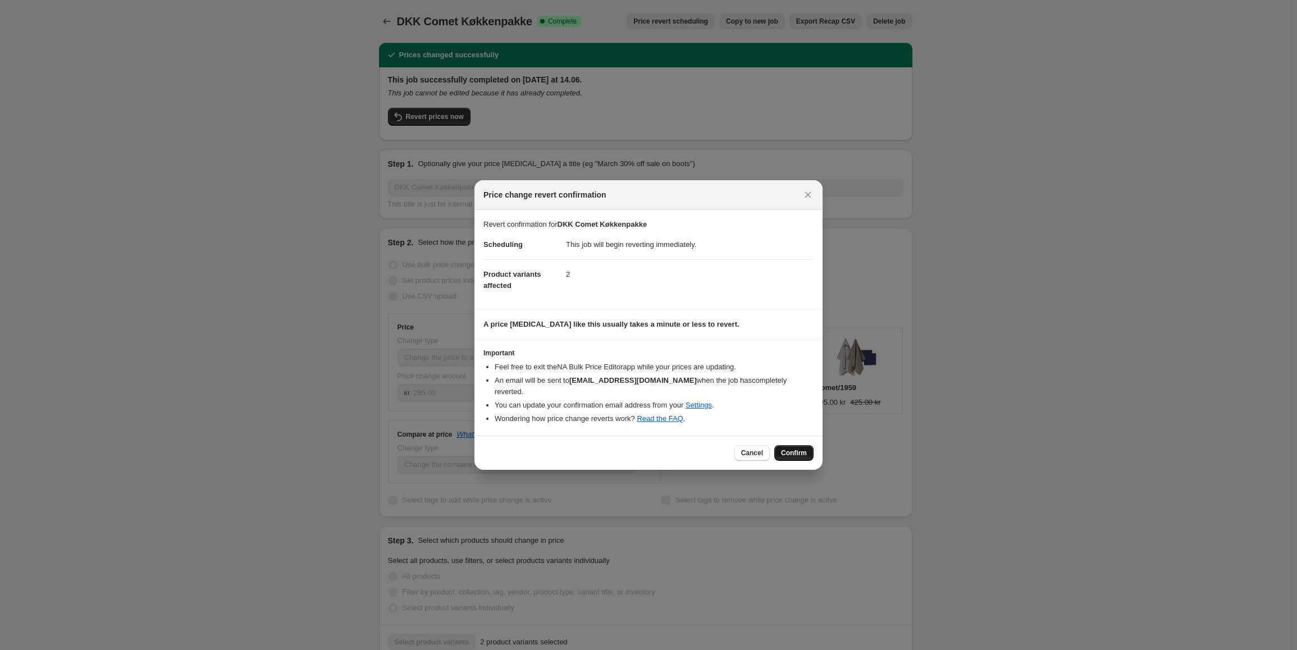
click at [792, 449] on span "Confirm" at bounding box center [794, 453] width 26 height 9
